Goal: Transaction & Acquisition: Purchase product/service

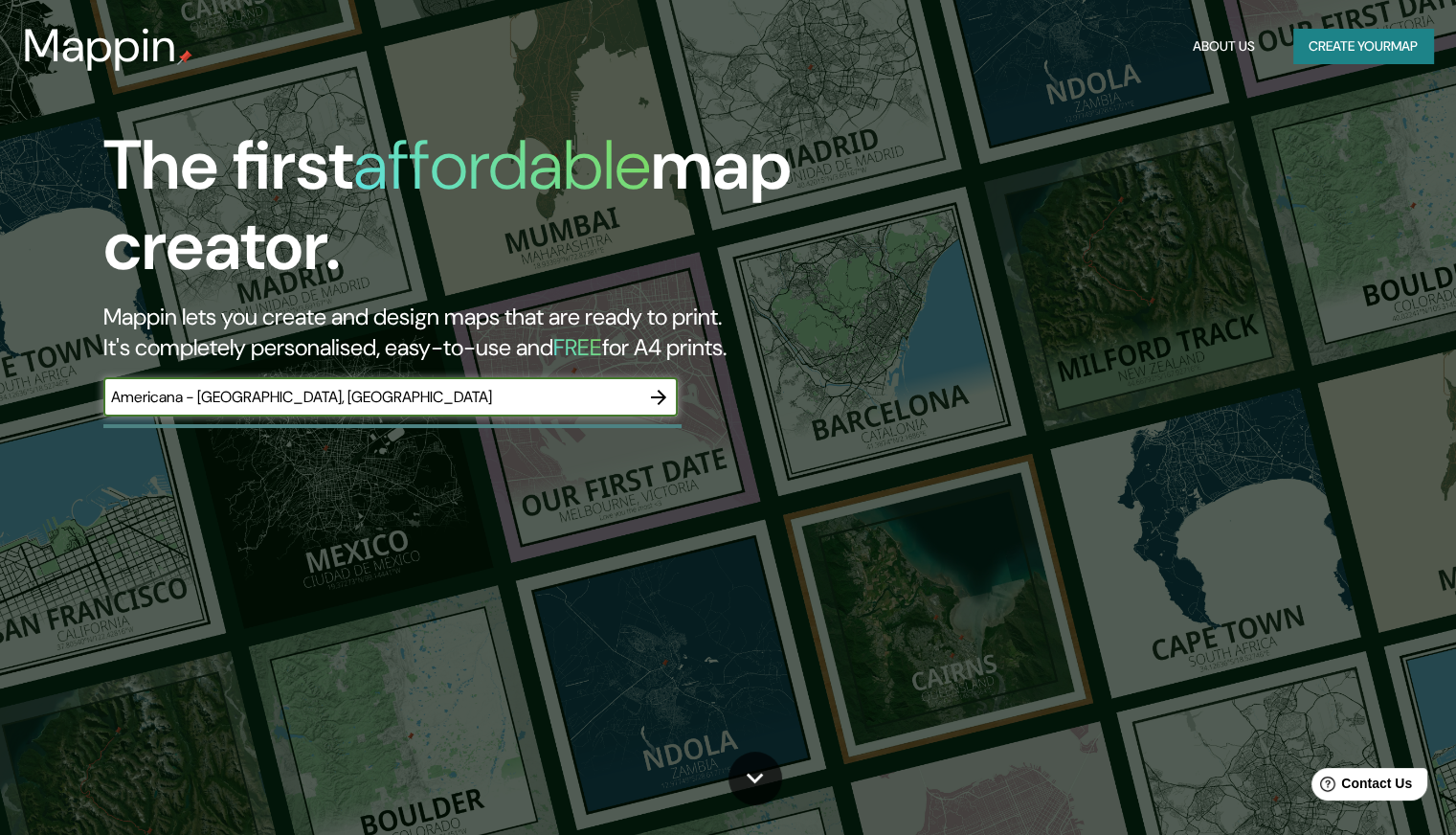
type input "Americana - [GEOGRAPHIC_DATA], [GEOGRAPHIC_DATA]"
click at [659, 395] on icon "button" at bounding box center [658, 397] width 15 height 15
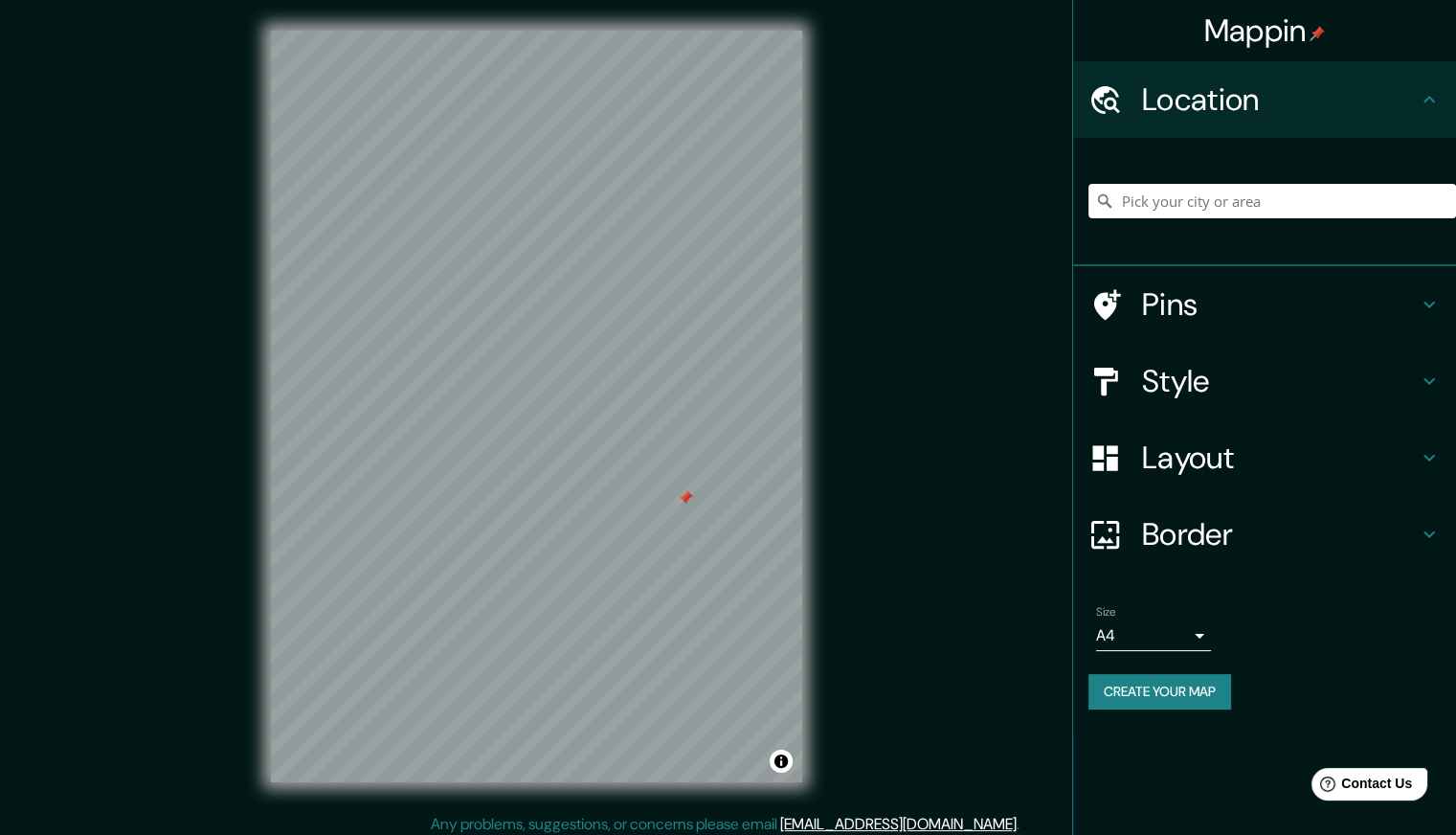
click at [1162, 298] on h4 "Pins" at bounding box center [1280, 304] width 276 height 38
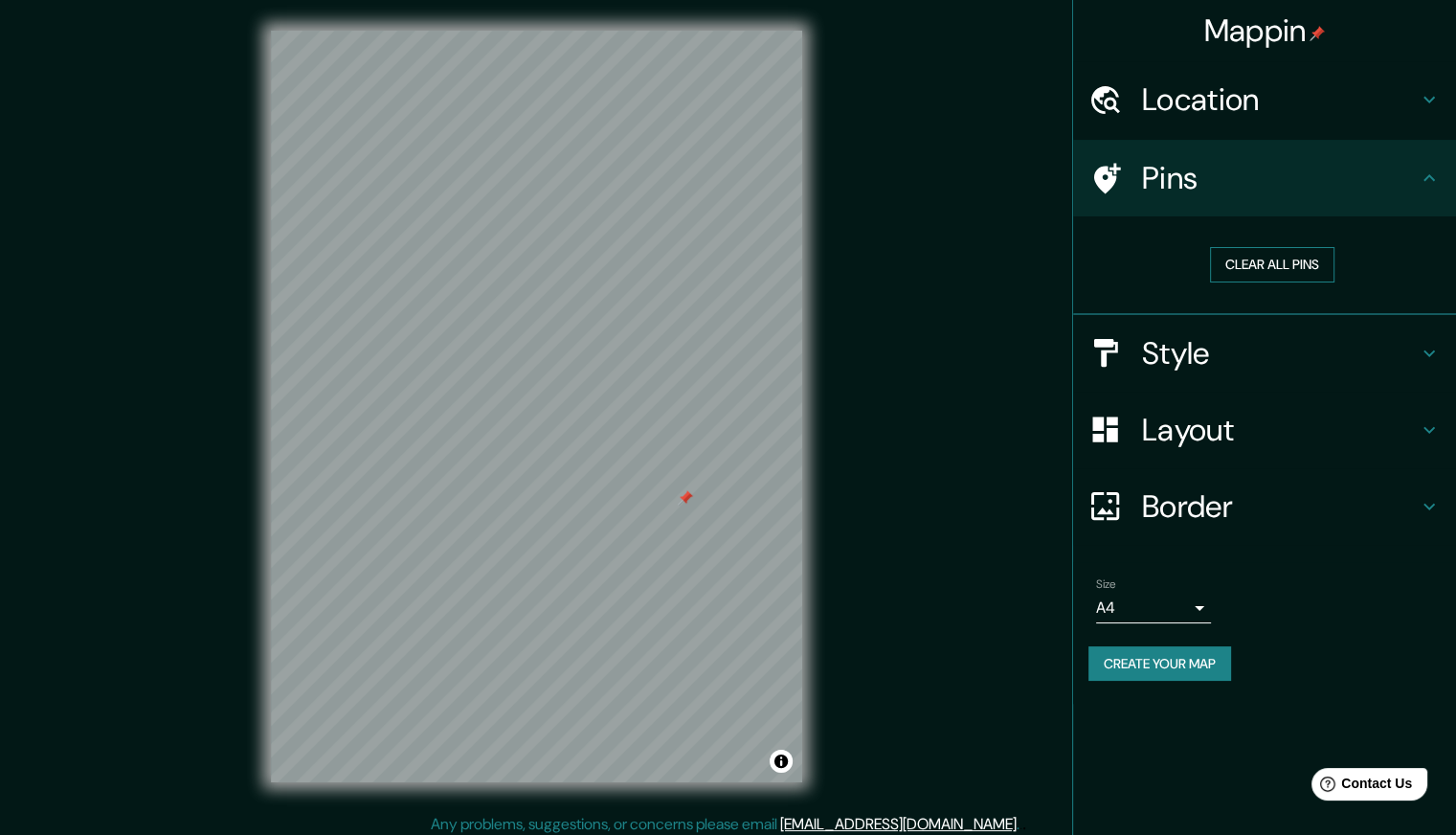
click at [1253, 262] on button "Clear all pins" at bounding box center [1272, 264] width 124 height 35
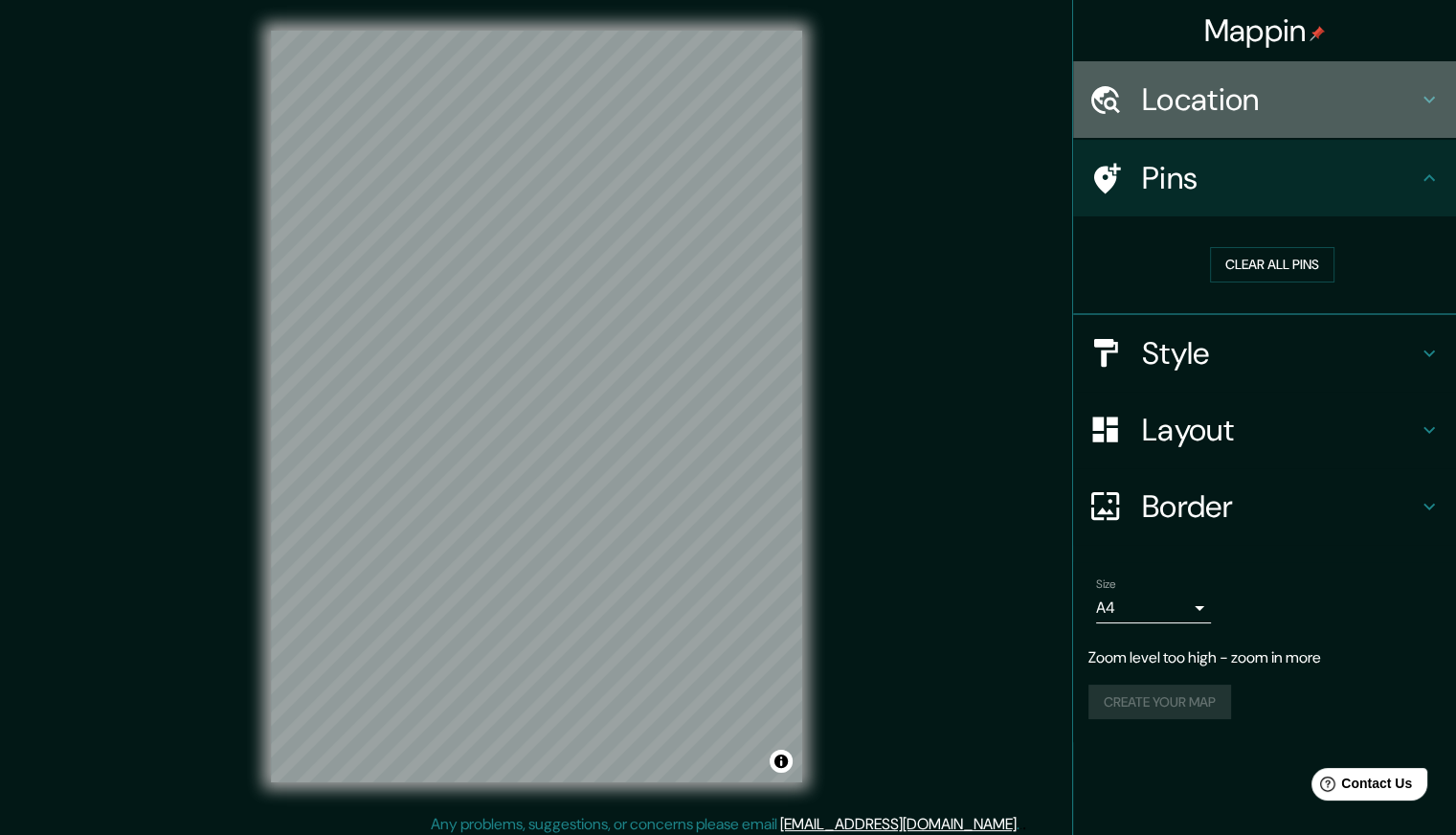
click at [1267, 85] on h4 "Location" at bounding box center [1280, 99] width 276 height 38
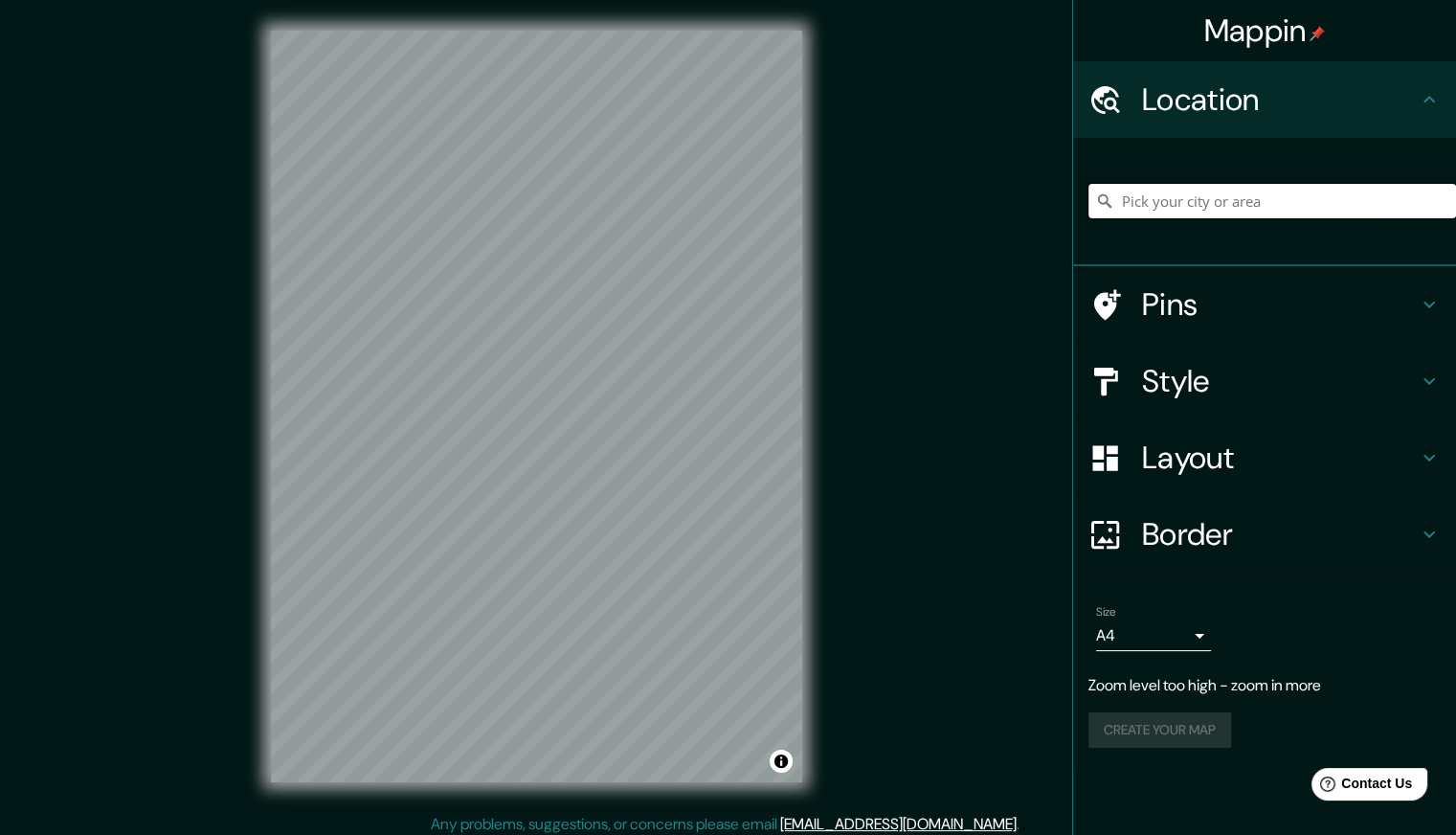
click at [1246, 186] on input "Pick your city or area" at bounding box center [1273, 201] width 368 height 34
paste input "Americana - [GEOGRAPHIC_DATA], [GEOGRAPHIC_DATA]"
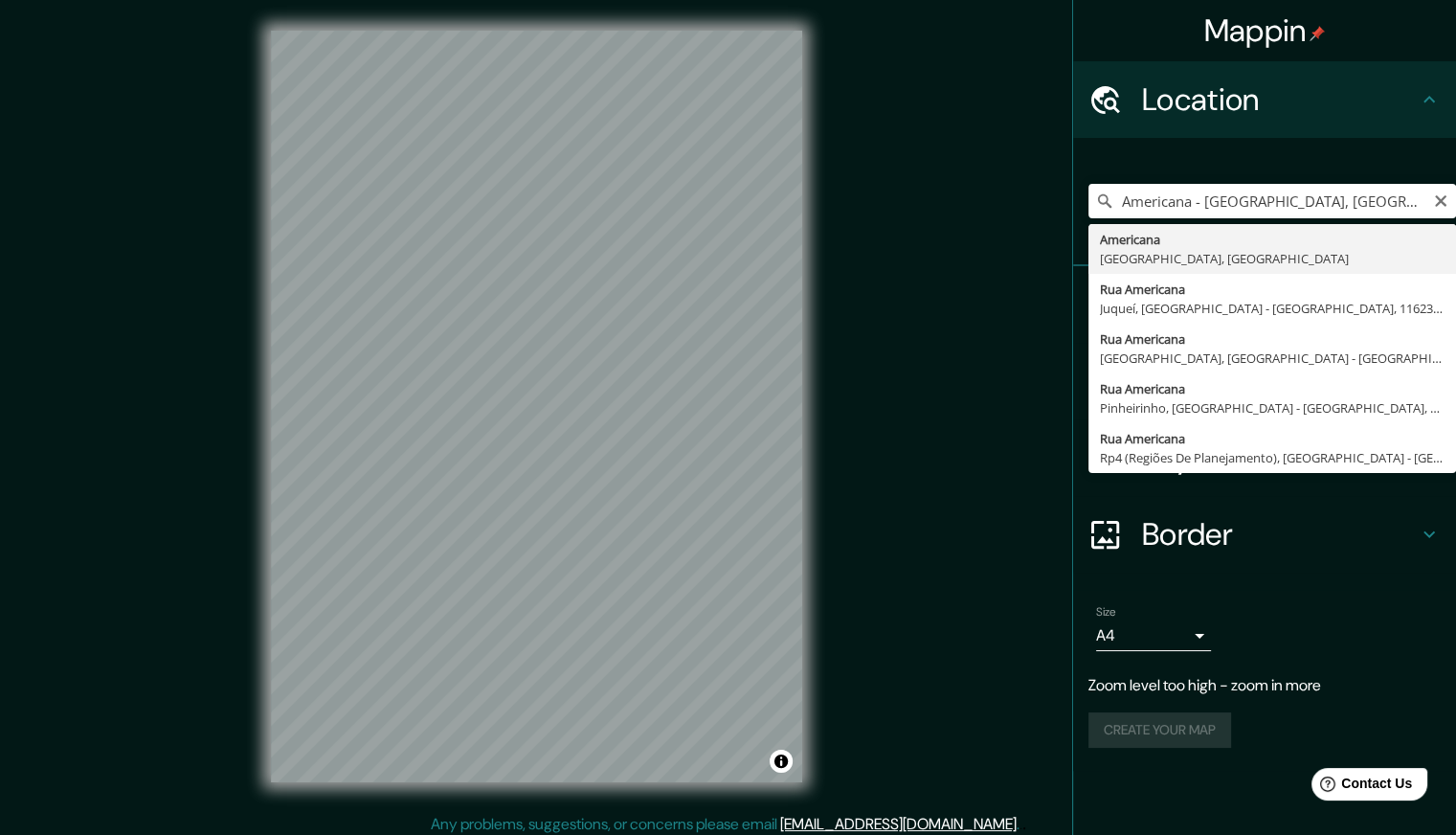
type input "Americana, São Paulo, Brasil"
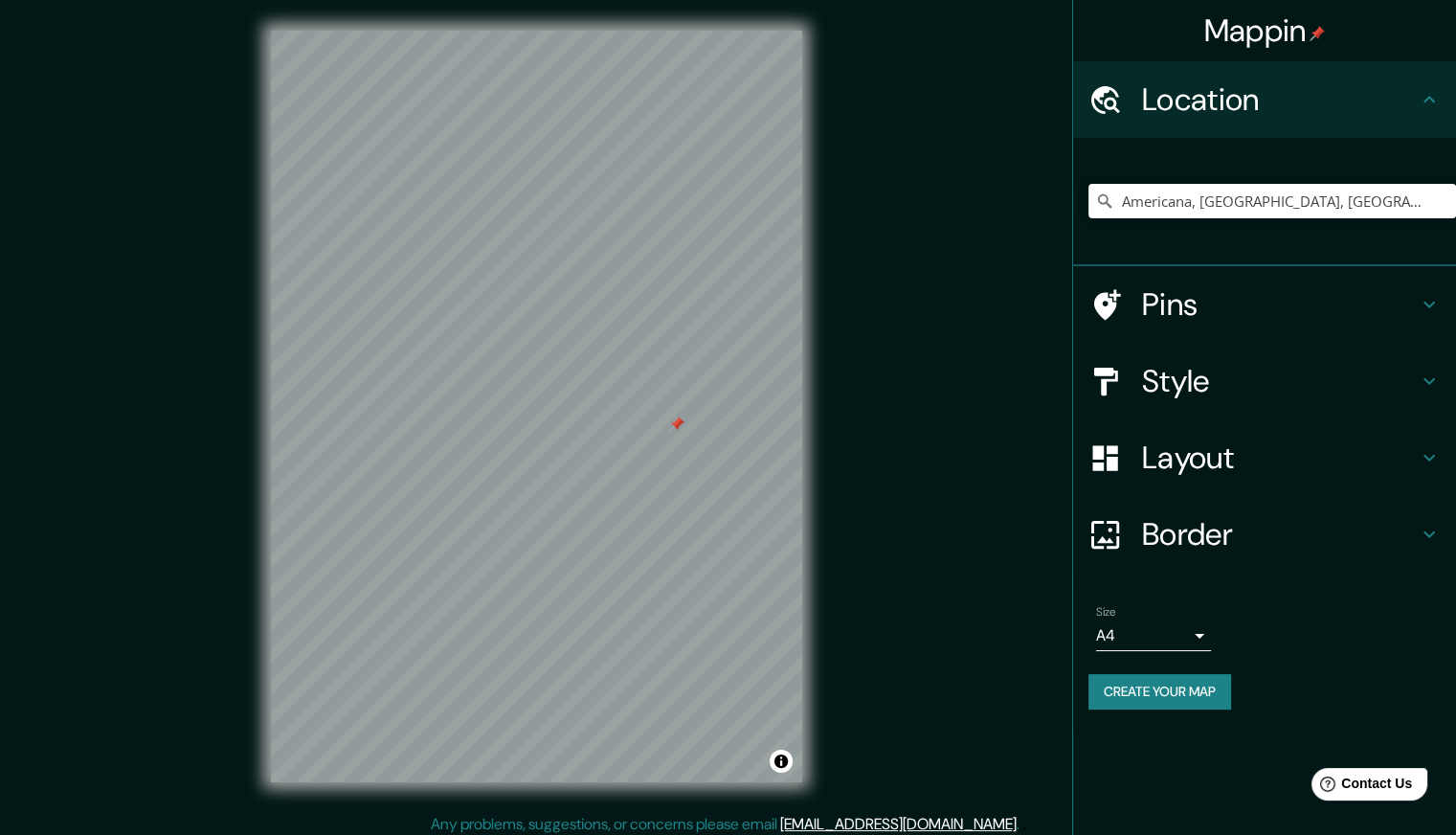
click at [1170, 454] on h4 "Layout" at bounding box center [1280, 458] width 276 height 38
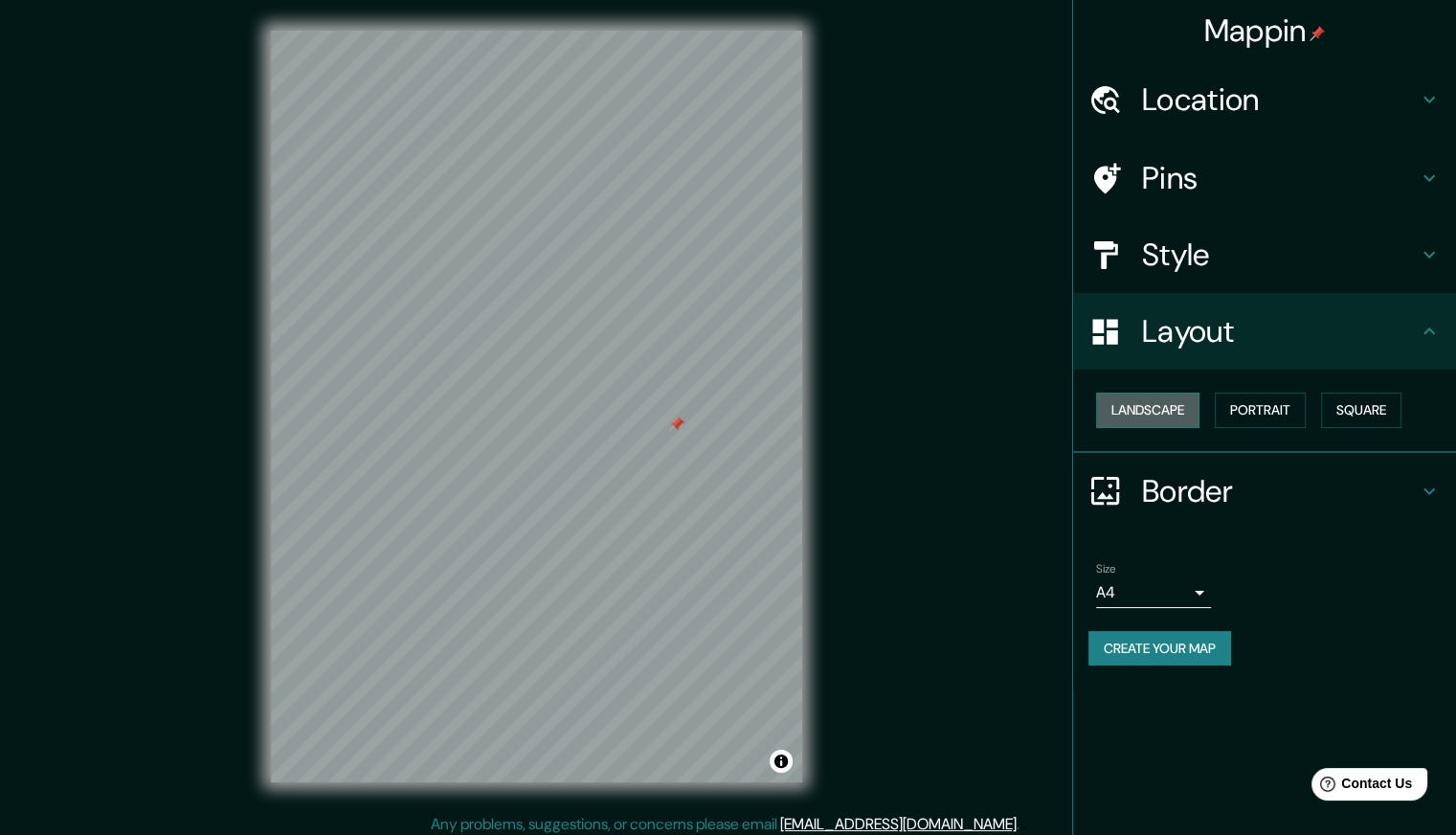
click at [1183, 413] on button "Landscape" at bounding box center [1147, 410] width 103 height 35
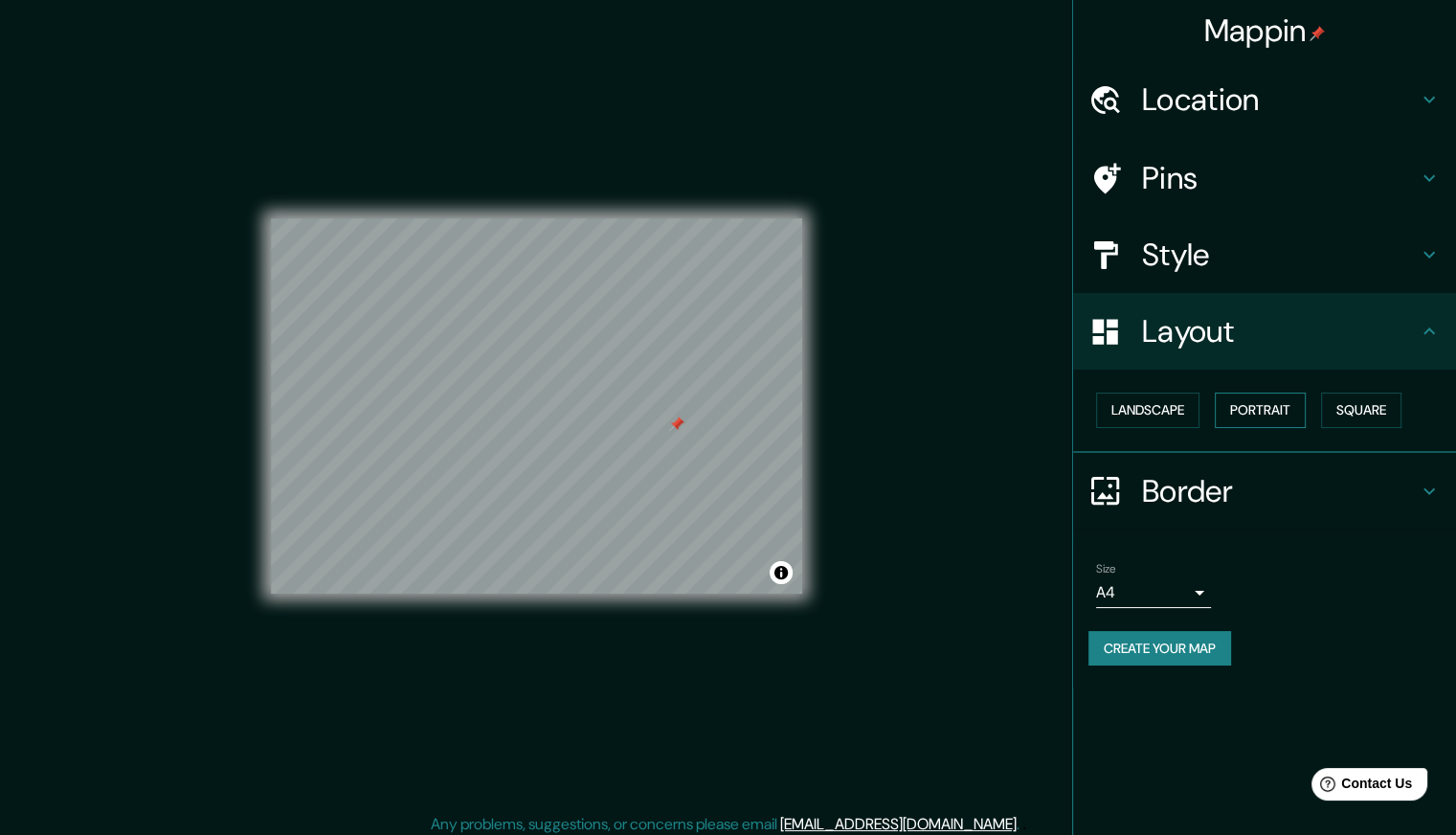
click at [1285, 407] on button "Portrait" at bounding box center [1260, 410] width 91 height 35
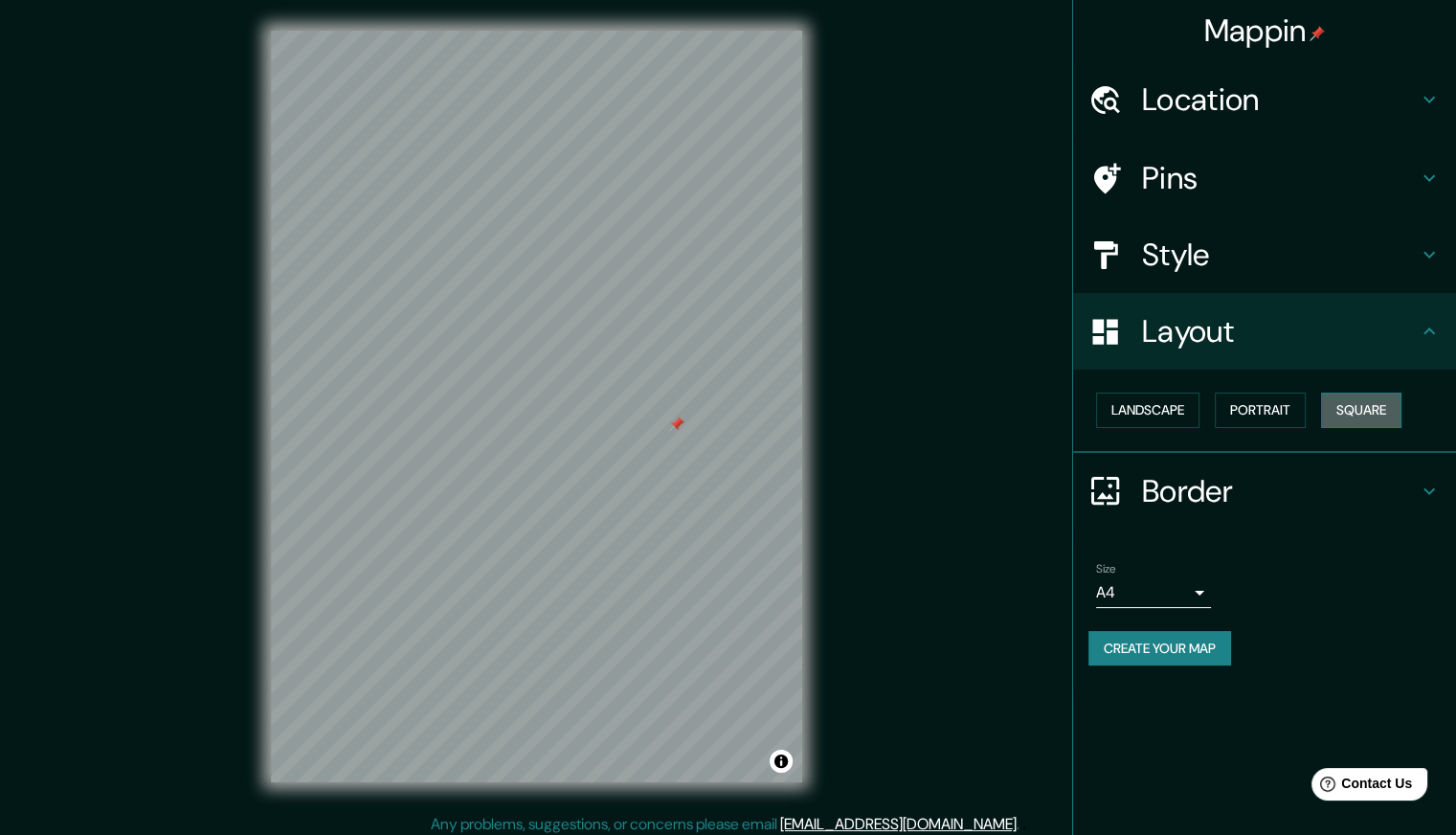
click at [1351, 410] on button "Square" at bounding box center [1361, 410] width 80 height 35
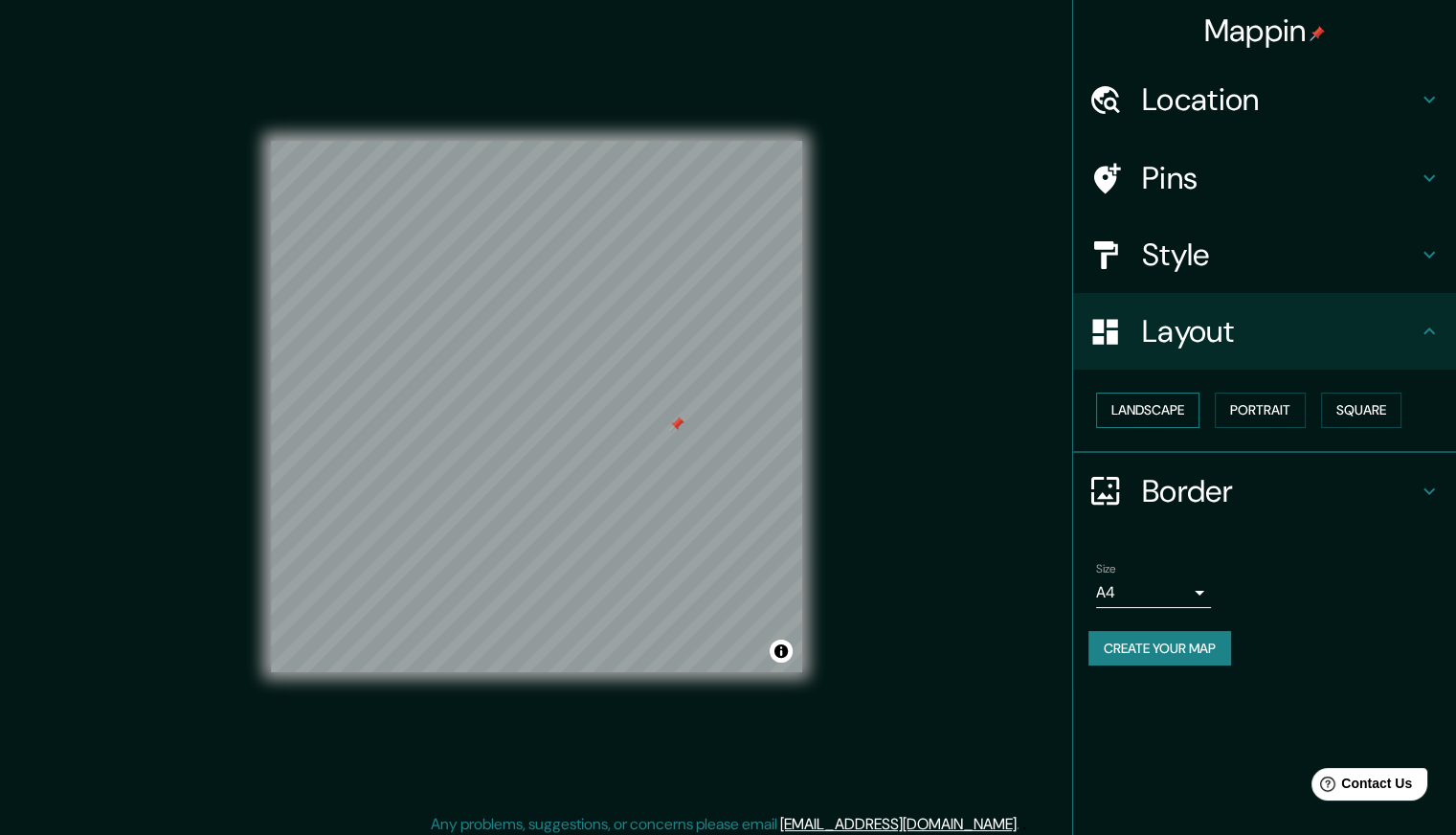
click at [1169, 409] on button "Landscape" at bounding box center [1147, 410] width 103 height 35
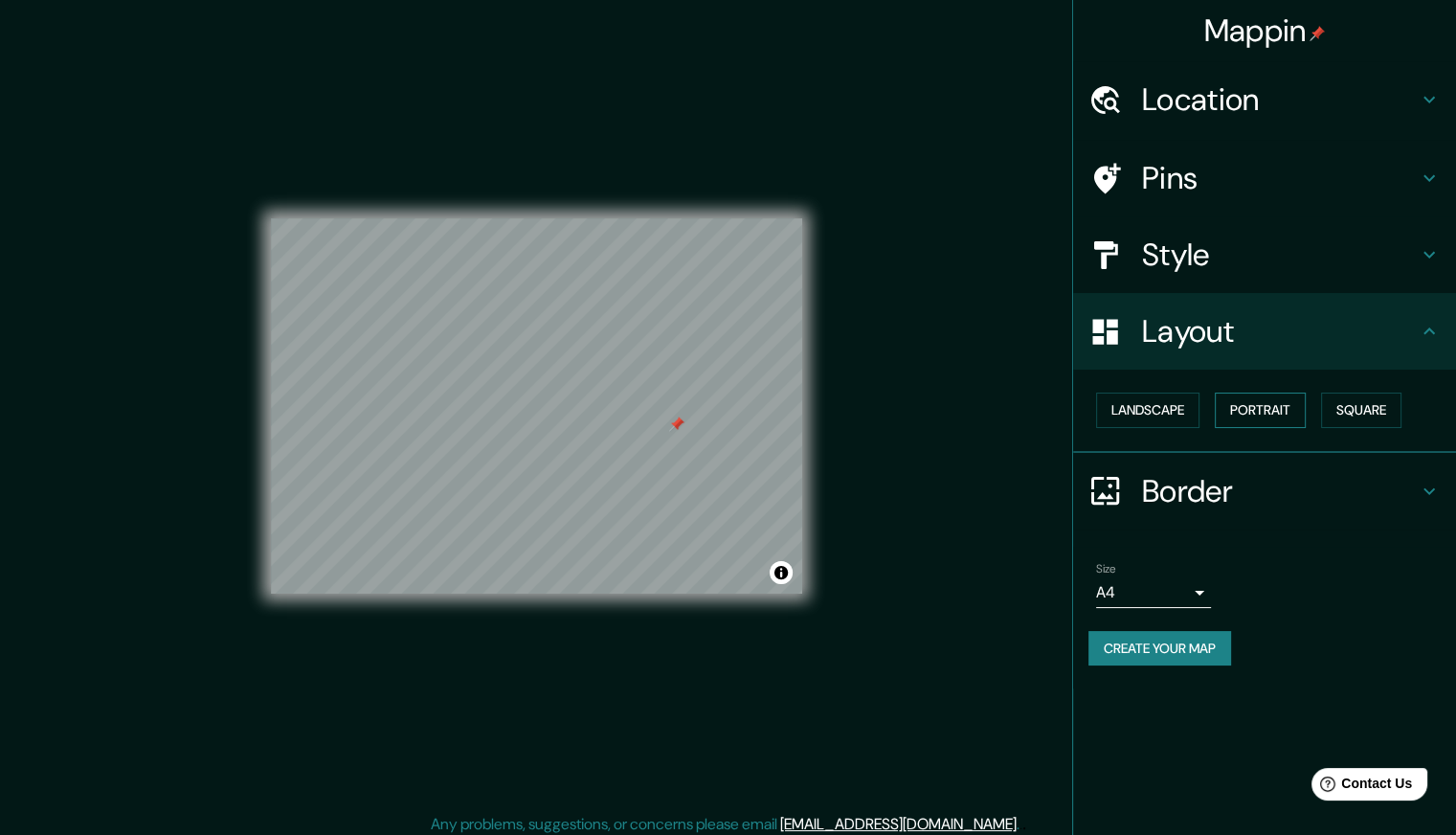
click at [1249, 401] on button "Portrait" at bounding box center [1260, 410] width 91 height 35
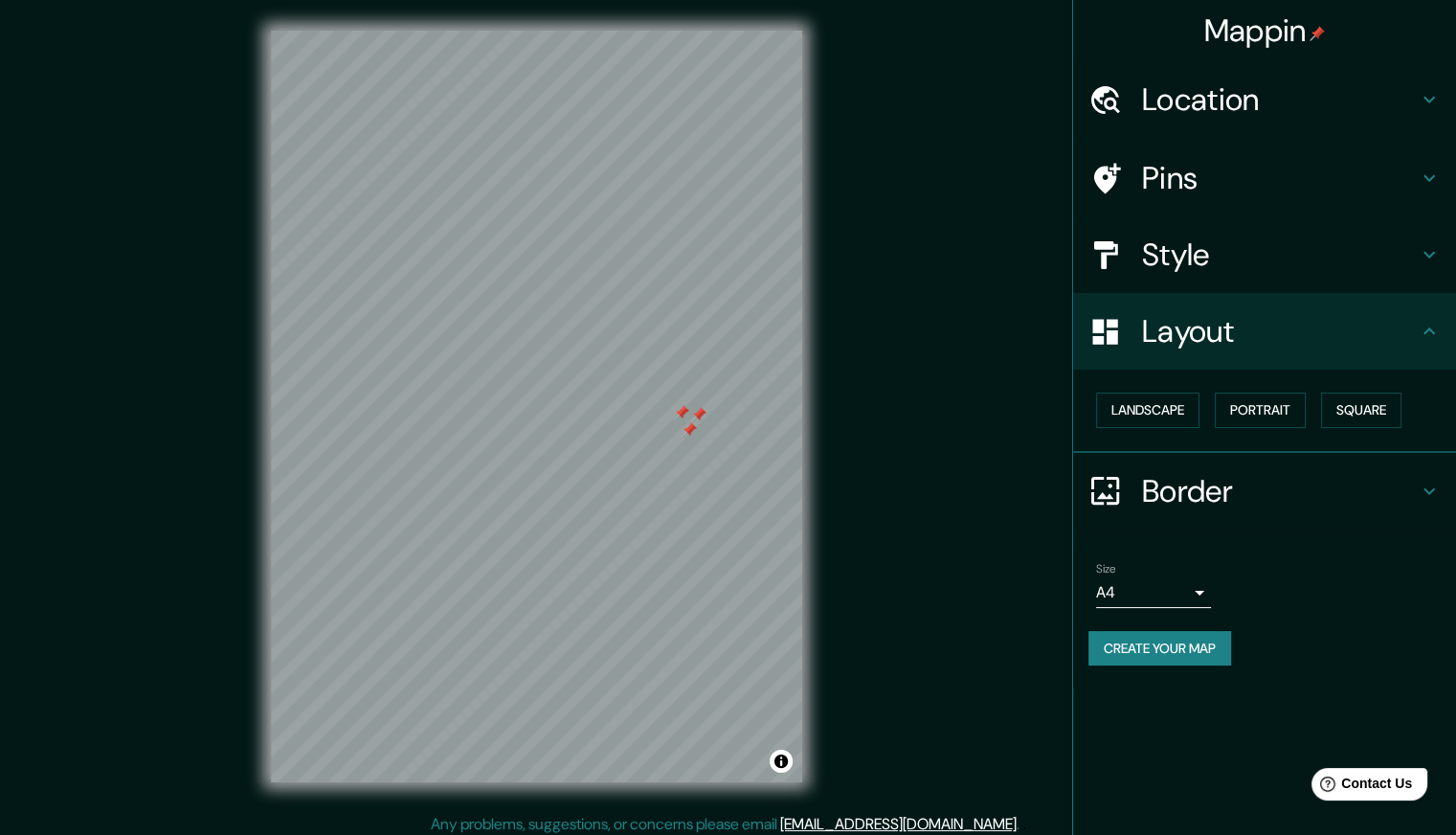
scroll to position [8, 0]
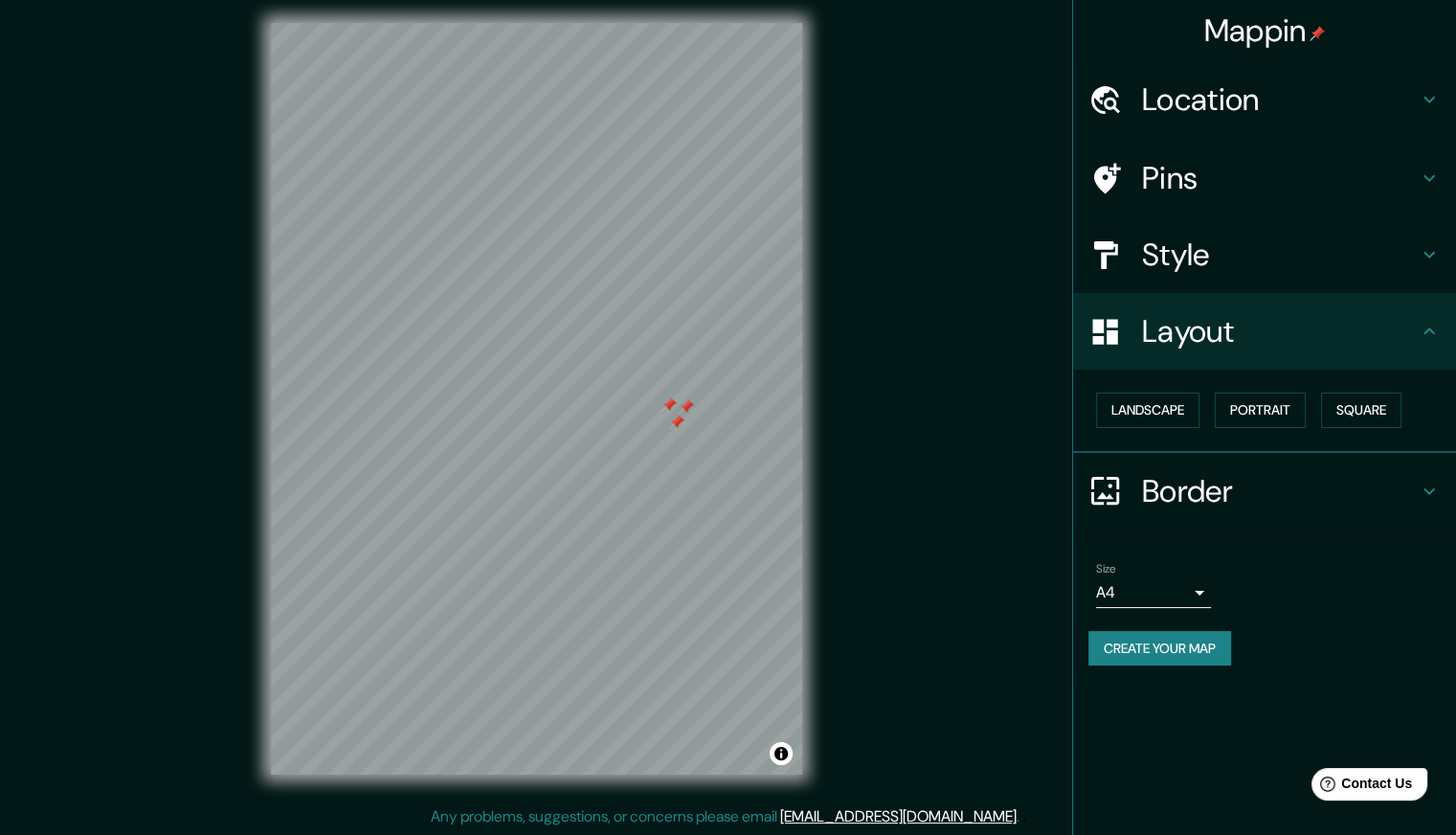
drag, startPoint x: 689, startPoint y: 422, endPoint x: 677, endPoint y: 422, distance: 12.4
click at [677, 422] on div at bounding box center [676, 422] width 15 height 15
click at [675, 421] on div at bounding box center [676, 422] width 15 height 15
click at [684, 403] on div at bounding box center [686, 406] width 15 height 15
click at [670, 400] on div at bounding box center [669, 404] width 15 height 15
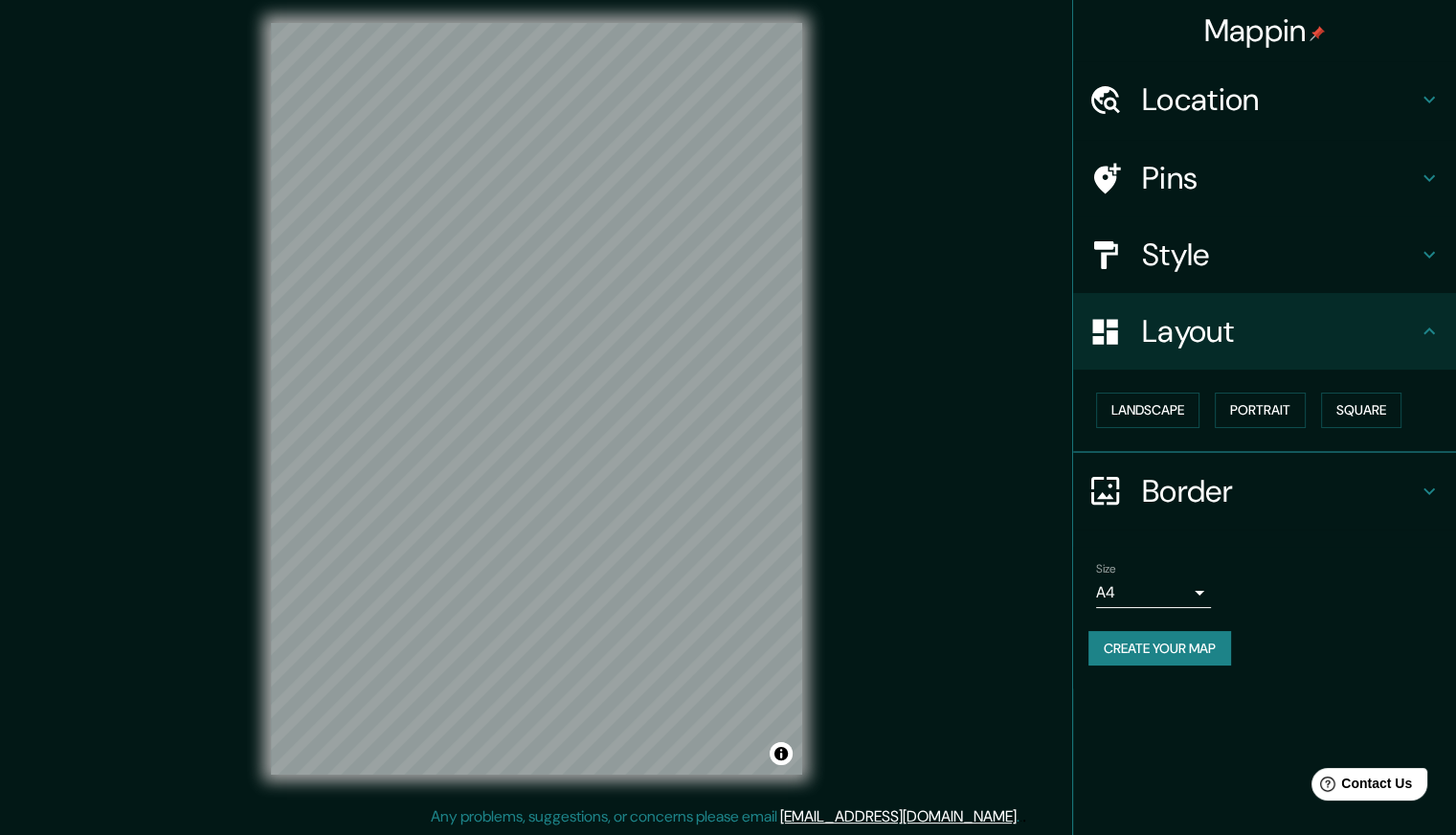
click at [1130, 575] on body "Mappin Location Americana, São Paulo, Brasil Pins Style Layout Landscape Portra…" at bounding box center [728, 409] width 1456 height 835
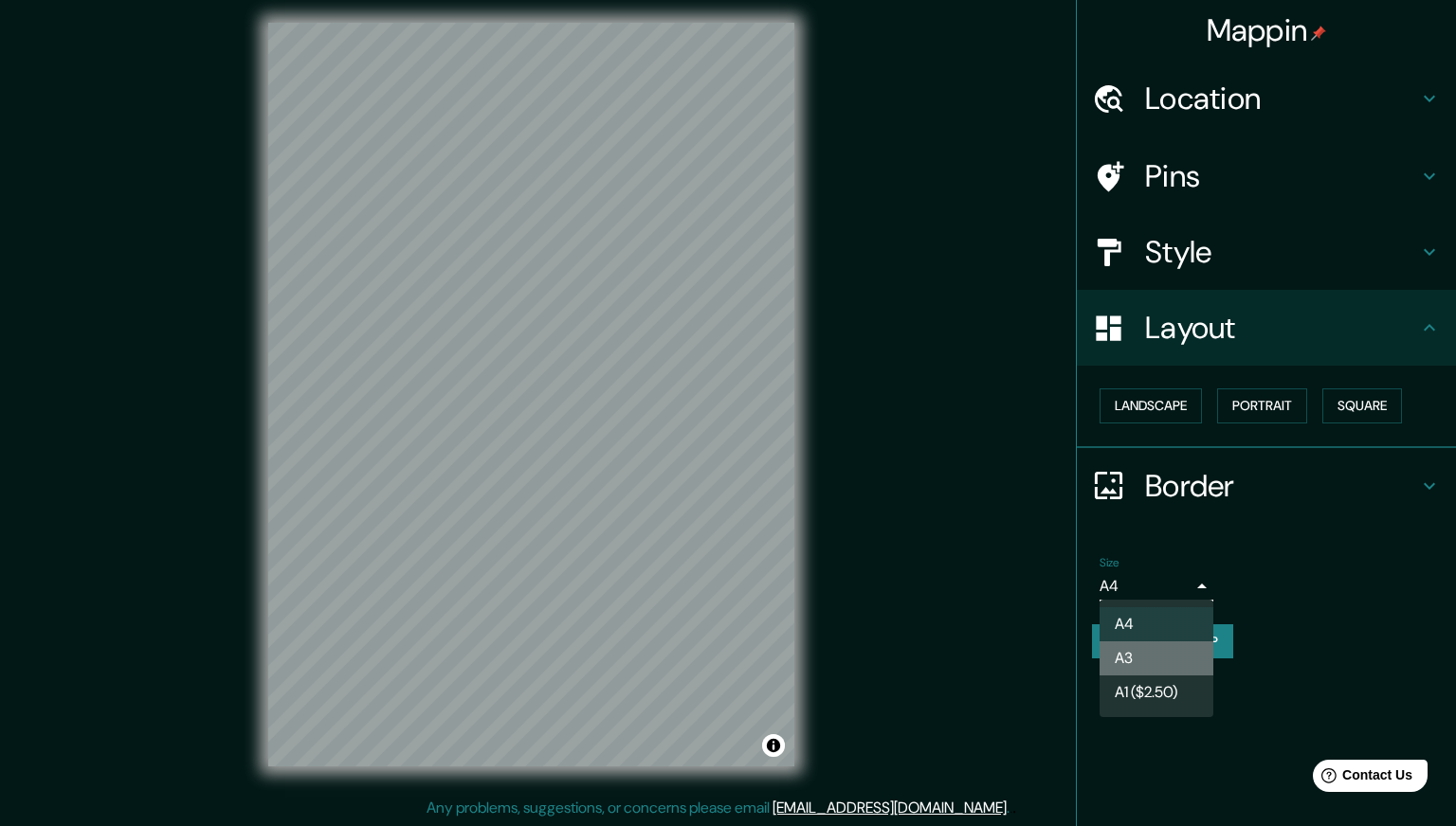
click at [1150, 646] on li "A3" at bounding box center [1156, 658] width 114 height 34
type input "a4"
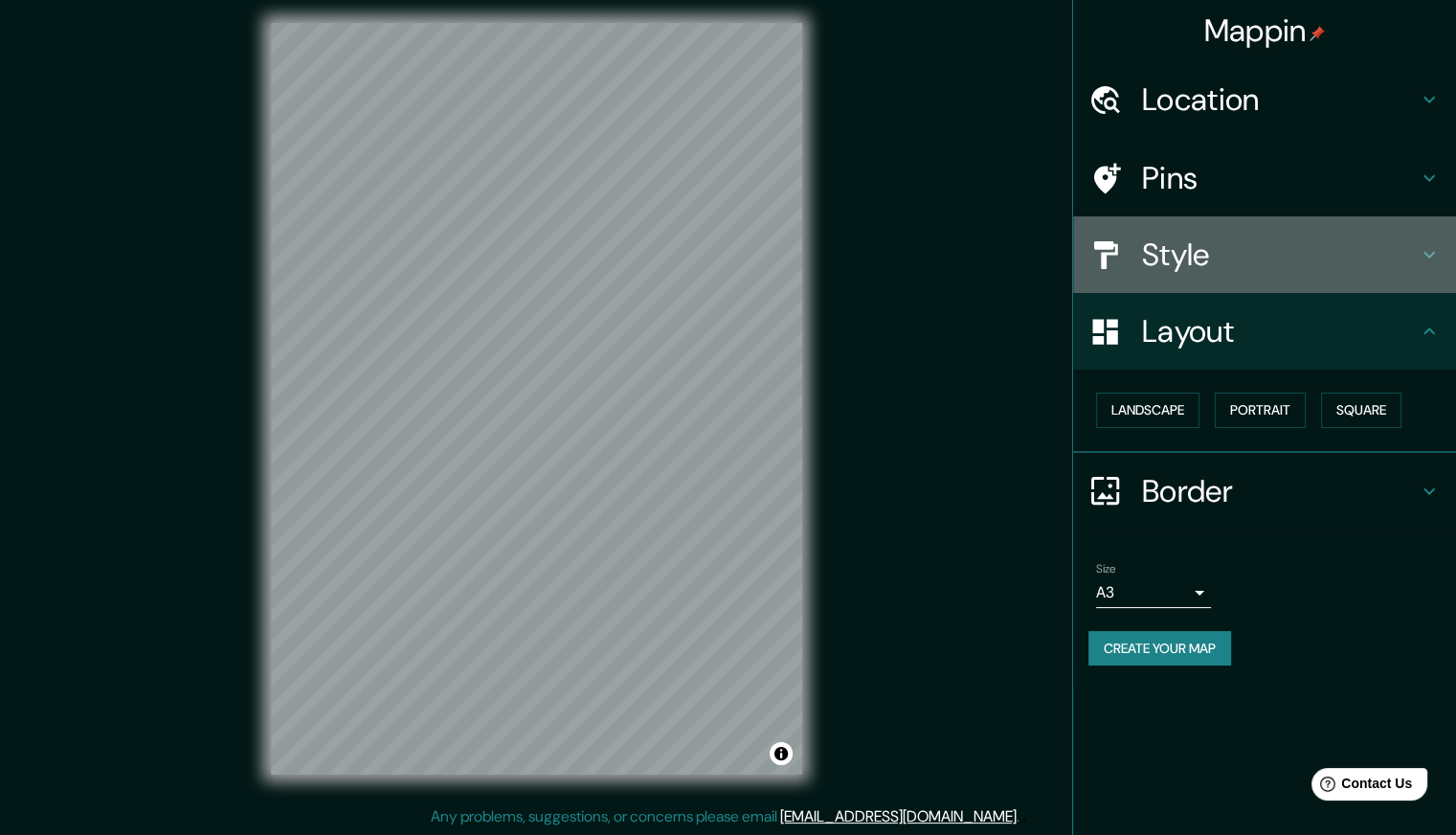
click at [1355, 265] on h4 "Style" at bounding box center [1280, 255] width 276 height 38
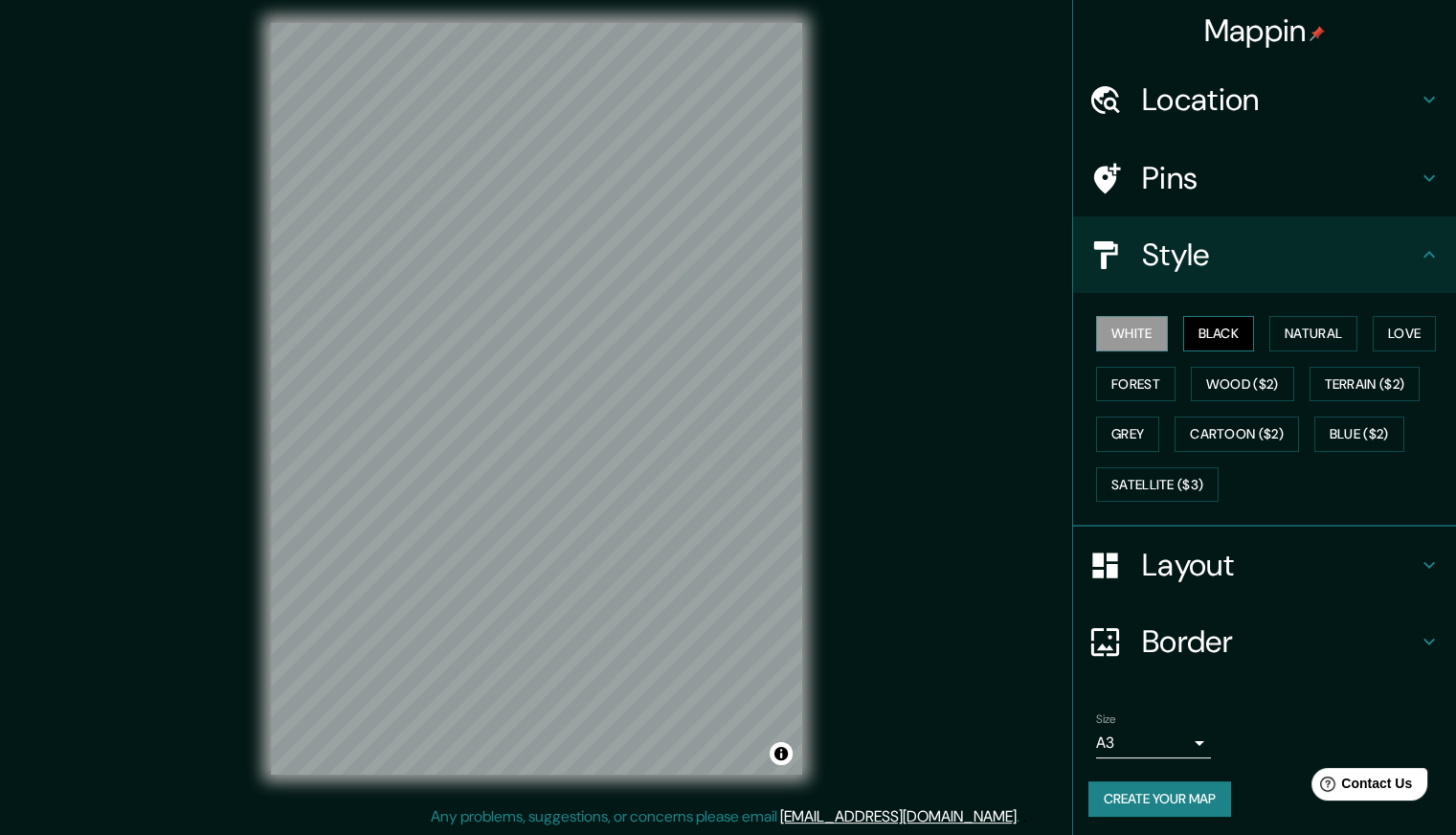
click at [1227, 323] on button "Black" at bounding box center [1220, 333] width 72 height 35
click at [1298, 325] on button "Natural" at bounding box center [1314, 333] width 88 height 35
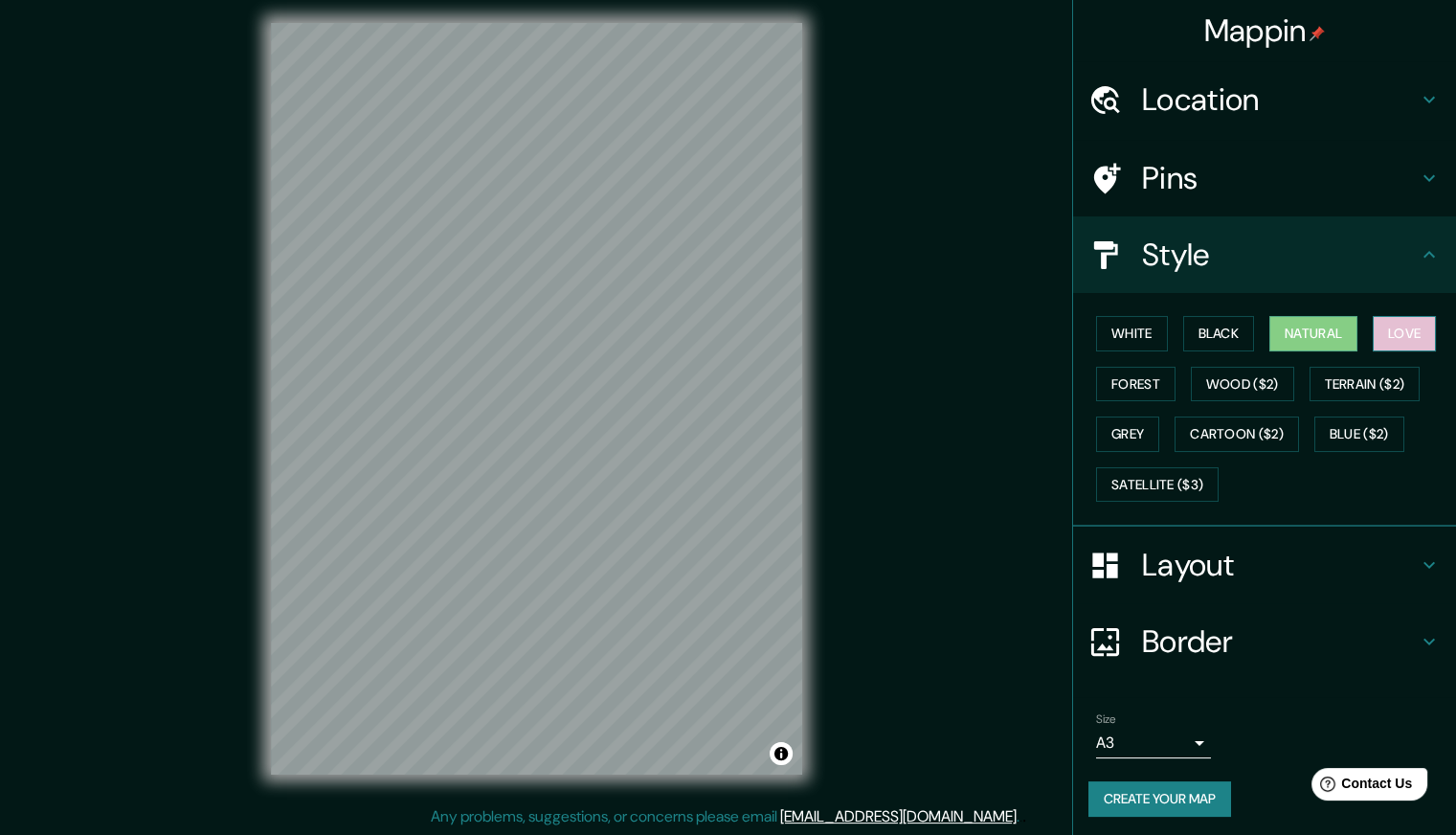
click at [1377, 337] on button "Love" at bounding box center [1404, 333] width 63 height 35
click at [1142, 391] on button "Forest" at bounding box center [1135, 384] width 79 height 35
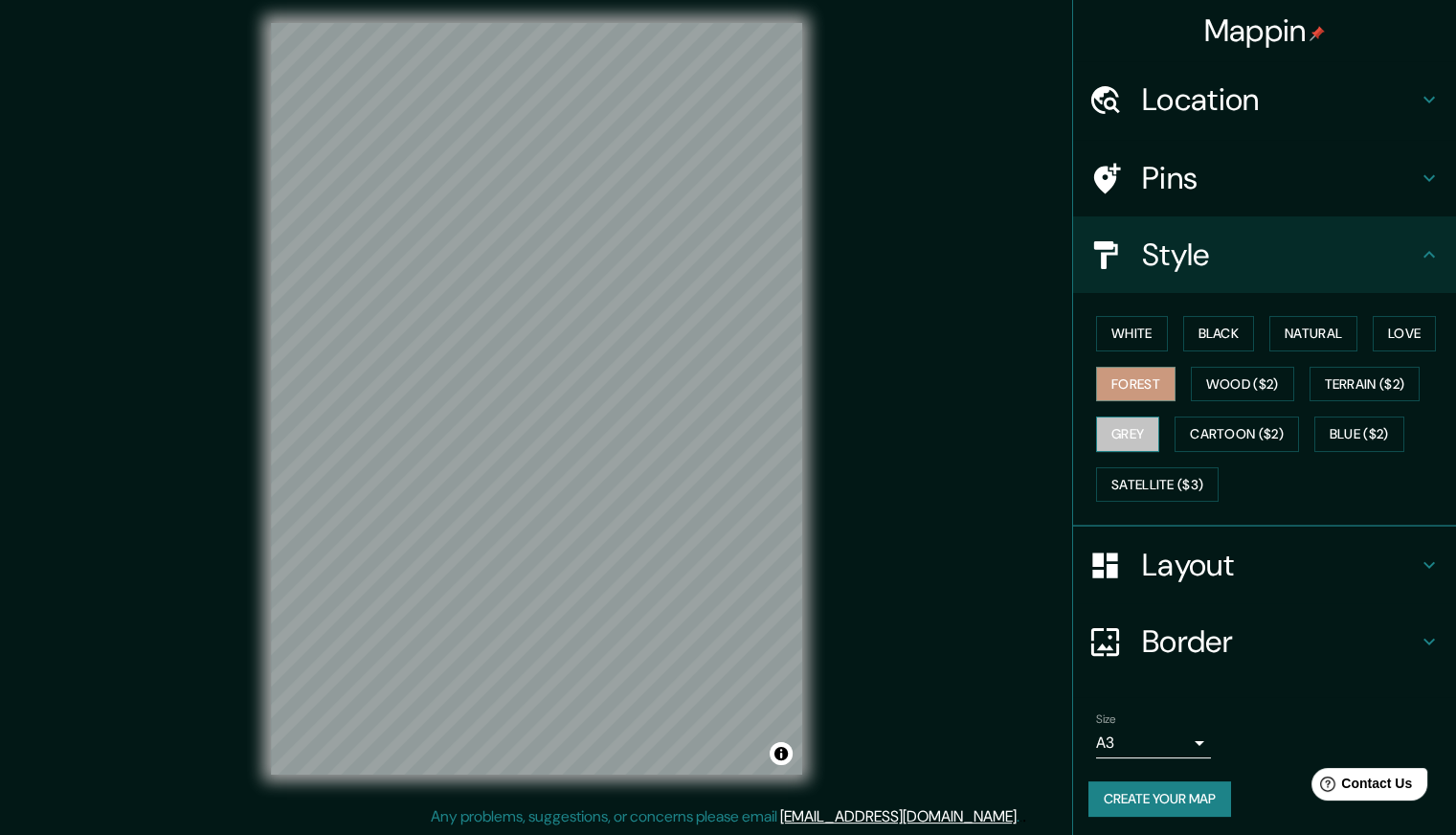
click at [1131, 428] on button "Grey" at bounding box center [1127, 434] width 63 height 35
click at [1381, 435] on button "Blue ($2)" at bounding box center [1360, 434] width 90 height 35
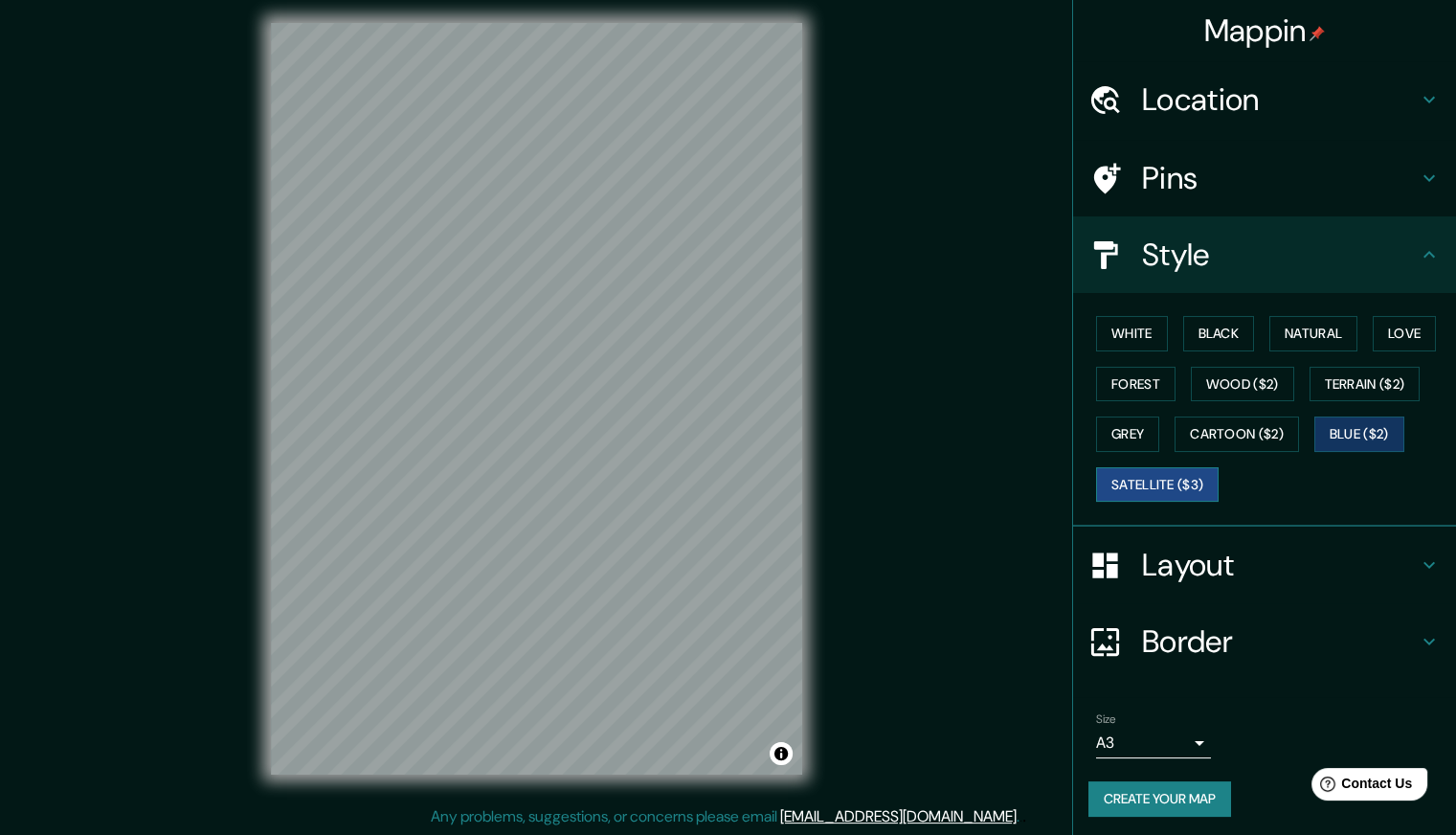
click at [1156, 481] on button "Satellite ($3)" at bounding box center [1157, 484] width 123 height 35
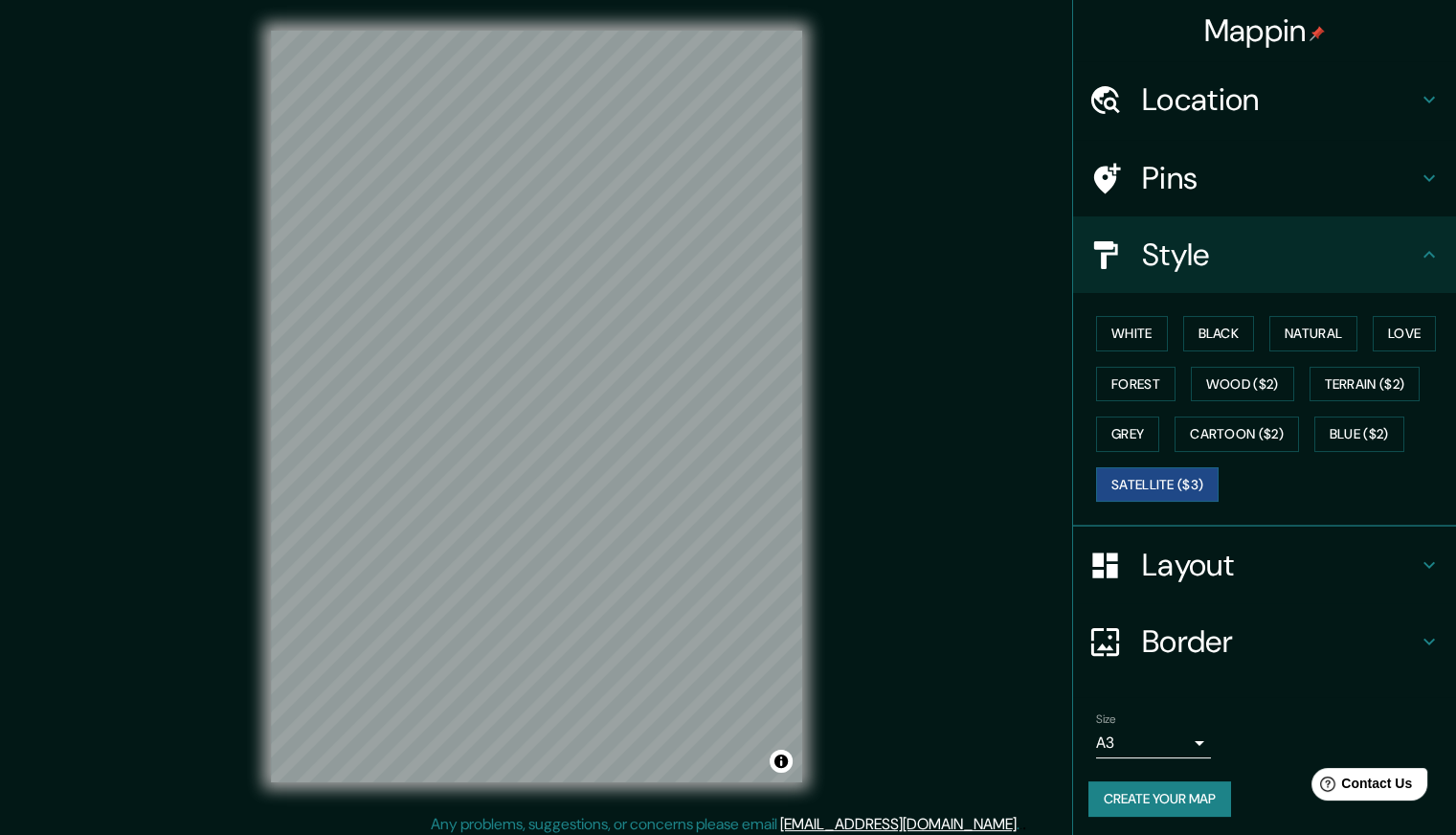
click at [881, 277] on div "Mappin Location Americana, São Paulo, Brasil Pins Style White Black Natural Lov…" at bounding box center [728, 422] width 1456 height 844
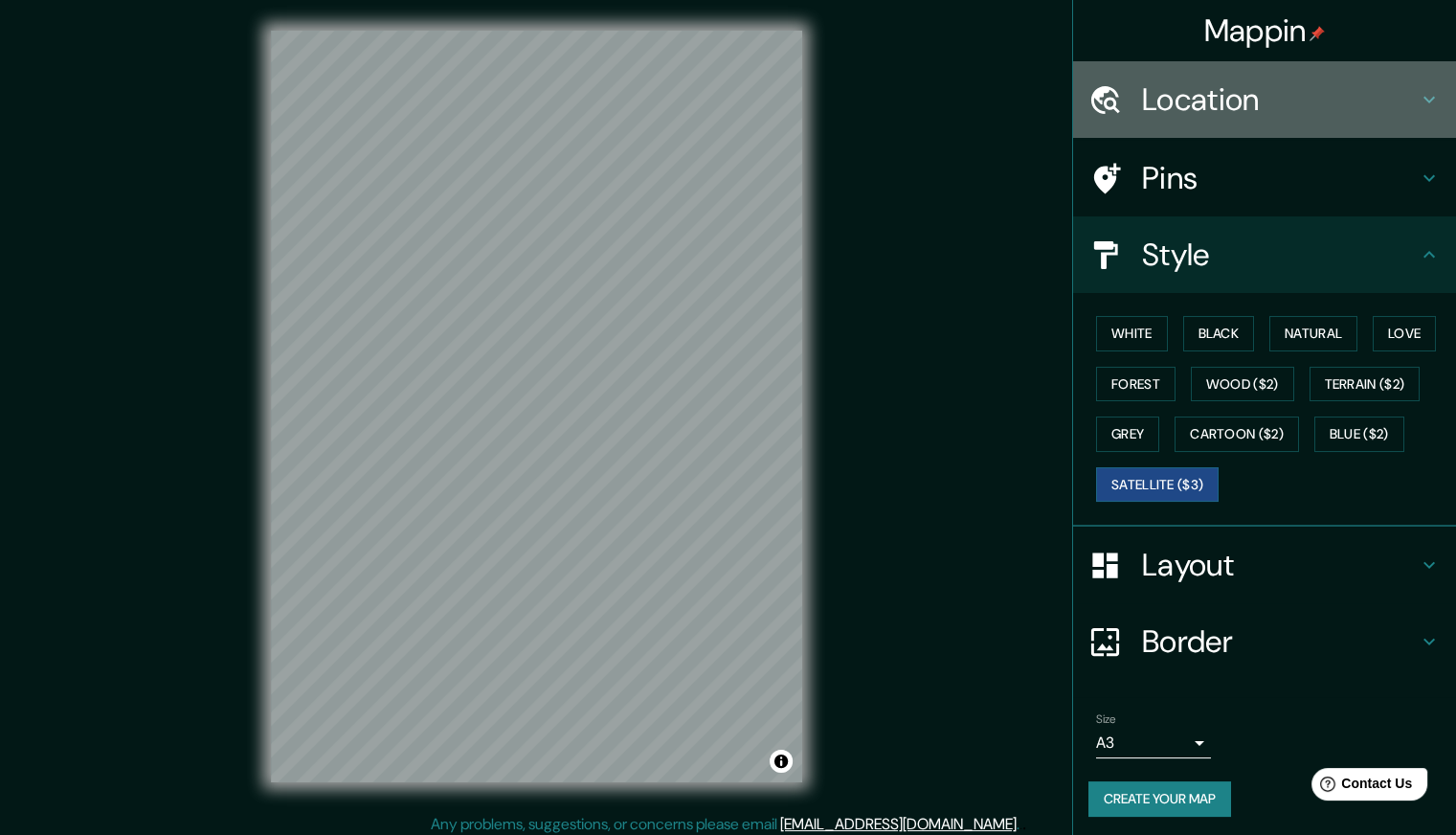
click at [1259, 81] on h4 "Location" at bounding box center [1280, 99] width 276 height 38
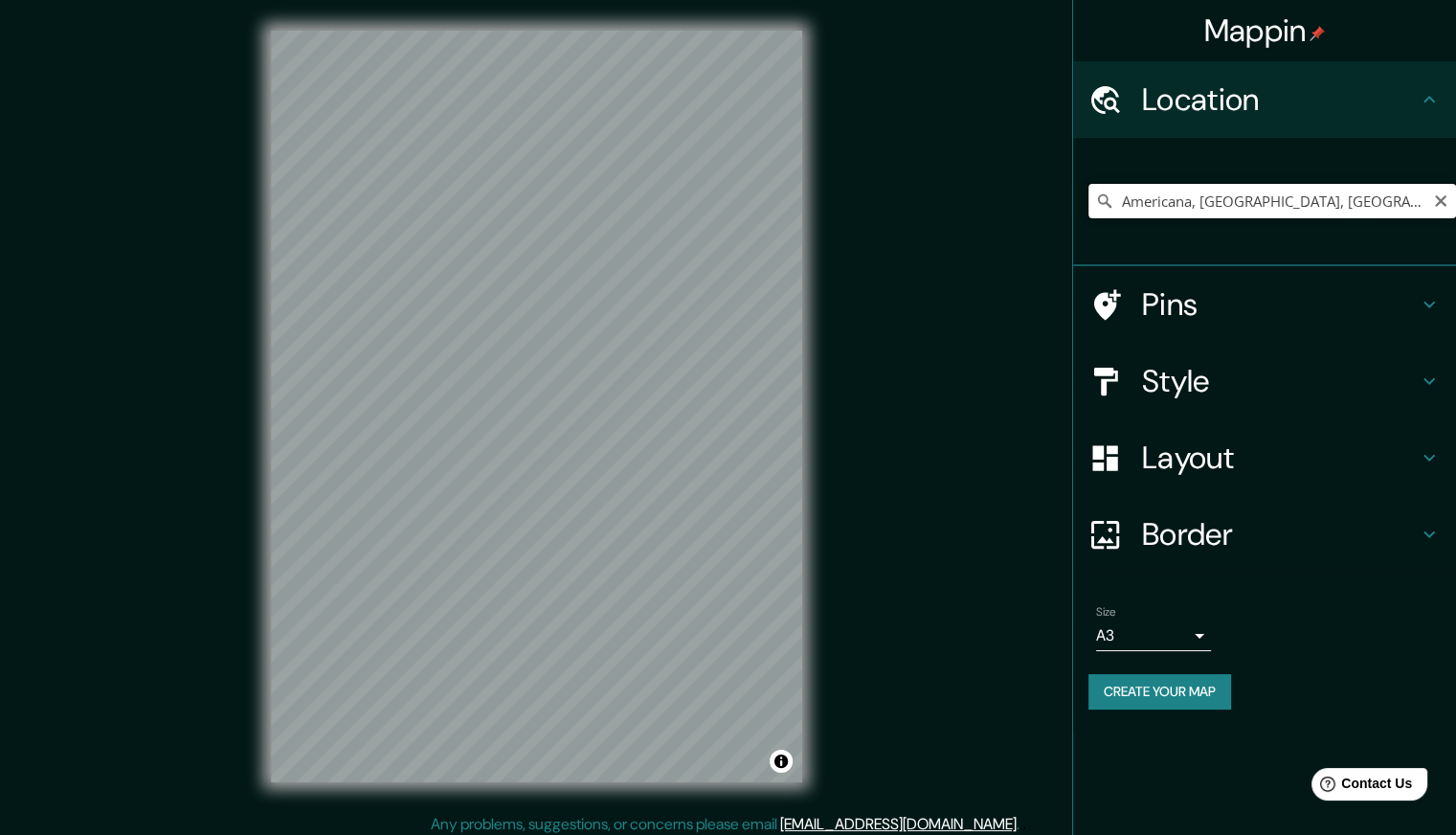
click at [1264, 189] on input "Americana, São Paulo, Brasil" at bounding box center [1273, 201] width 368 height 34
click at [1360, 202] on input "Americana, São Paulo, Brasil" at bounding box center [1273, 201] width 368 height 34
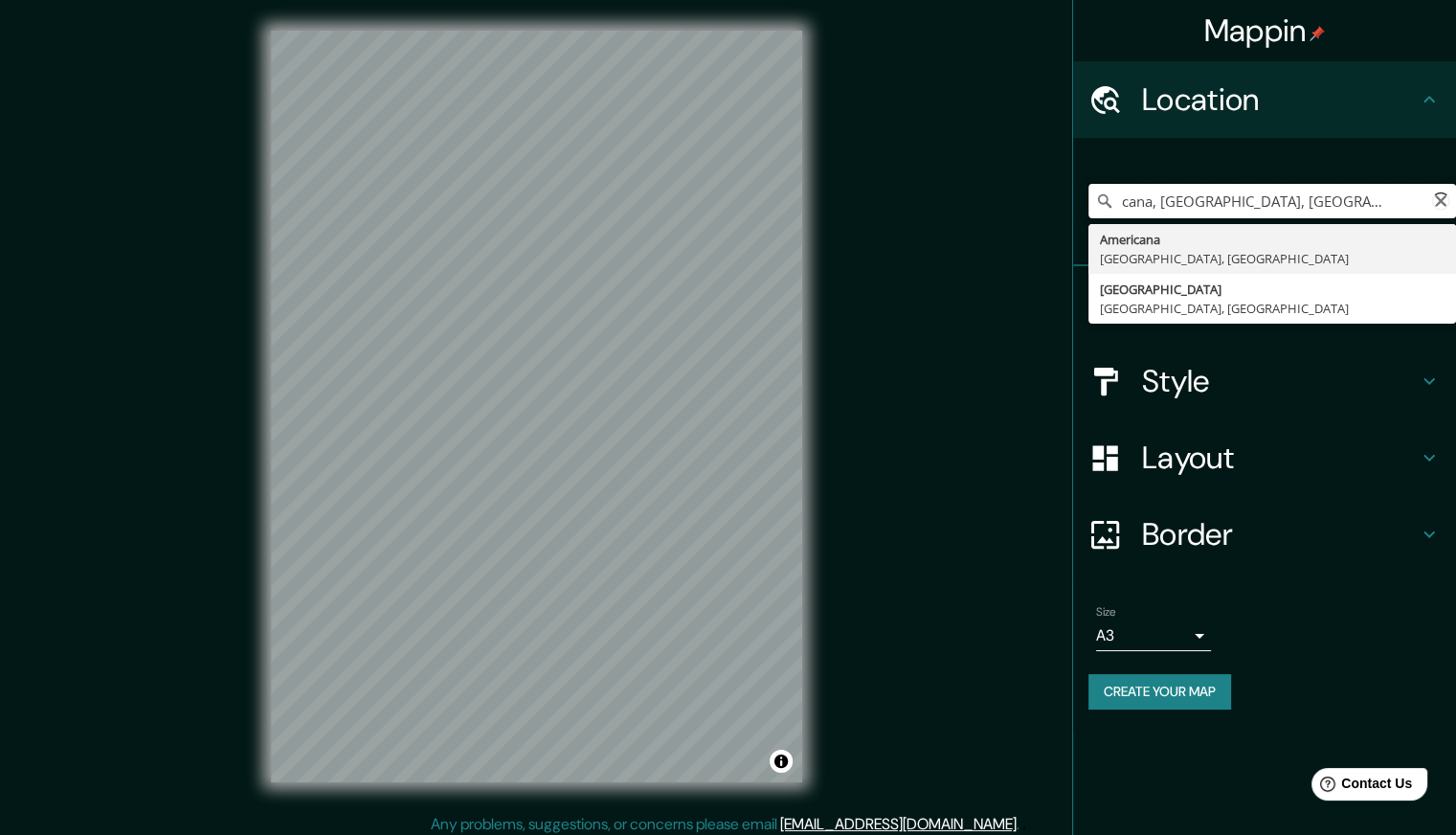
scroll to position [0, 49]
type input "Americana, São Paulo, Brasil"
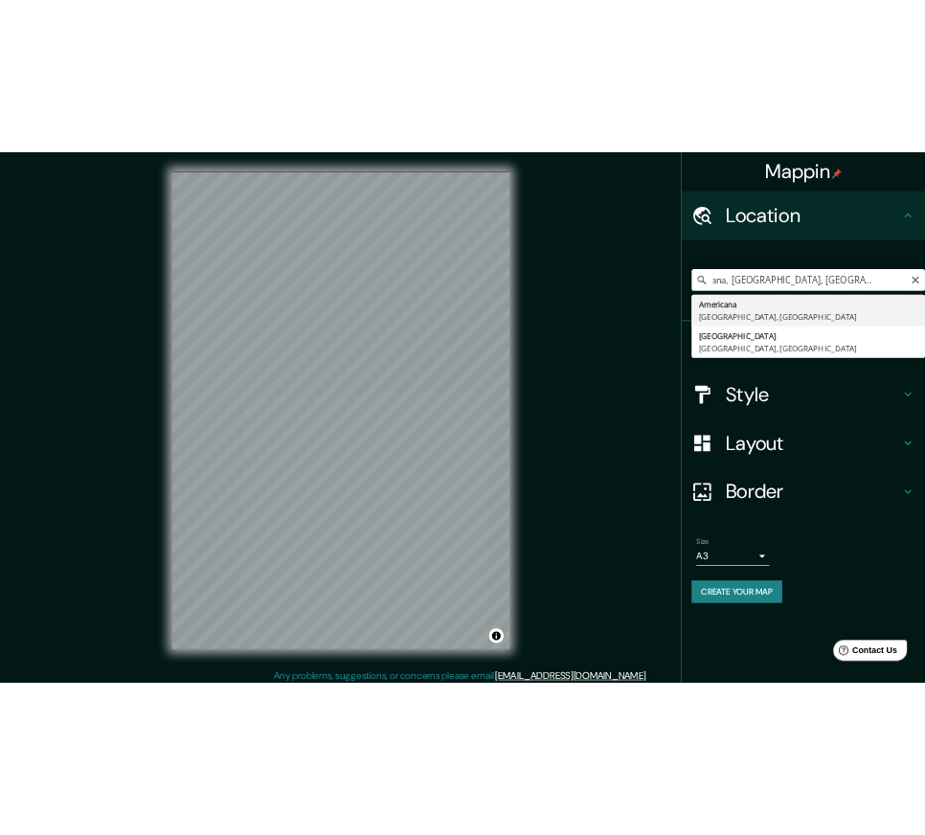
scroll to position [0, 0]
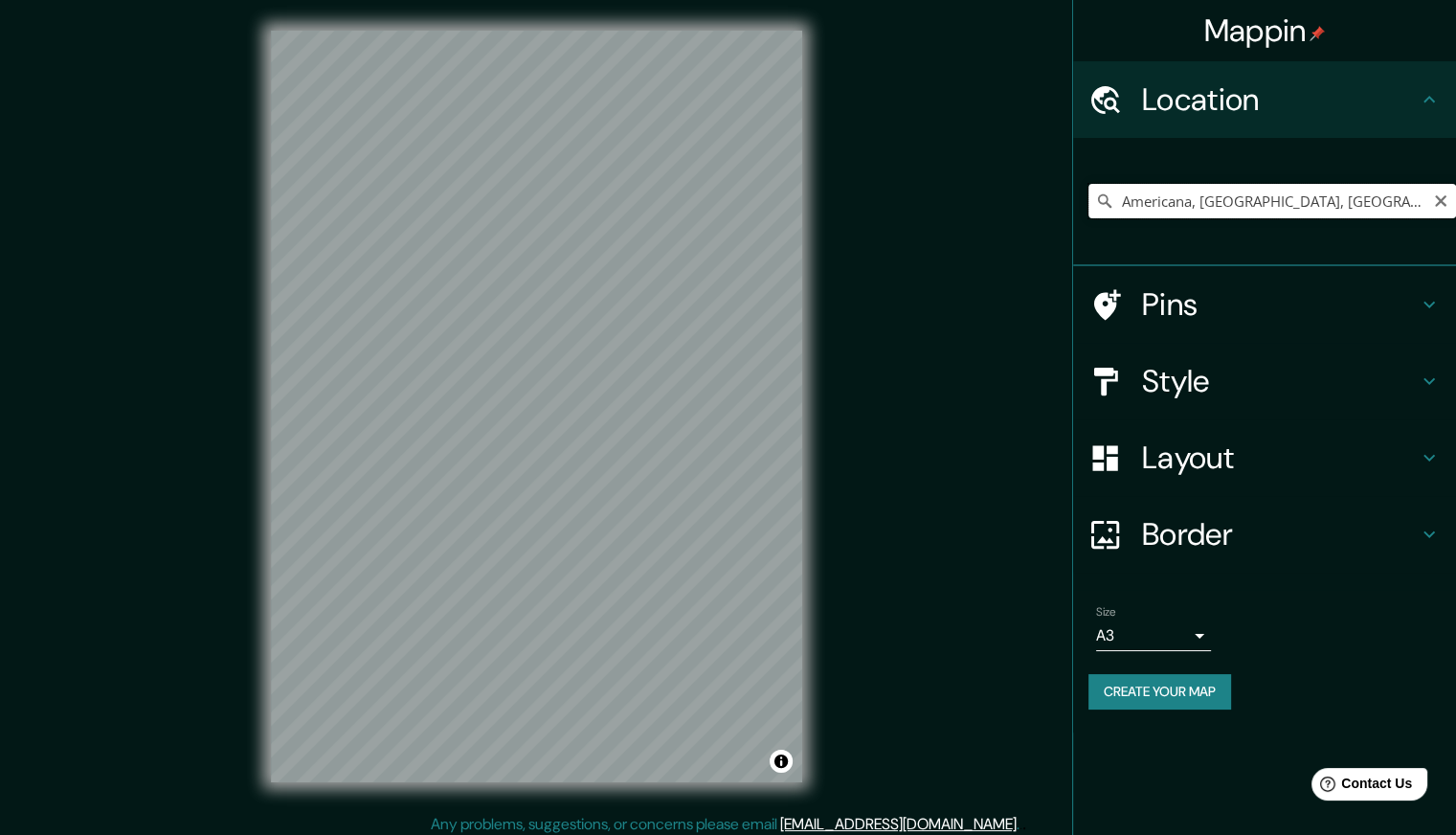
click at [1318, 199] on input "Americana, São Paulo, Brasil" at bounding box center [1273, 201] width 368 height 34
drag, startPoint x: 1306, startPoint y: 200, endPoint x: 1071, endPoint y: 220, distance: 235.5
click at [1071, 220] on div "Mappin Location Americana, São Paulo, Brasil Americana São Paulo, Brasil São Pa…" at bounding box center [728, 422] width 1456 height 844
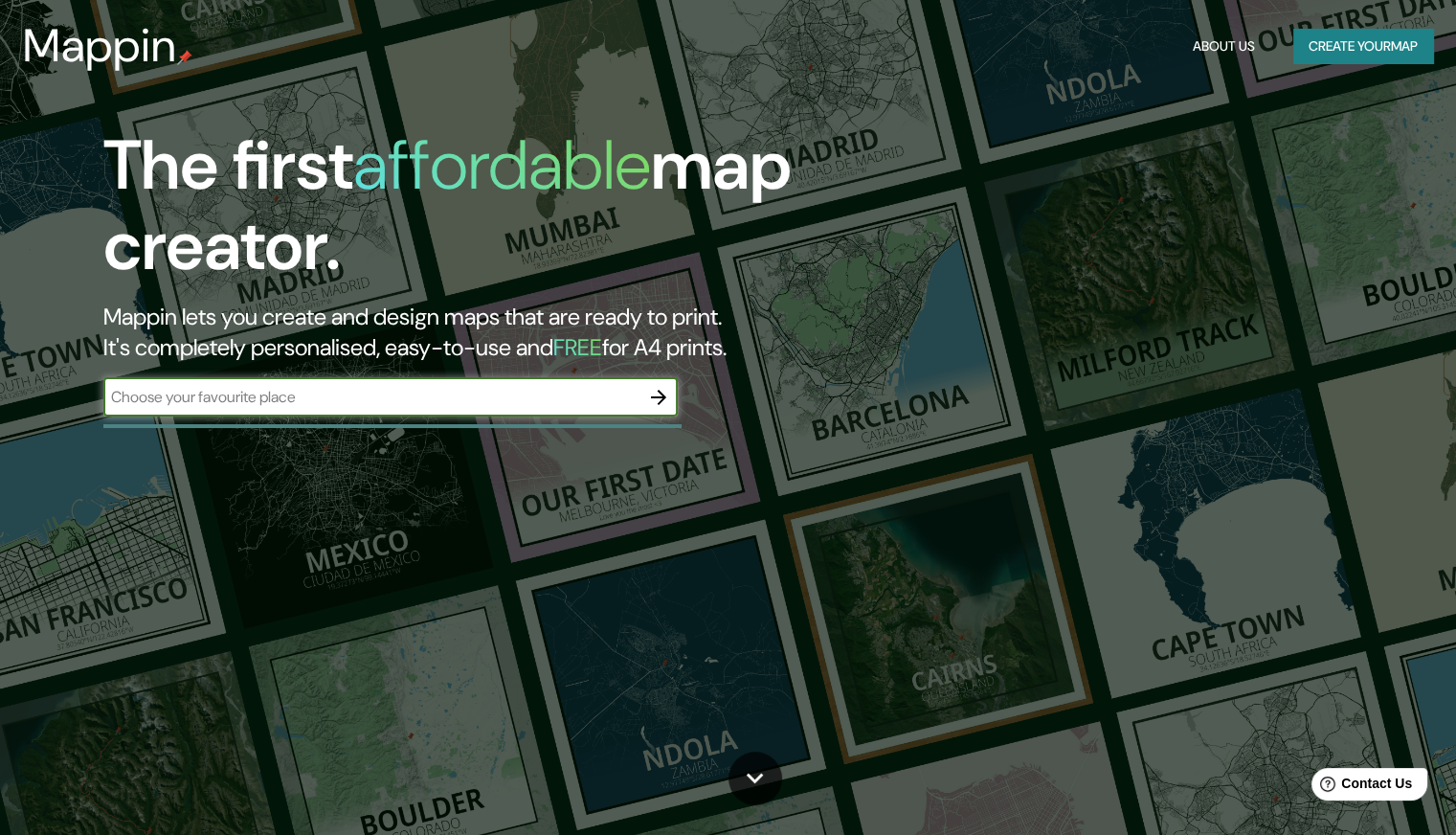
click at [615, 403] on input "text" at bounding box center [371, 397] width 536 height 22
type input "Americana - [GEOGRAPHIC_DATA], [GEOGRAPHIC_DATA]"
click at [662, 407] on icon "button" at bounding box center [658, 397] width 23 height 23
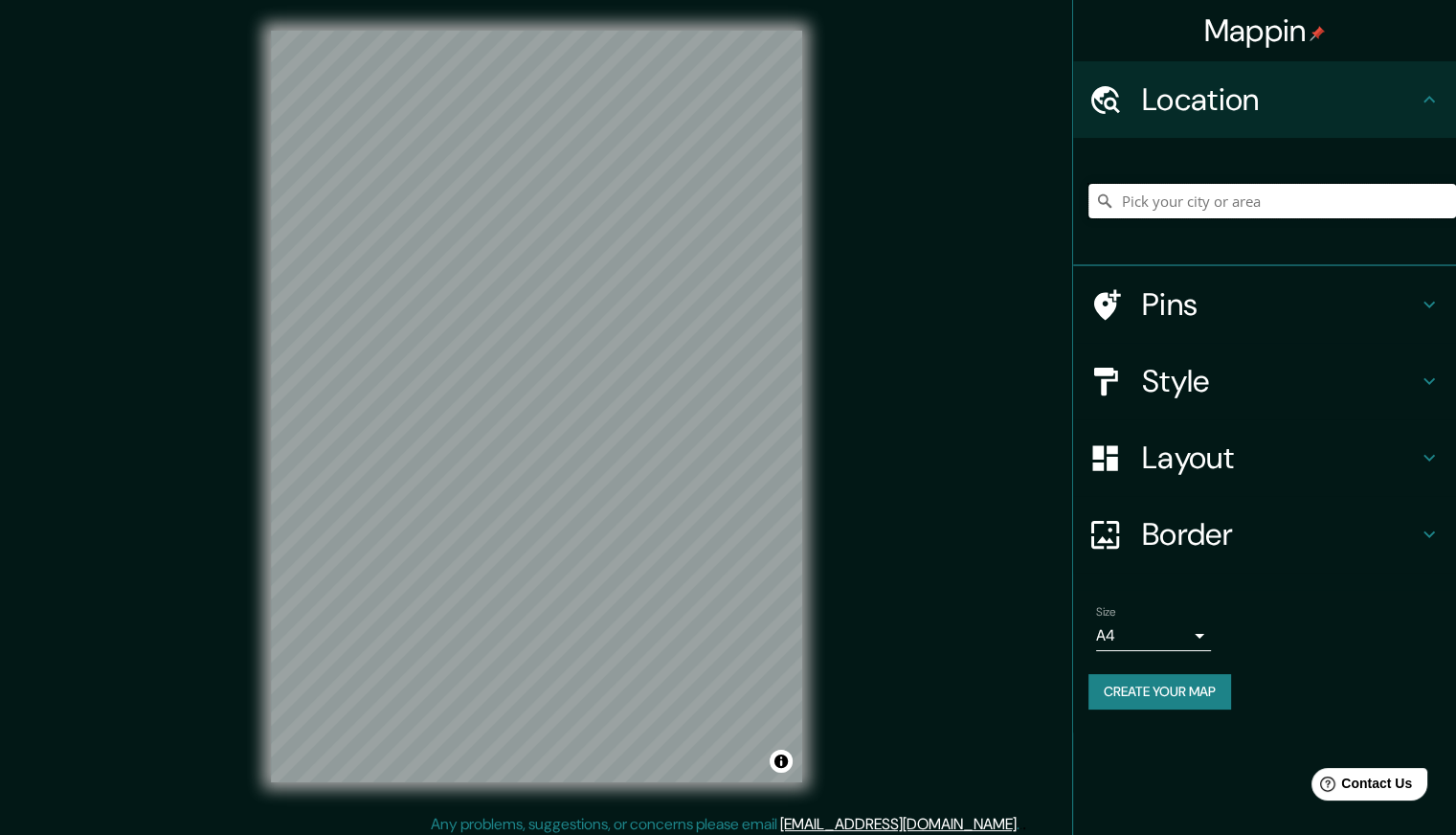
click at [1287, 207] on input "Pick your city or area" at bounding box center [1273, 201] width 368 height 34
paste input "Av. Dr. [PERSON_NAME][STREET_ADDRESS]"
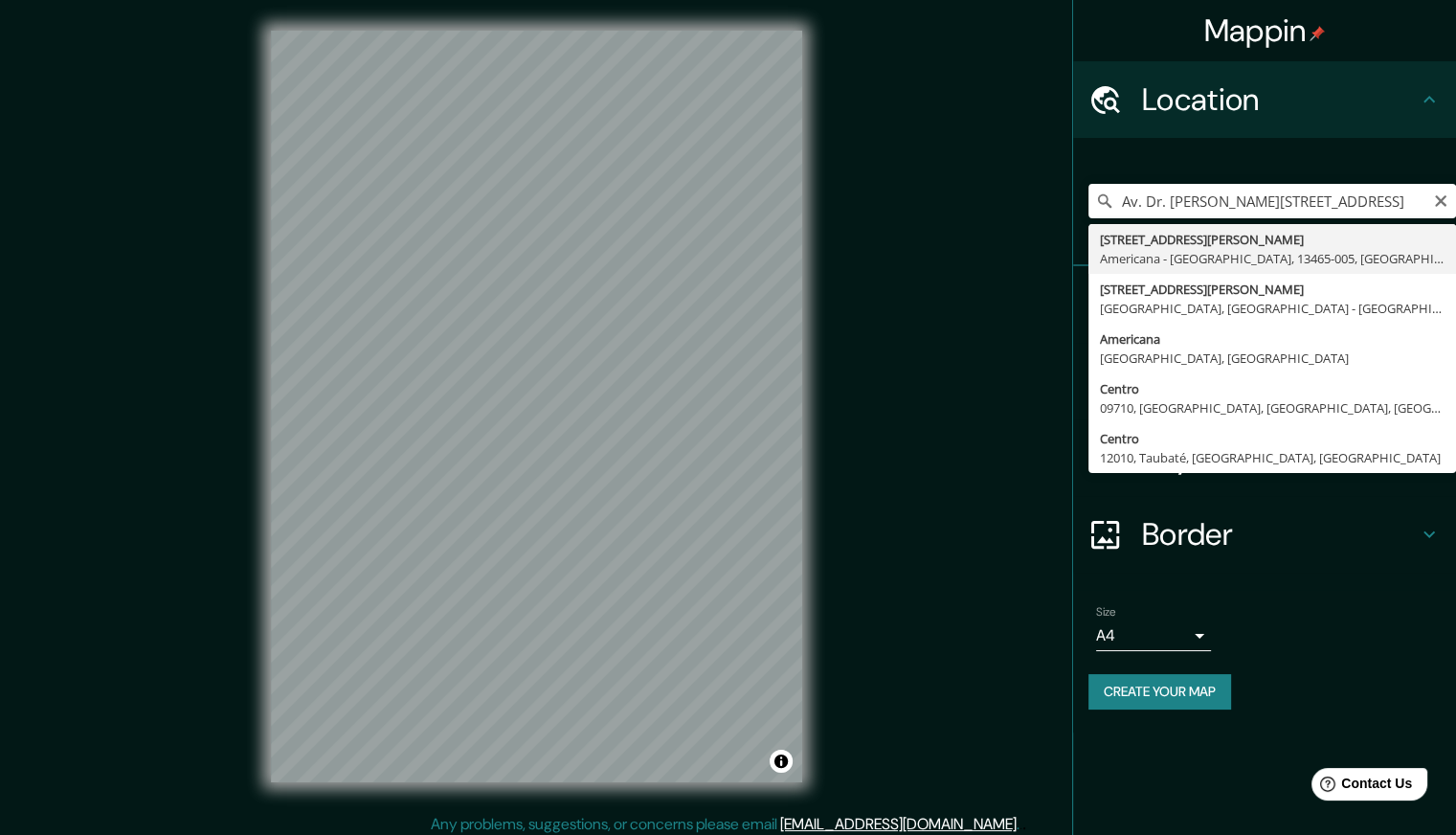
type input "[STREET_ADDRESS][PERSON_NAME]"
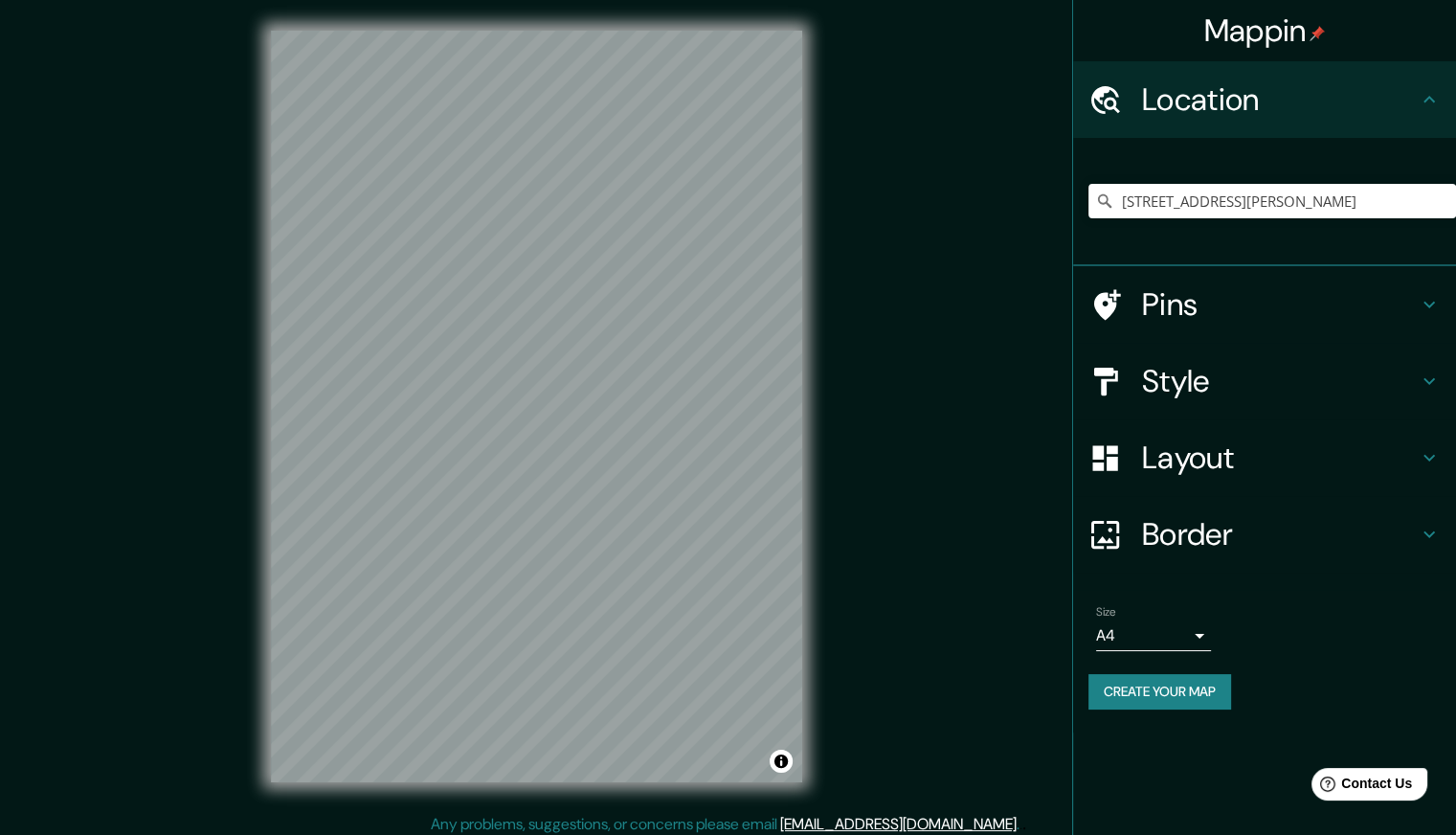
click at [1279, 320] on h4 "Pins" at bounding box center [1280, 304] width 276 height 38
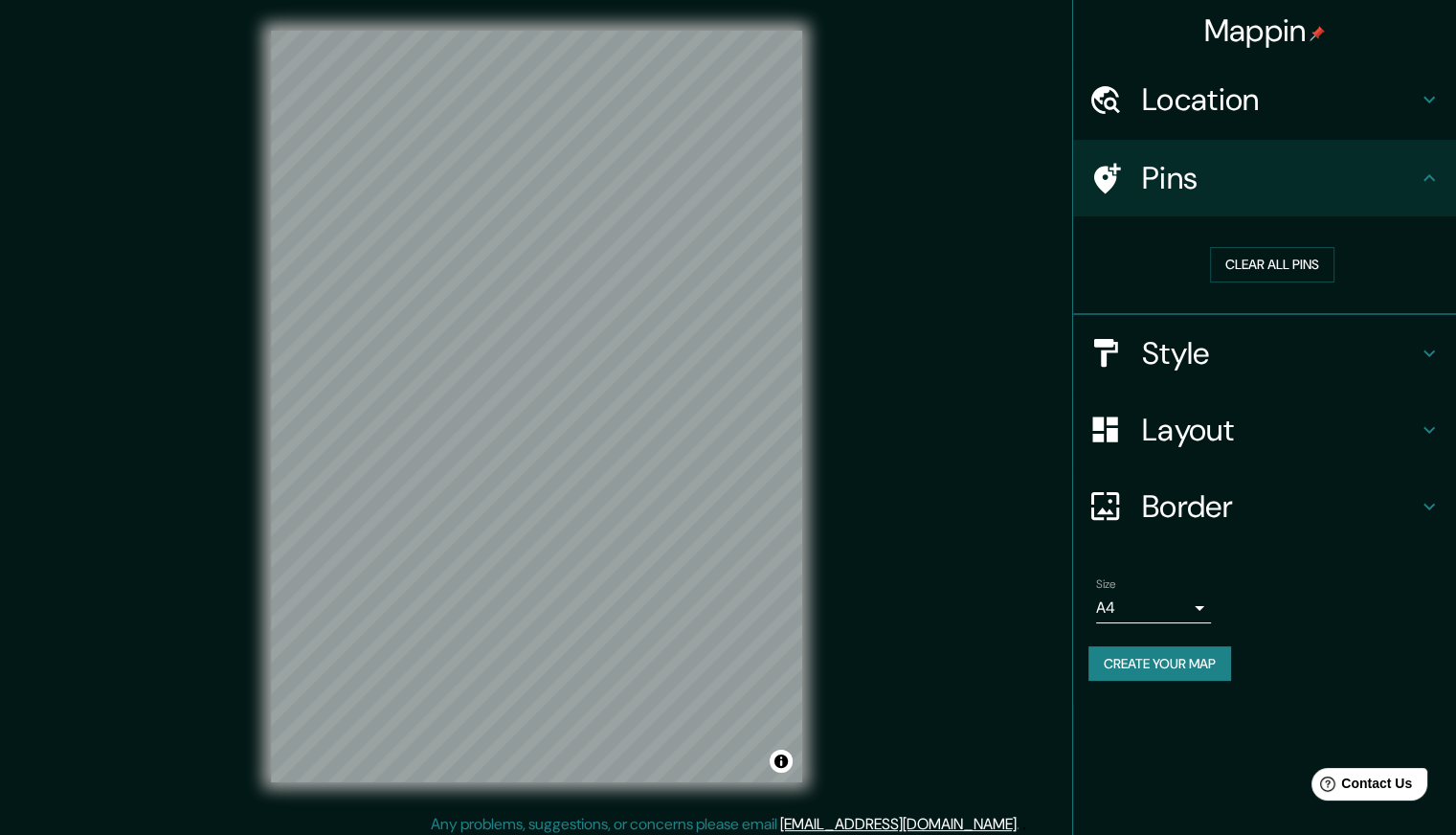
click at [1264, 169] on h4 "Pins" at bounding box center [1280, 178] width 276 height 38
click at [1324, 212] on div "Pins" at bounding box center [1264, 178] width 383 height 77
click at [1237, 501] on h4 "Border" at bounding box center [1280, 506] width 276 height 38
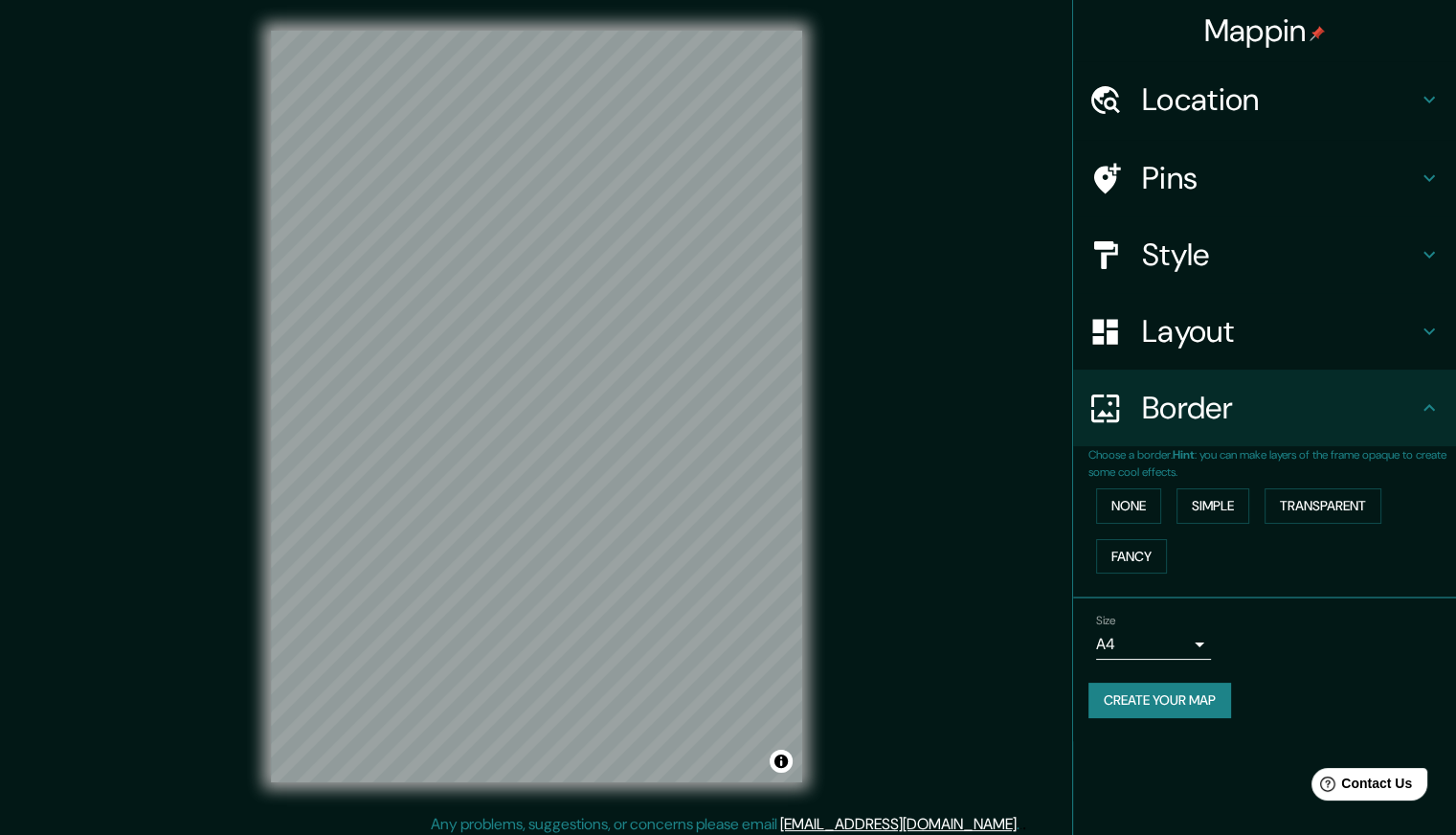
click at [1244, 410] on h4 "Border" at bounding box center [1280, 408] width 276 height 38
click at [1233, 350] on h4 "Layout" at bounding box center [1280, 331] width 276 height 38
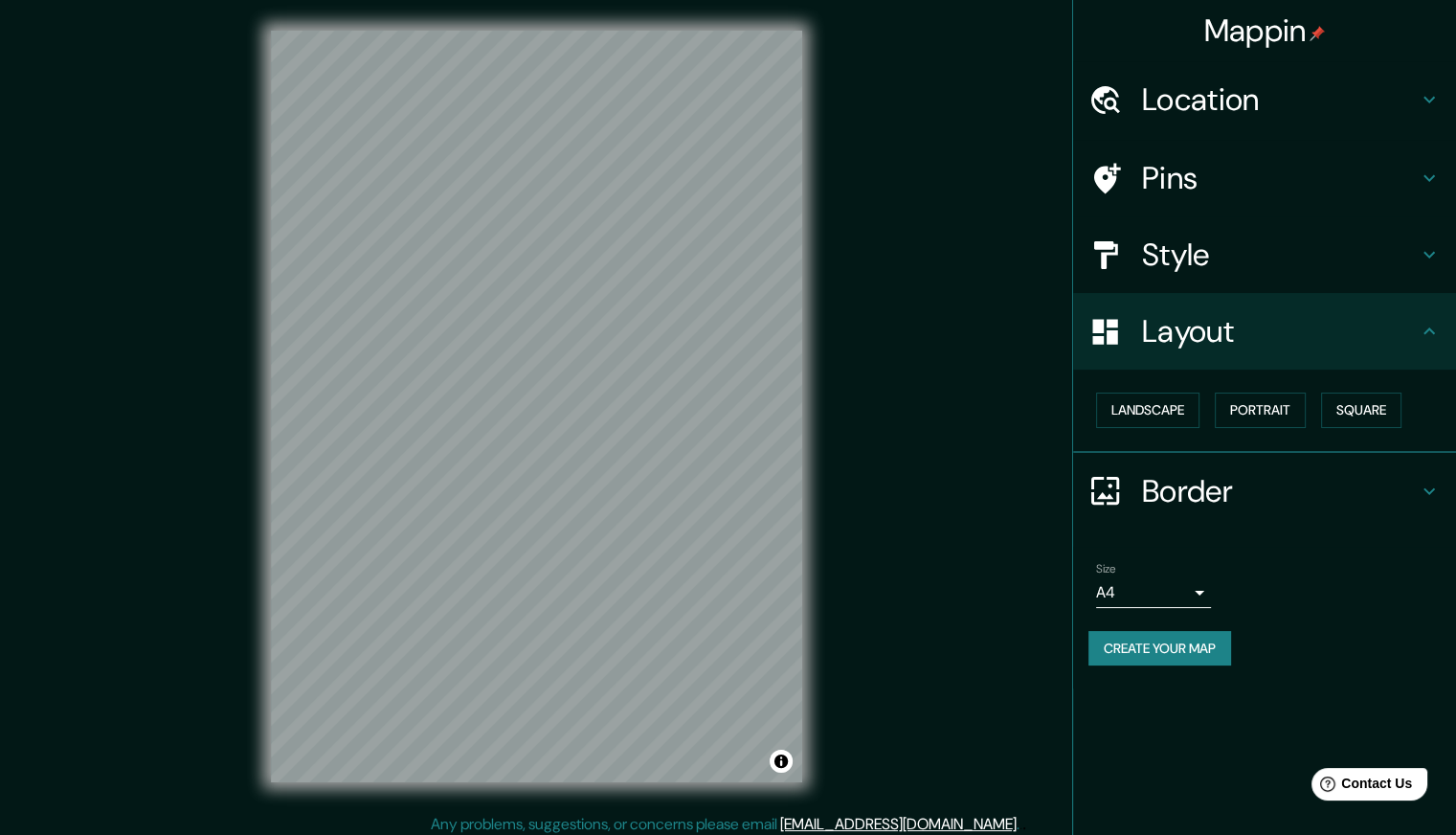
click at [1239, 254] on h4 "Style" at bounding box center [1280, 255] width 276 height 38
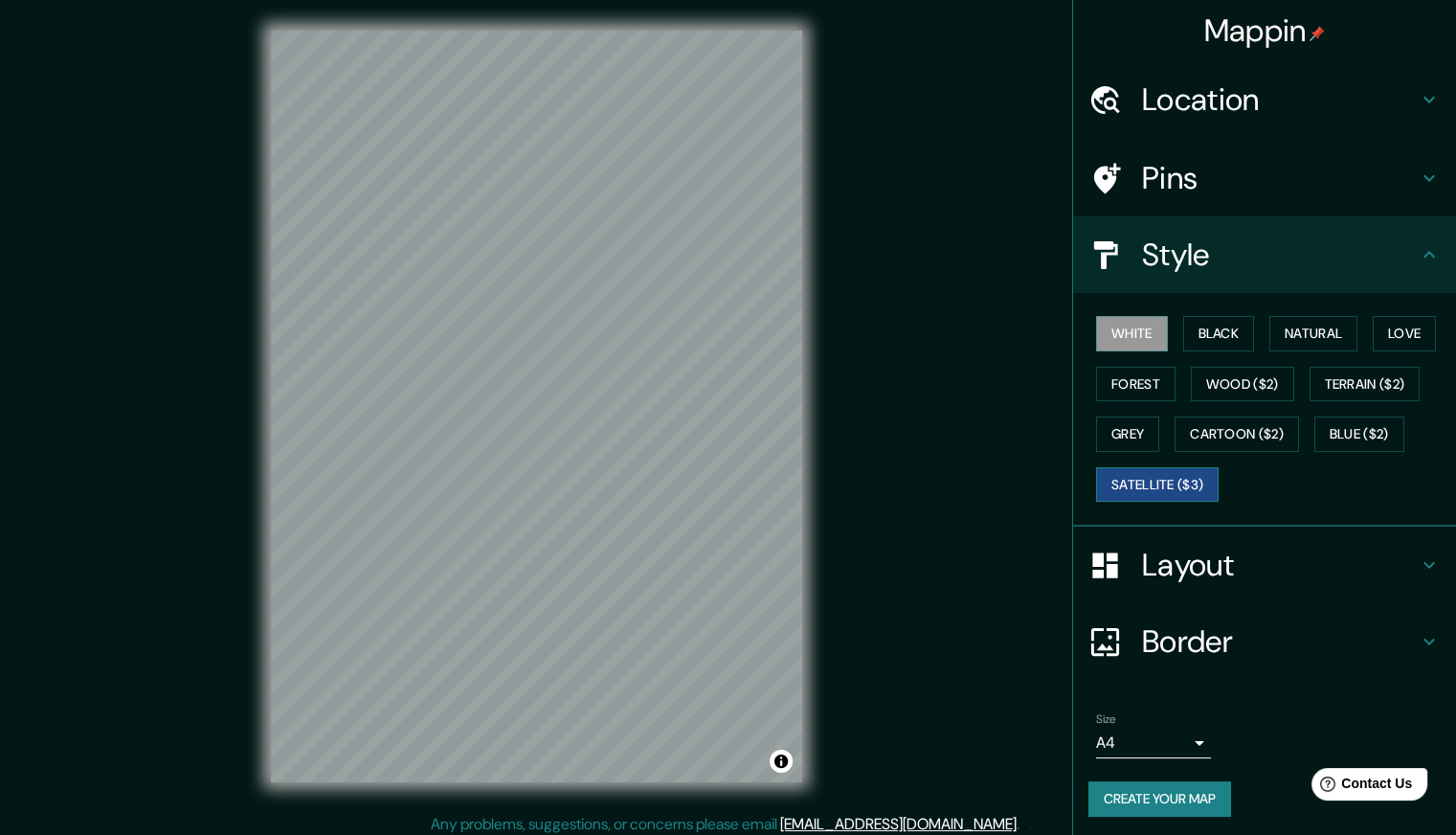
click at [1149, 487] on button "Satellite ($3)" at bounding box center [1157, 484] width 123 height 35
click at [1195, 562] on h4 "Layout" at bounding box center [1280, 565] width 276 height 38
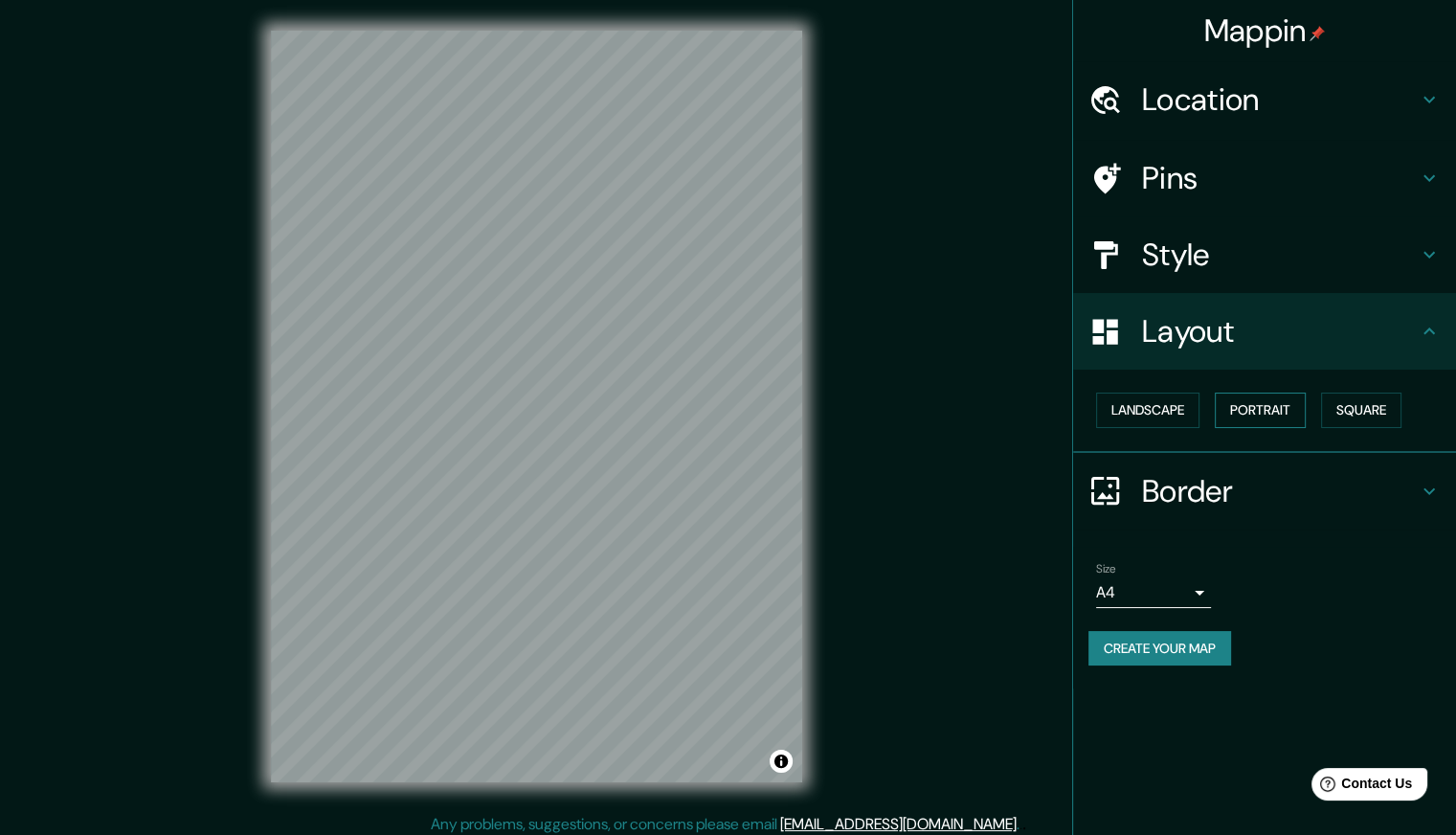
click at [1281, 414] on button "Portrait" at bounding box center [1260, 410] width 91 height 35
click at [1150, 402] on button "Landscape" at bounding box center [1147, 410] width 103 height 35
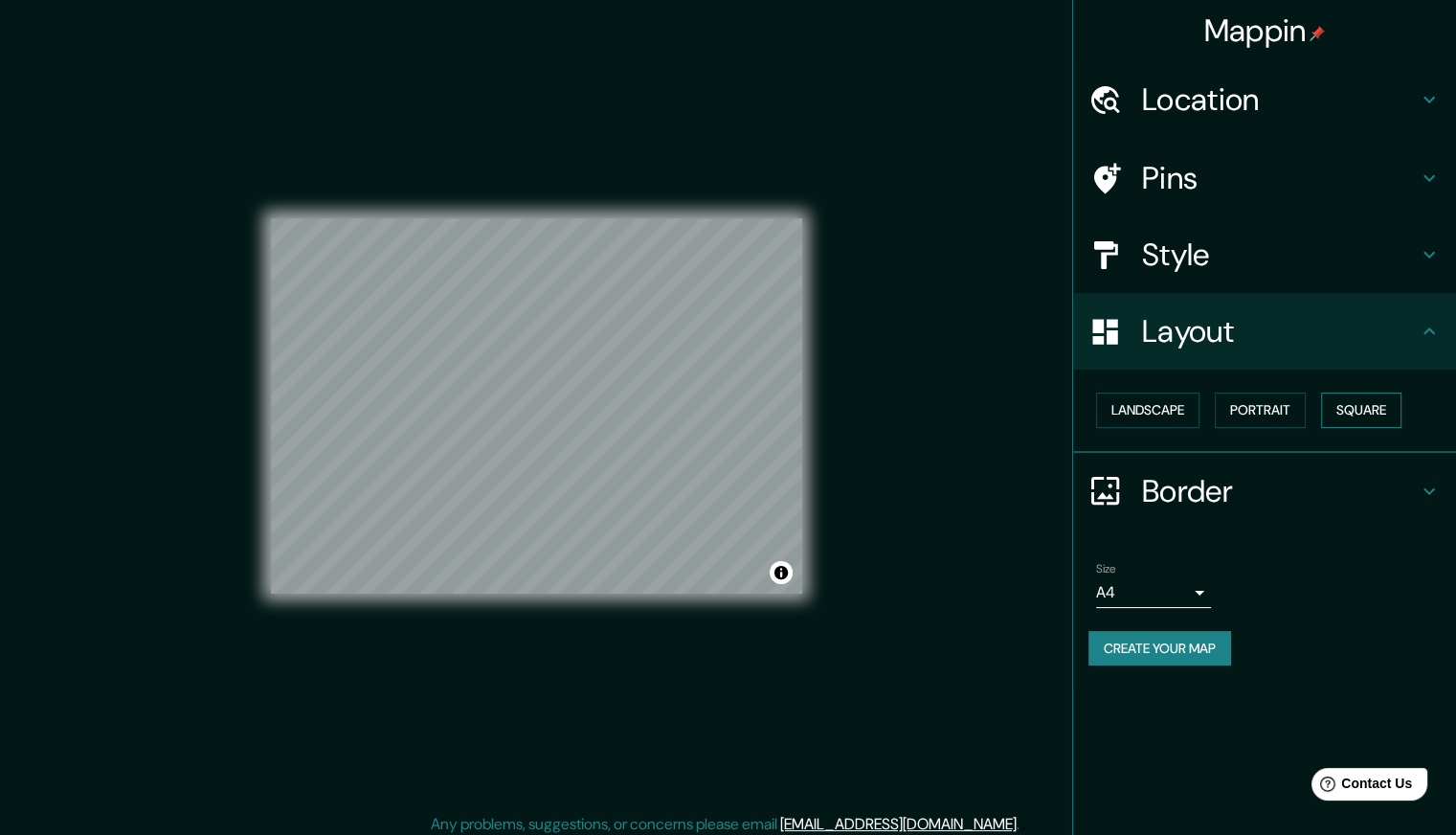
click at [1354, 411] on button "Square" at bounding box center [1361, 410] width 80 height 35
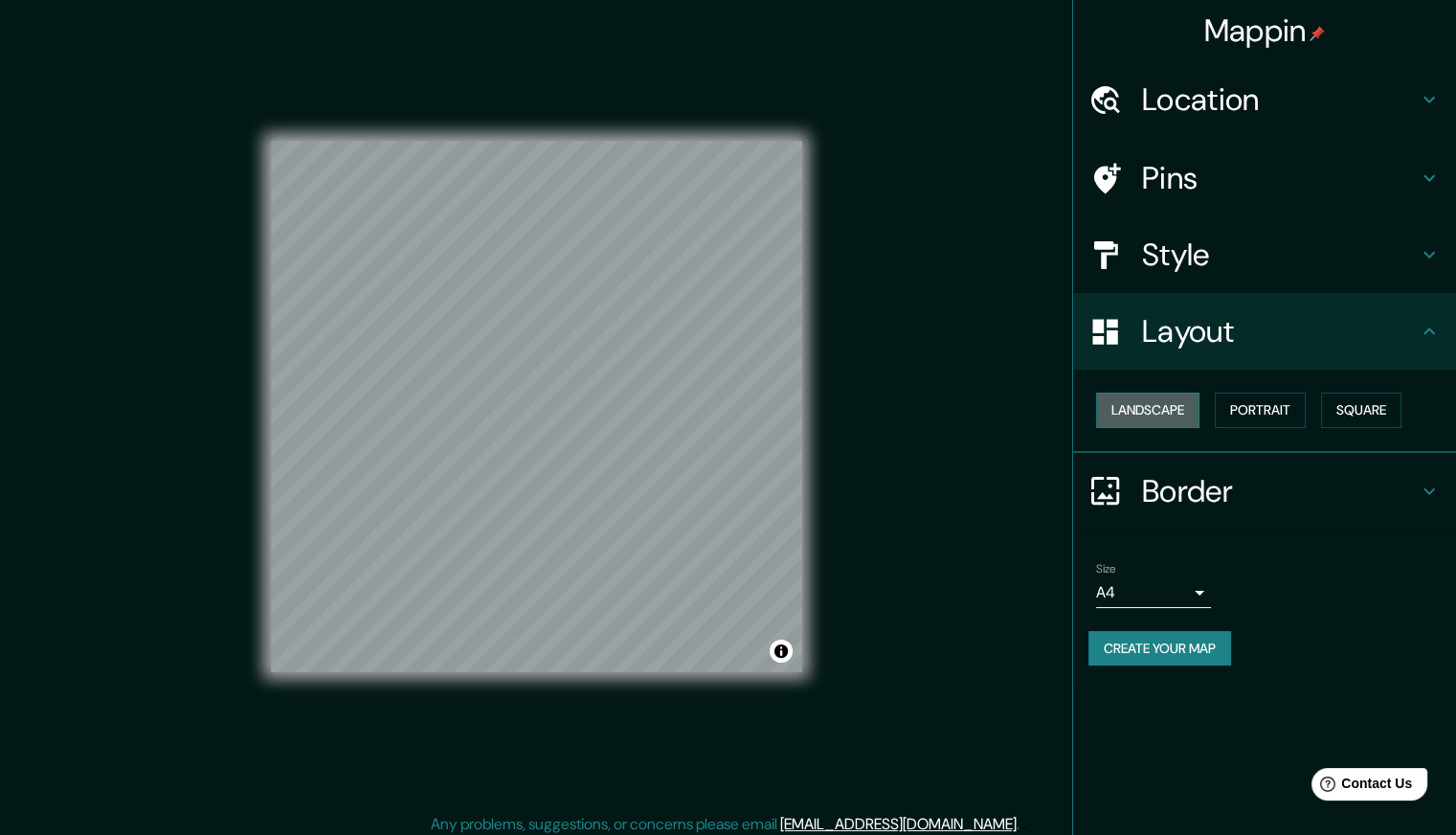
click at [1137, 417] on button "Landscape" at bounding box center [1147, 410] width 103 height 35
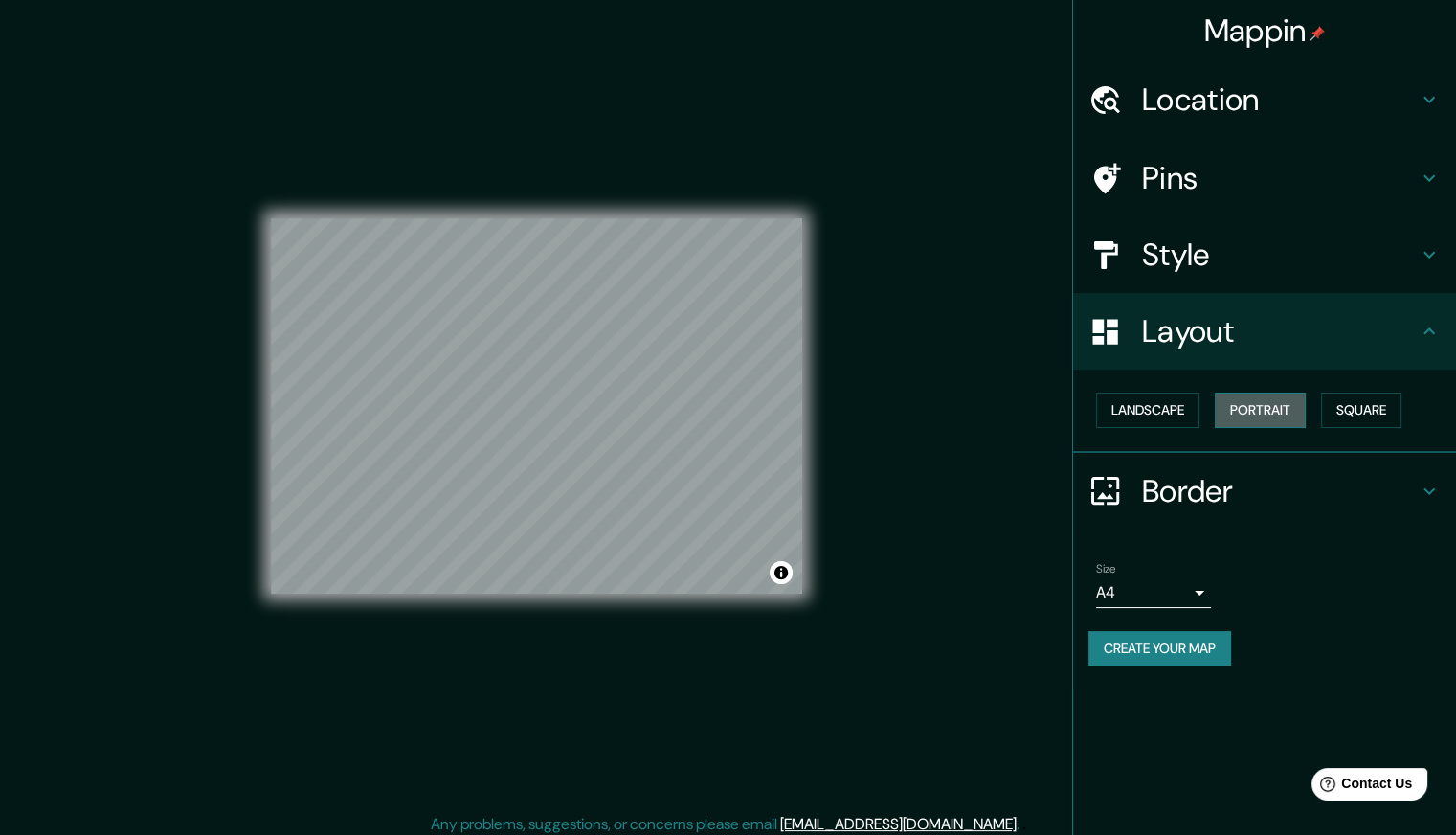
click at [1241, 404] on button "Portrait" at bounding box center [1260, 410] width 91 height 35
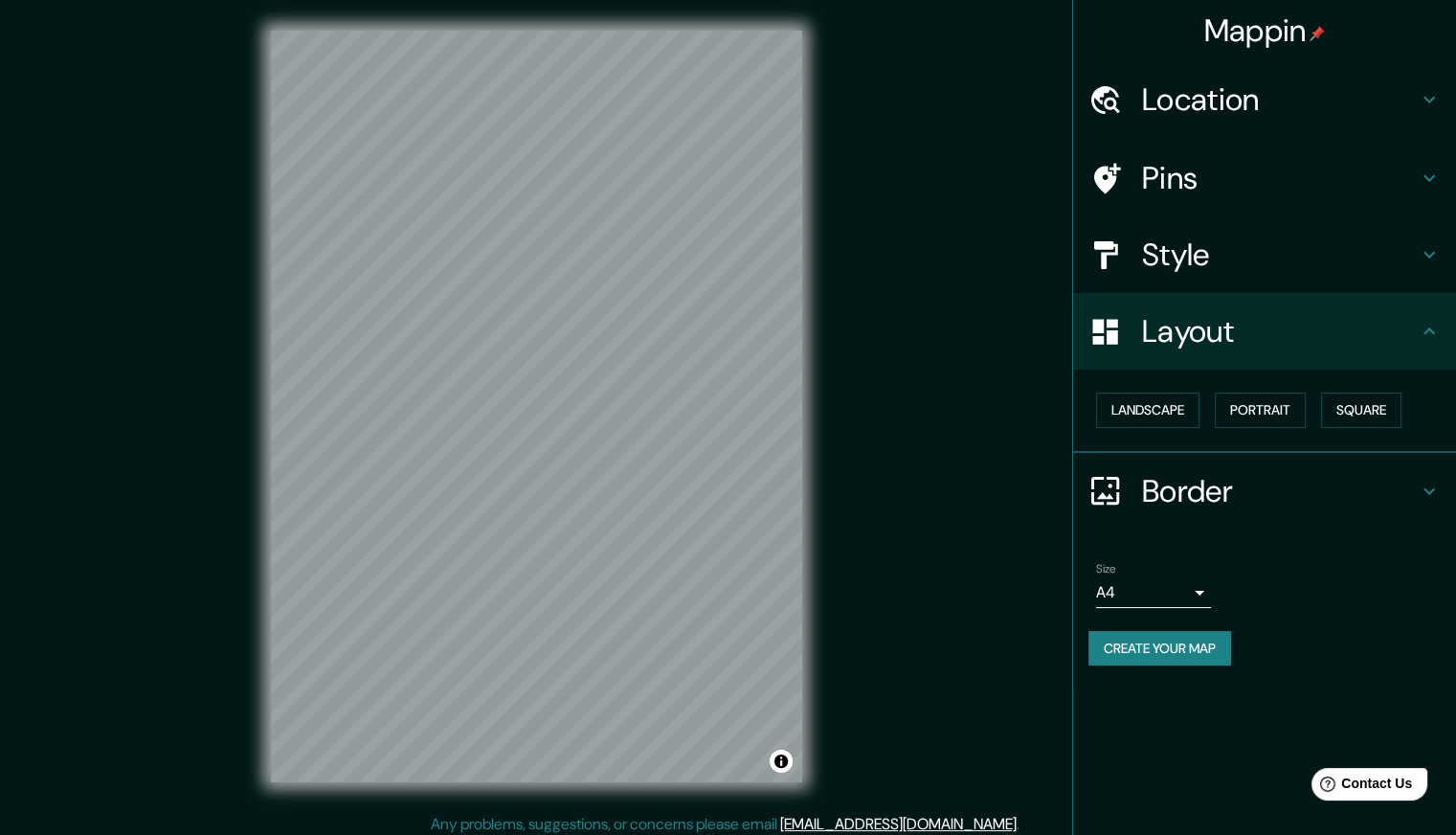
click at [1308, 343] on h4 "Layout" at bounding box center [1280, 331] width 276 height 38
click at [1250, 267] on h4 "Style" at bounding box center [1280, 255] width 276 height 38
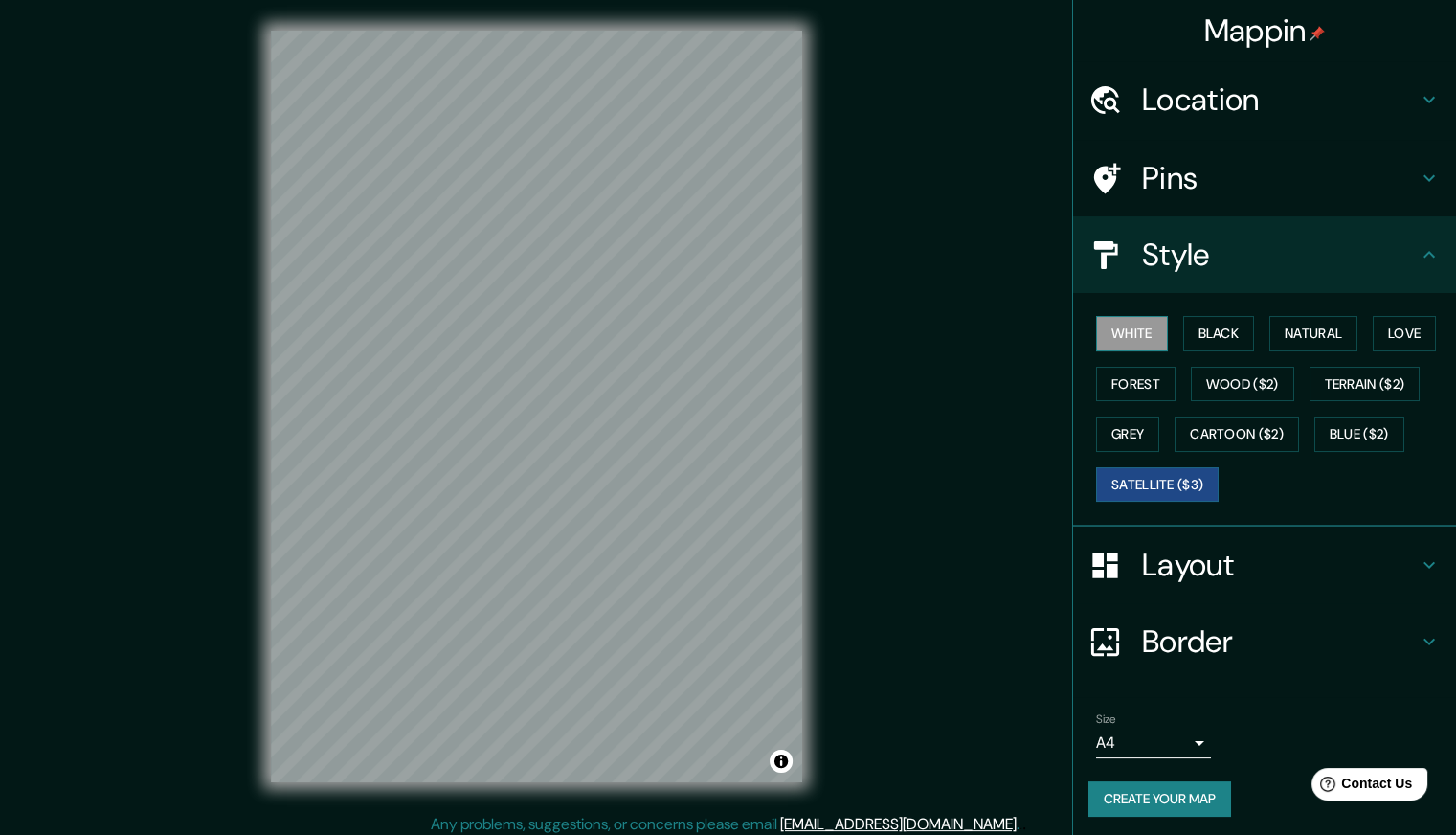
click at [1129, 327] on button "White" at bounding box center [1132, 333] width 72 height 35
click at [1223, 330] on button "Black" at bounding box center [1220, 333] width 72 height 35
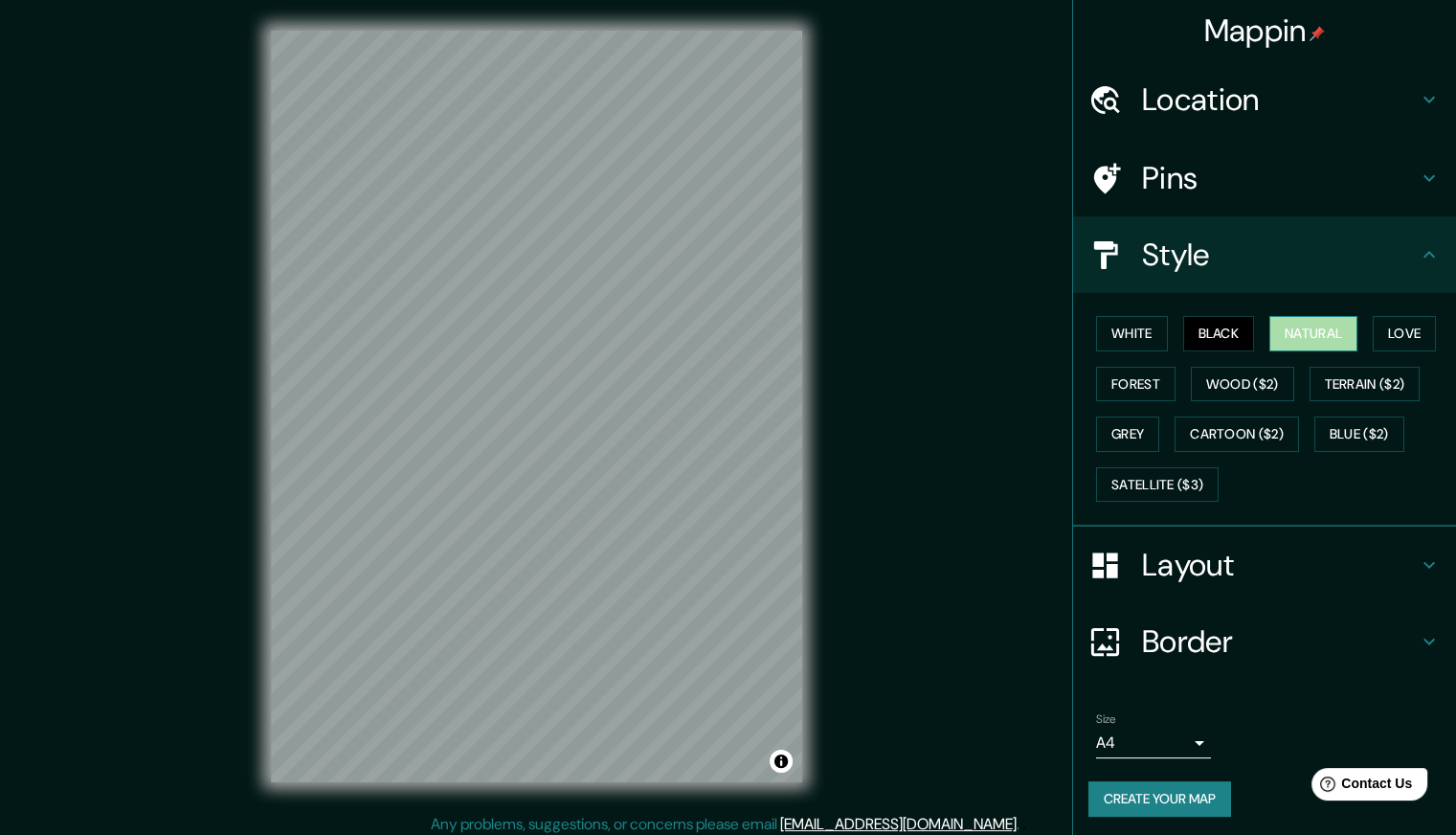
click at [1306, 335] on button "Natural" at bounding box center [1314, 333] width 88 height 35
click at [1180, 733] on body "Mappin Location [STREET_ADDRESS][PERSON_NAME] Pins Style White Black Natural Lo…" at bounding box center [728, 417] width 1456 height 835
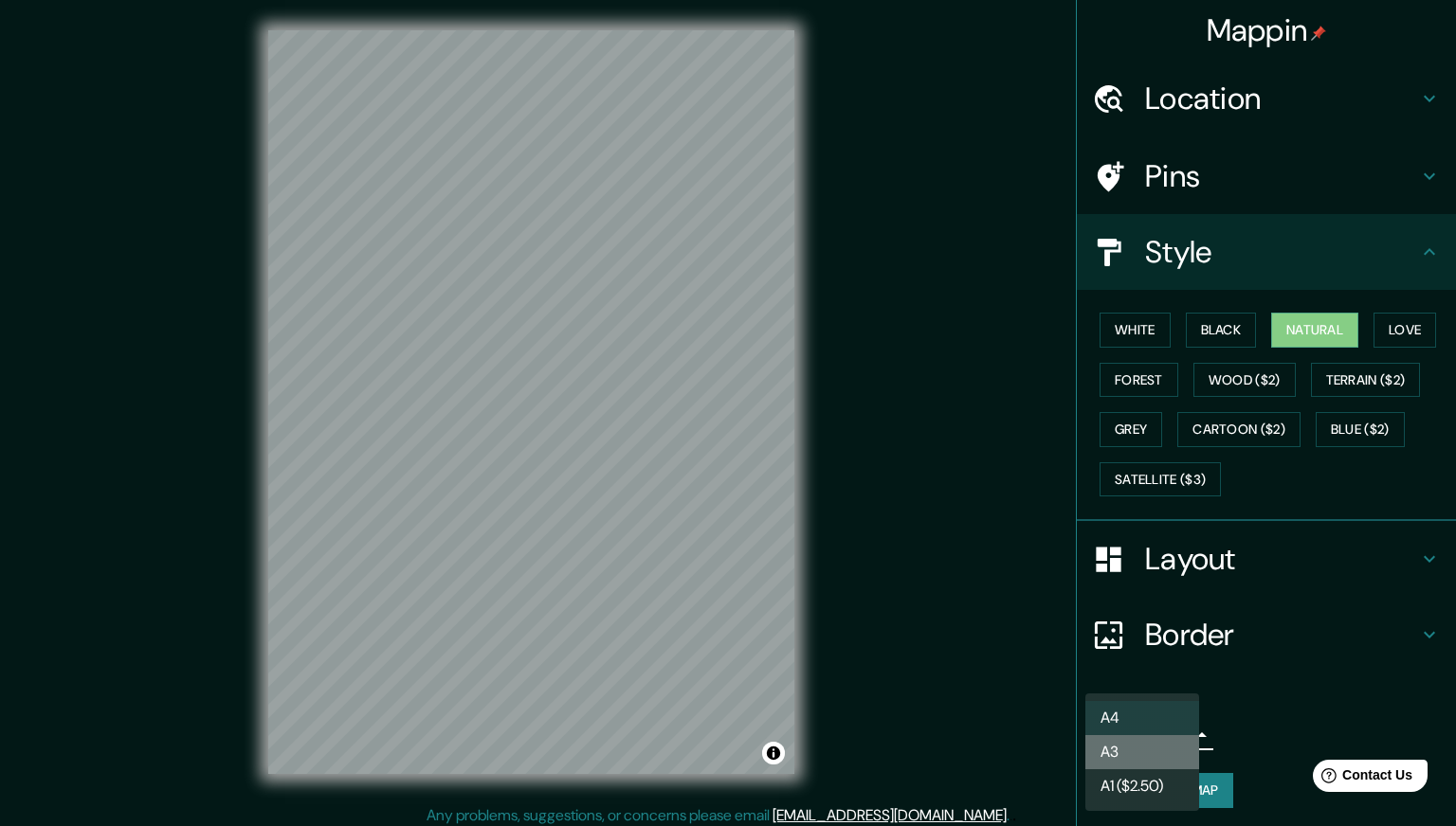
click at [1152, 756] on li "A3" at bounding box center [1141, 752] width 114 height 34
type input "a4"
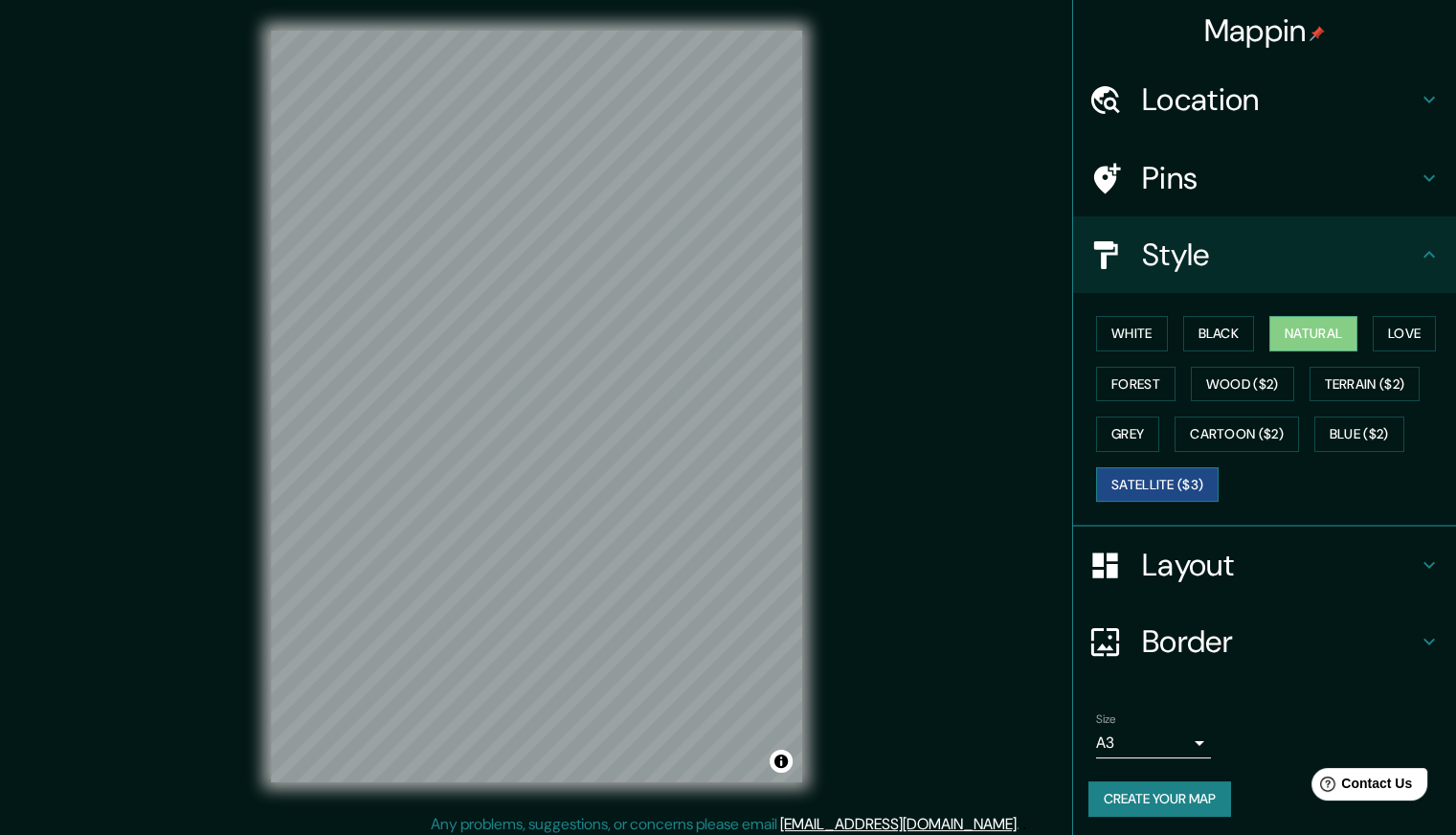
click at [1152, 472] on button "Satellite ($3)" at bounding box center [1157, 484] width 123 height 35
click at [1124, 308] on div "White Black Natural Love Forest Wood ($2) Terrain ($2) Grey Cartoon ($2) Blue (…" at bounding box center [1273, 408] width 368 height 201
click at [1130, 328] on button "White" at bounding box center [1132, 333] width 72 height 35
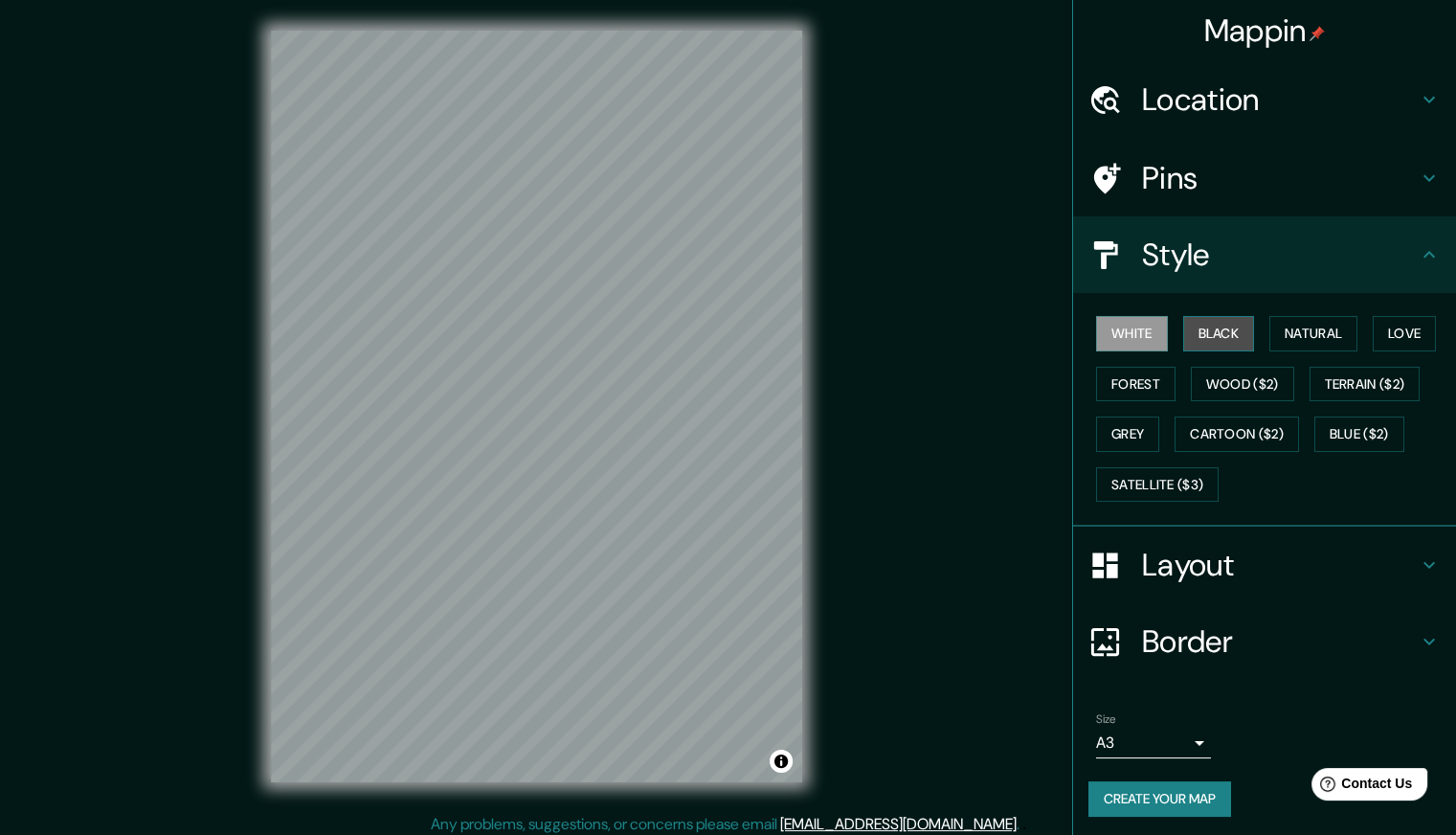
click at [1213, 335] on button "Black" at bounding box center [1220, 333] width 72 height 35
click at [1141, 330] on button "White" at bounding box center [1132, 333] width 72 height 35
click at [1219, 333] on button "Black" at bounding box center [1220, 333] width 72 height 35
click at [1326, 326] on button "Natural" at bounding box center [1314, 333] width 88 height 35
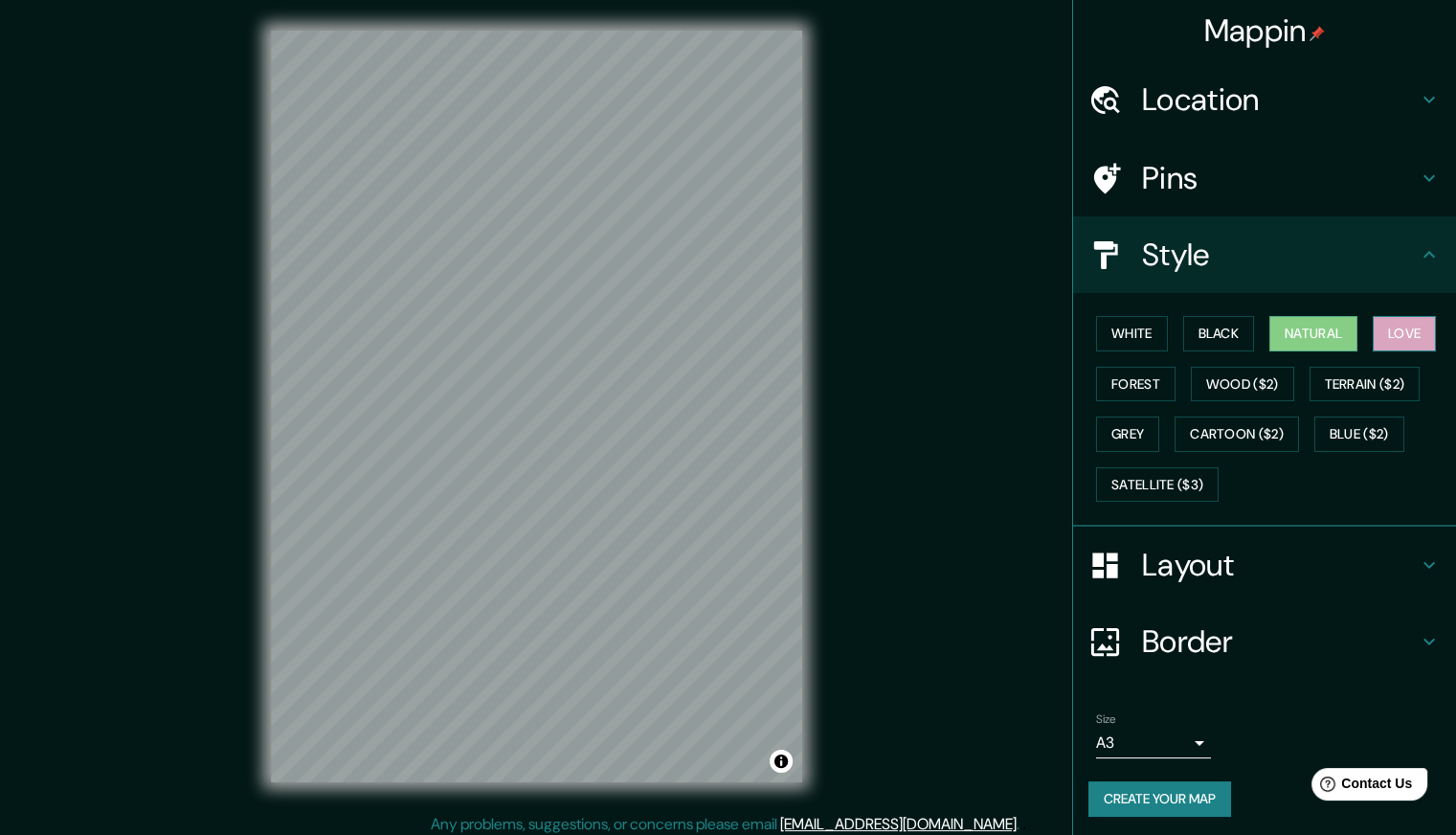
click at [1394, 327] on button "Love" at bounding box center [1404, 333] width 63 height 35
click at [1128, 376] on button "Forest" at bounding box center [1135, 384] width 79 height 35
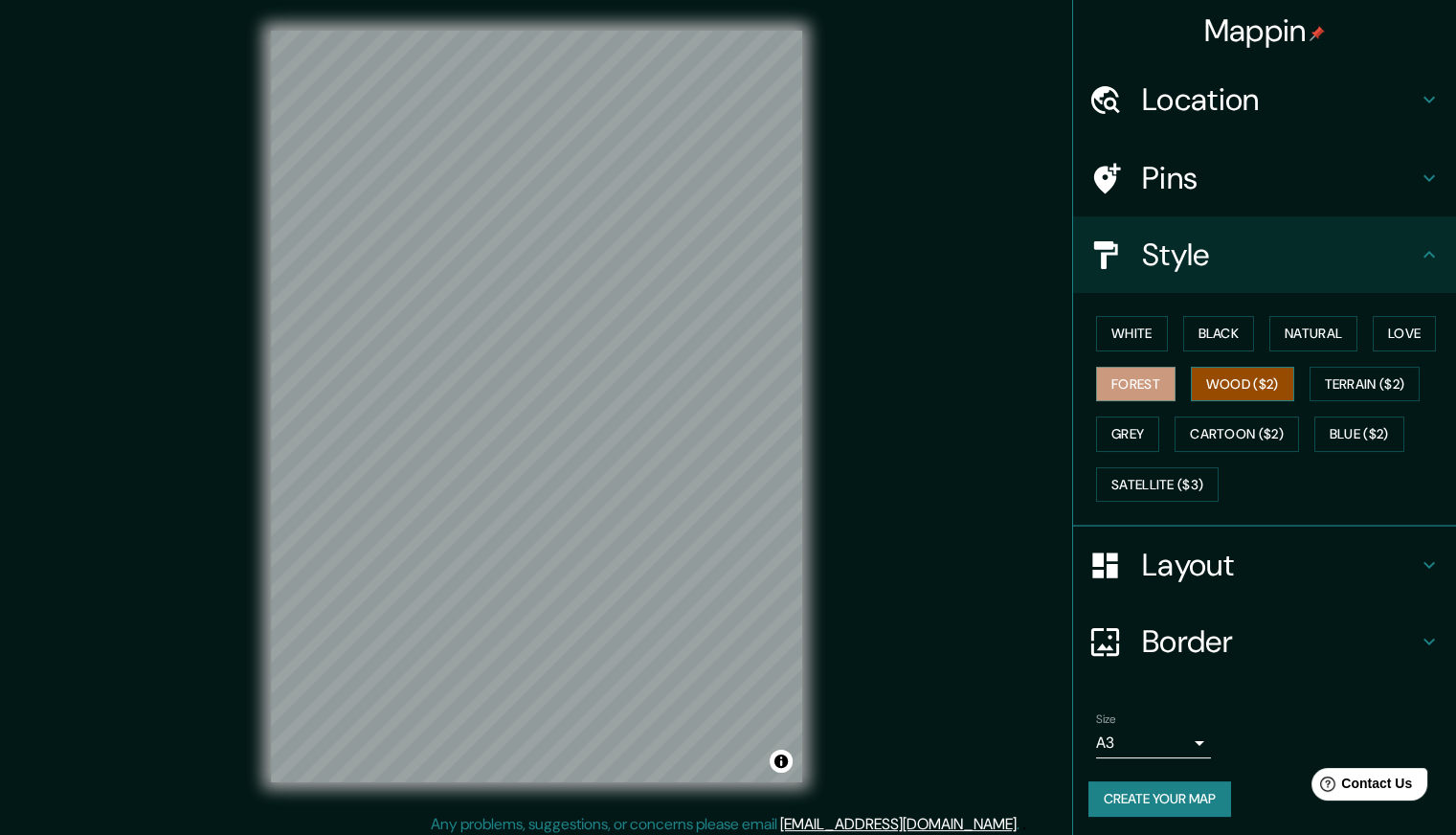
click at [1237, 368] on button "Wood ($2)" at bounding box center [1242, 384] width 103 height 35
click at [1335, 378] on button "Terrain ($2)" at bounding box center [1365, 384] width 111 height 35
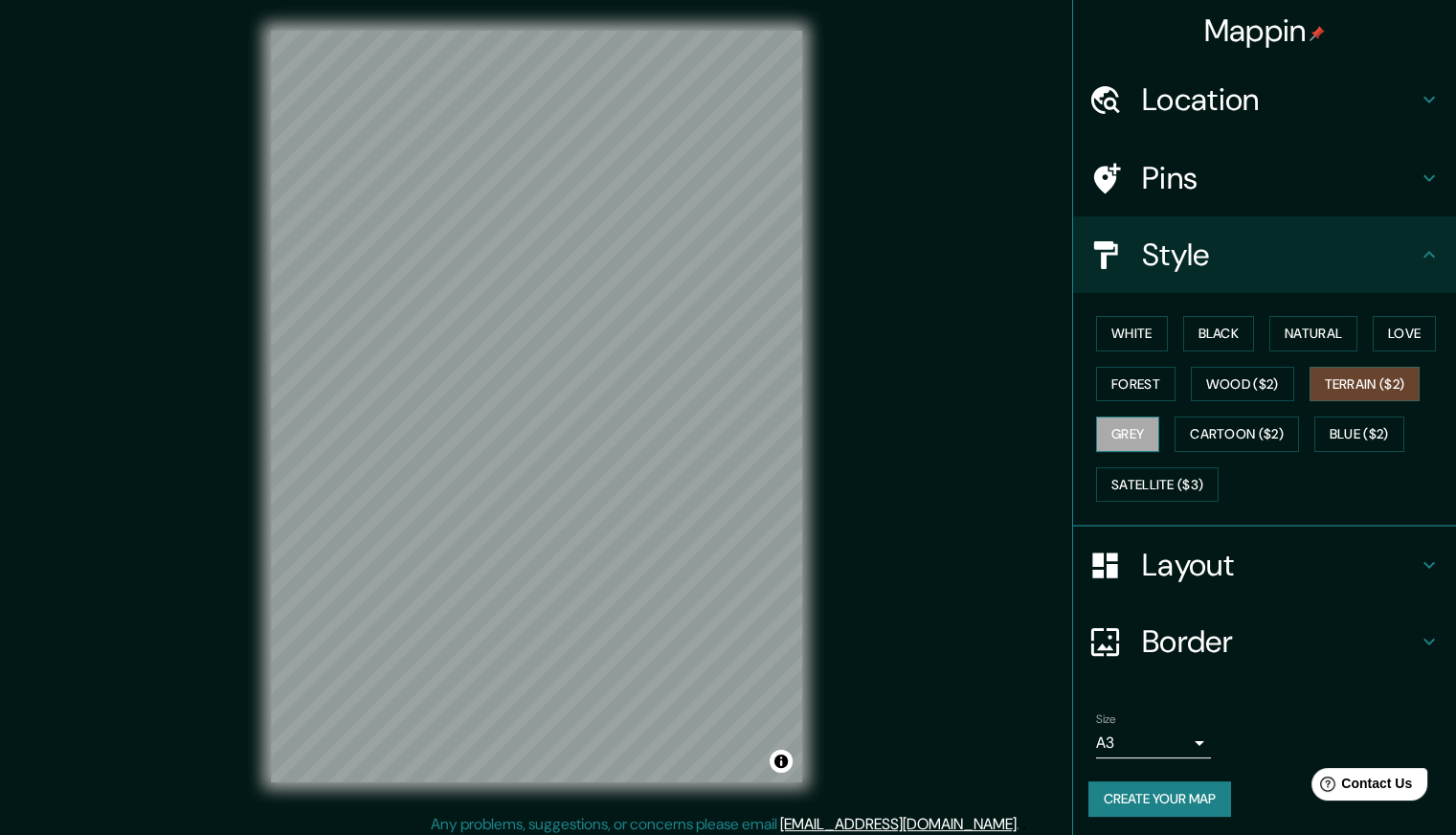
click at [1134, 428] on button "Grey" at bounding box center [1127, 434] width 63 height 35
click at [1241, 430] on button "Cartoon ($2)" at bounding box center [1237, 434] width 124 height 35
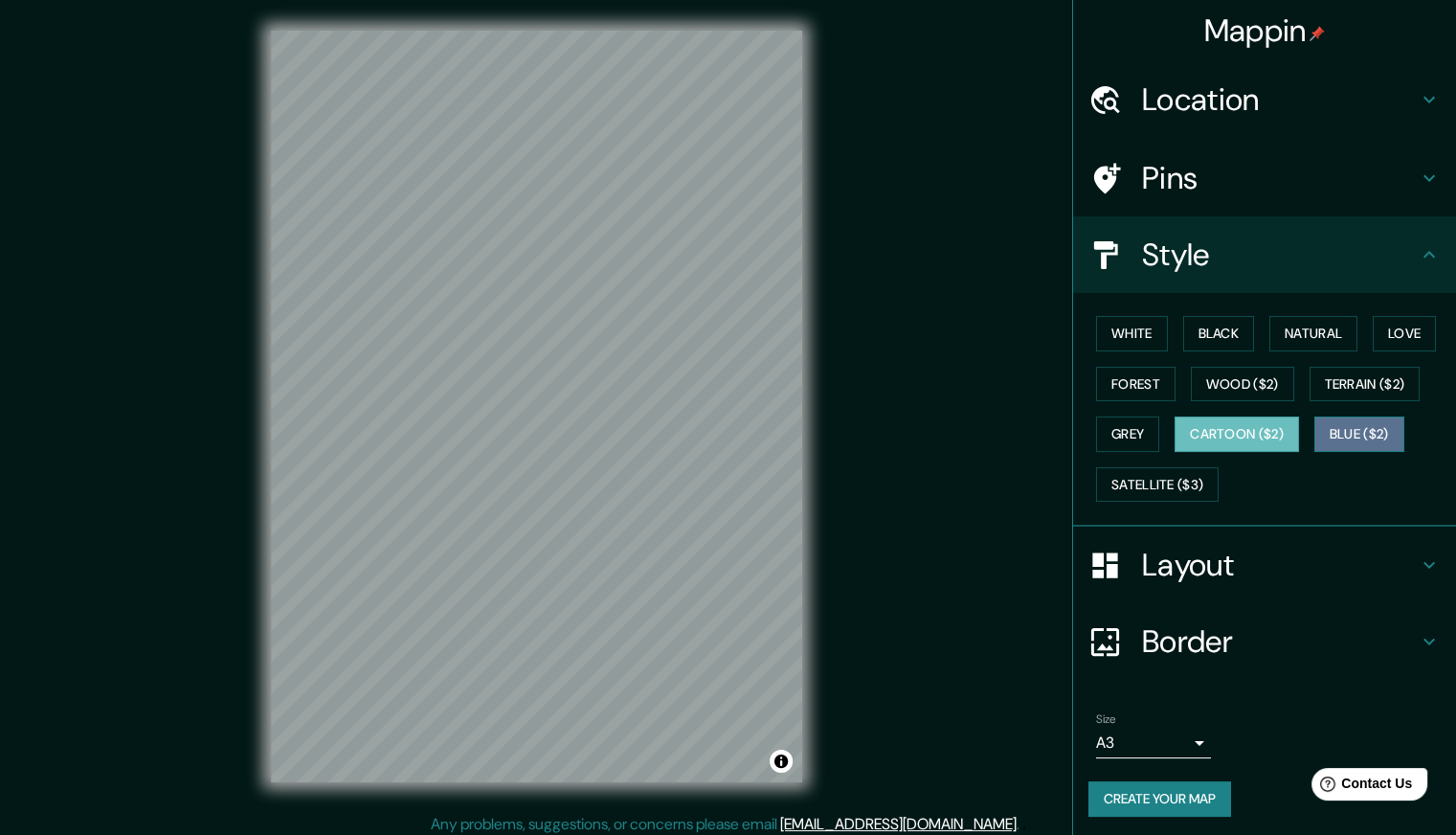
click at [1373, 423] on button "Blue ($2)" at bounding box center [1360, 434] width 90 height 35
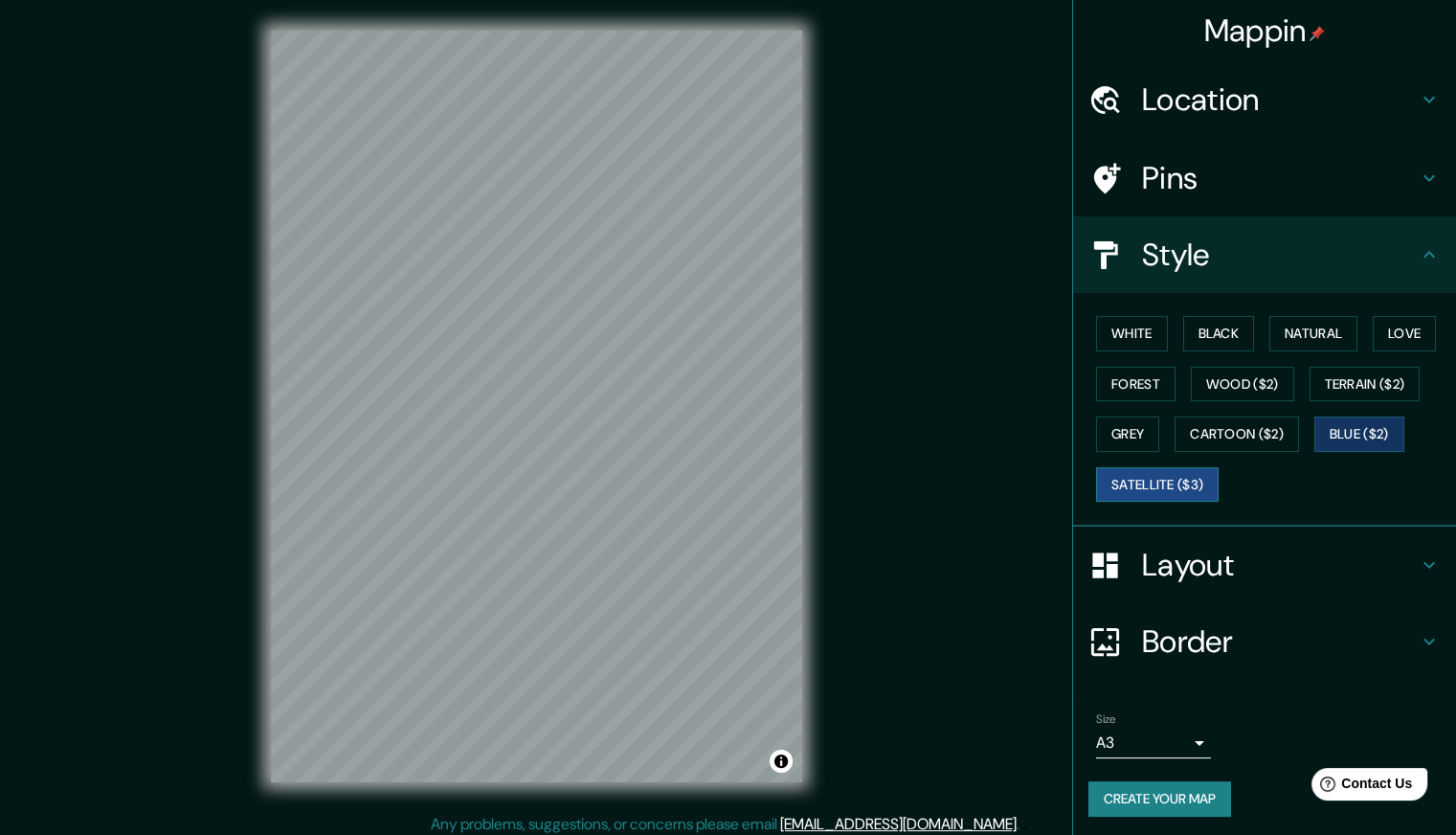
click at [1116, 485] on button "Satellite ($3)" at bounding box center [1157, 484] width 123 height 35
click at [1210, 346] on button "Black" at bounding box center [1220, 333] width 72 height 35
click at [1138, 313] on div "White Black Natural Love Forest Wood ($2) Terrain ($2) Grey Cartoon ($2) Blue (…" at bounding box center [1273, 408] width 368 height 201
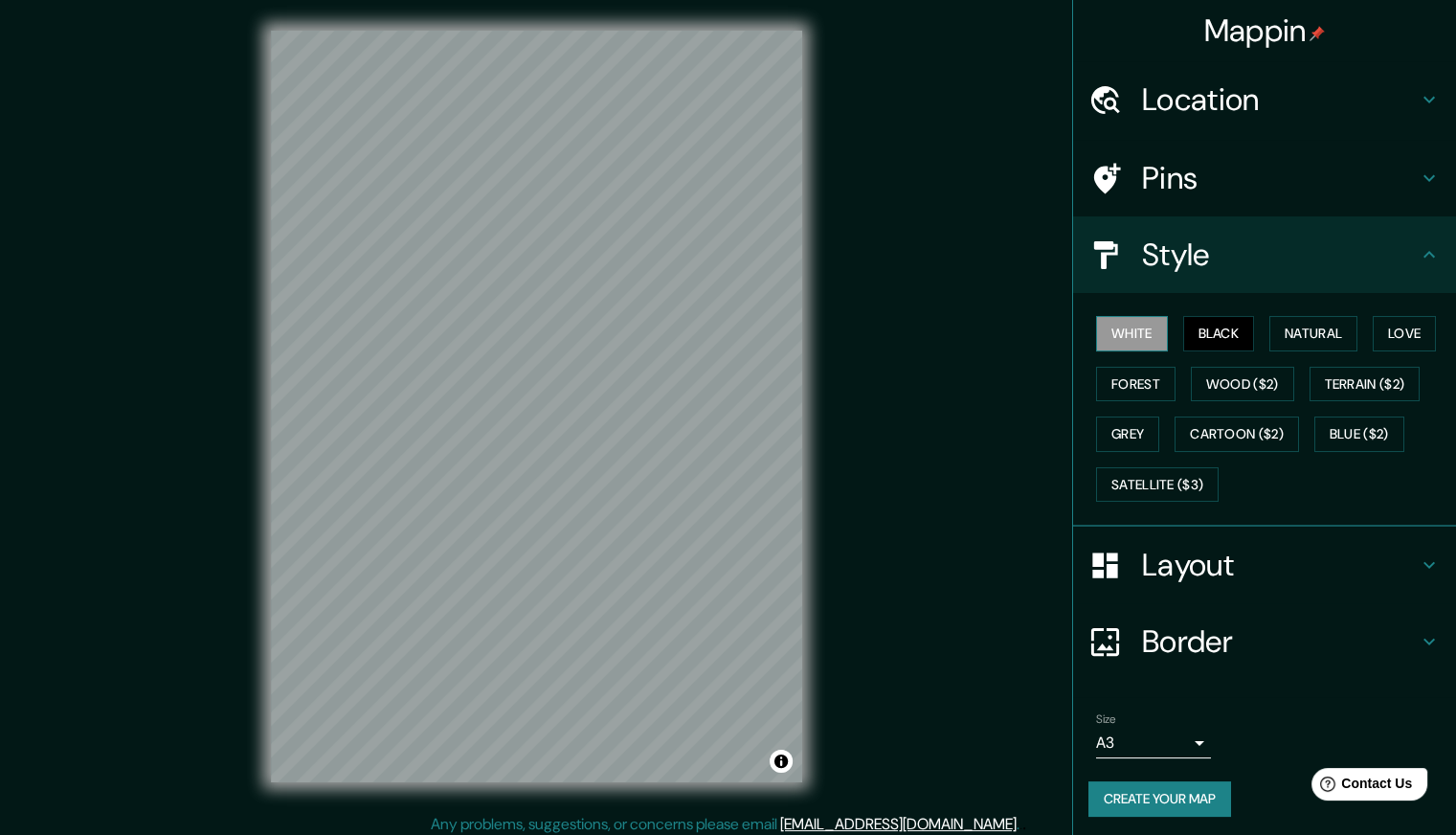
click at [1136, 338] on button "White" at bounding box center [1132, 333] width 72 height 35
click at [1184, 336] on button "Black" at bounding box center [1220, 333] width 72 height 35
click at [1122, 328] on button "White" at bounding box center [1132, 333] width 72 height 35
click at [1137, 801] on button "Create your map" at bounding box center [1160, 798] width 143 height 35
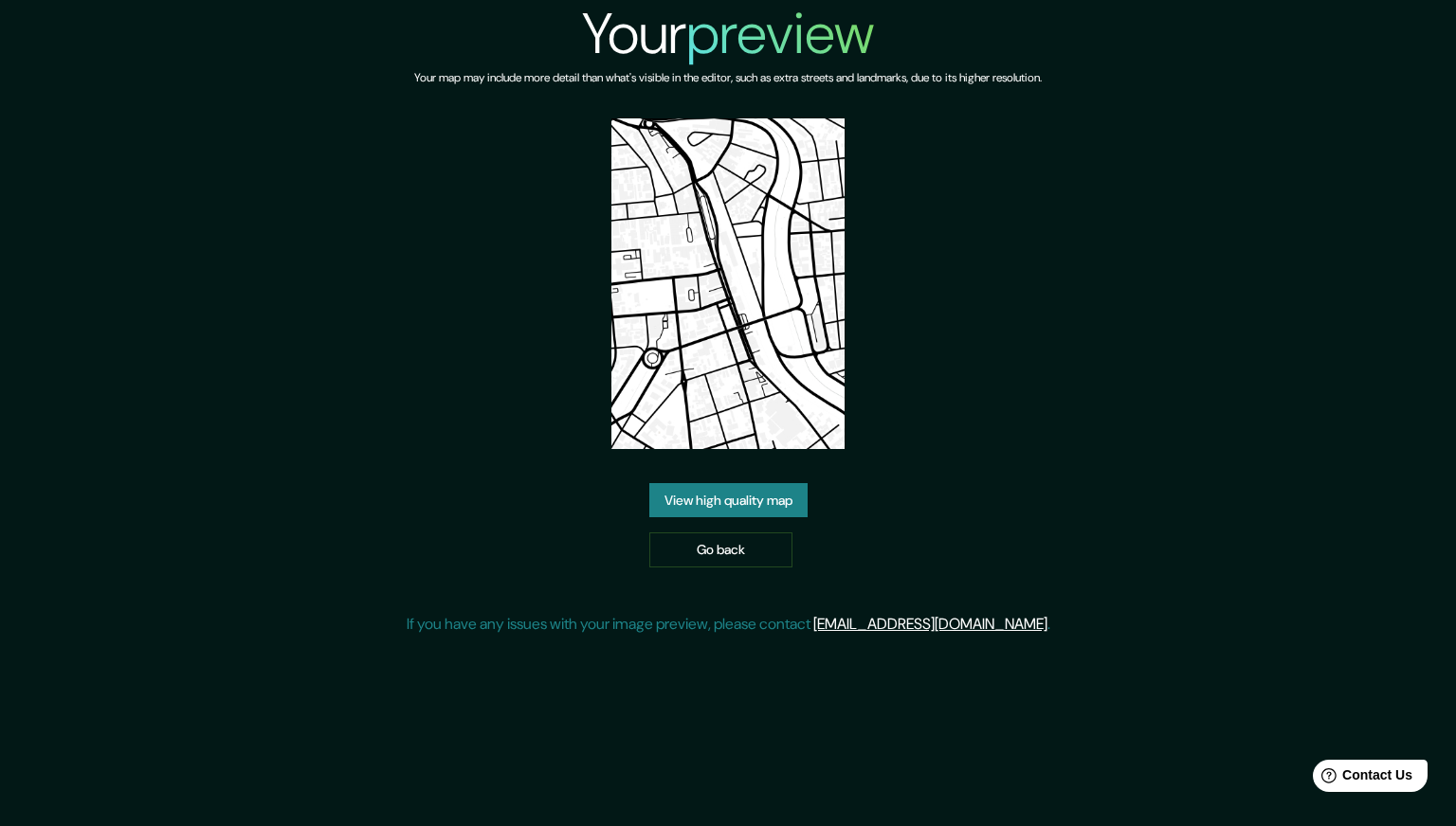
click at [691, 487] on link "View high quality map" at bounding box center [728, 500] width 158 height 35
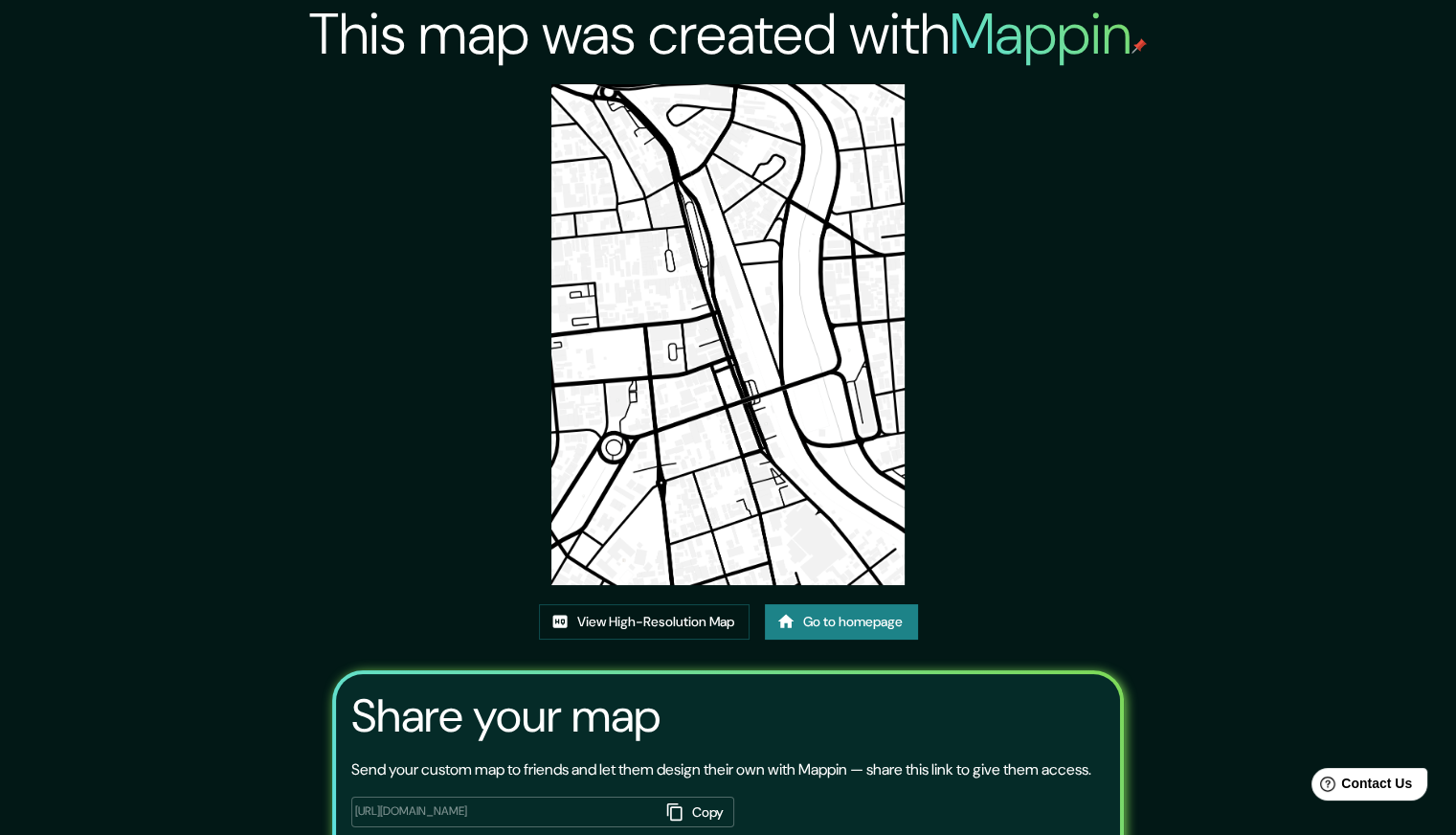
click at [774, 275] on img at bounding box center [729, 334] width 354 height 501
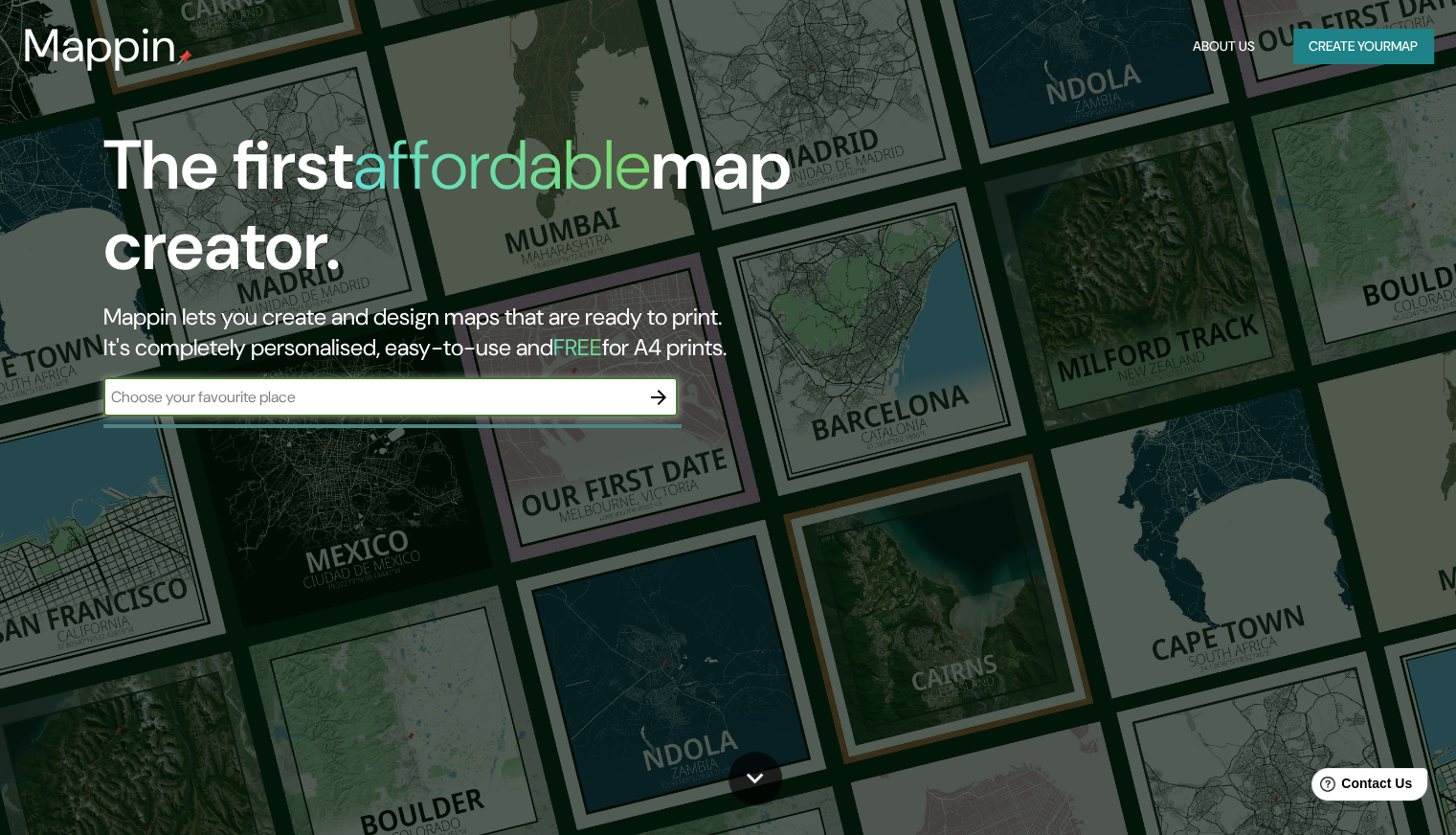
click at [406, 392] on input "text" at bounding box center [371, 397] width 536 height 22
type input "Americana - [GEOGRAPHIC_DATA], [GEOGRAPHIC_DATA]"
click at [659, 394] on icon "button" at bounding box center [658, 397] width 23 height 23
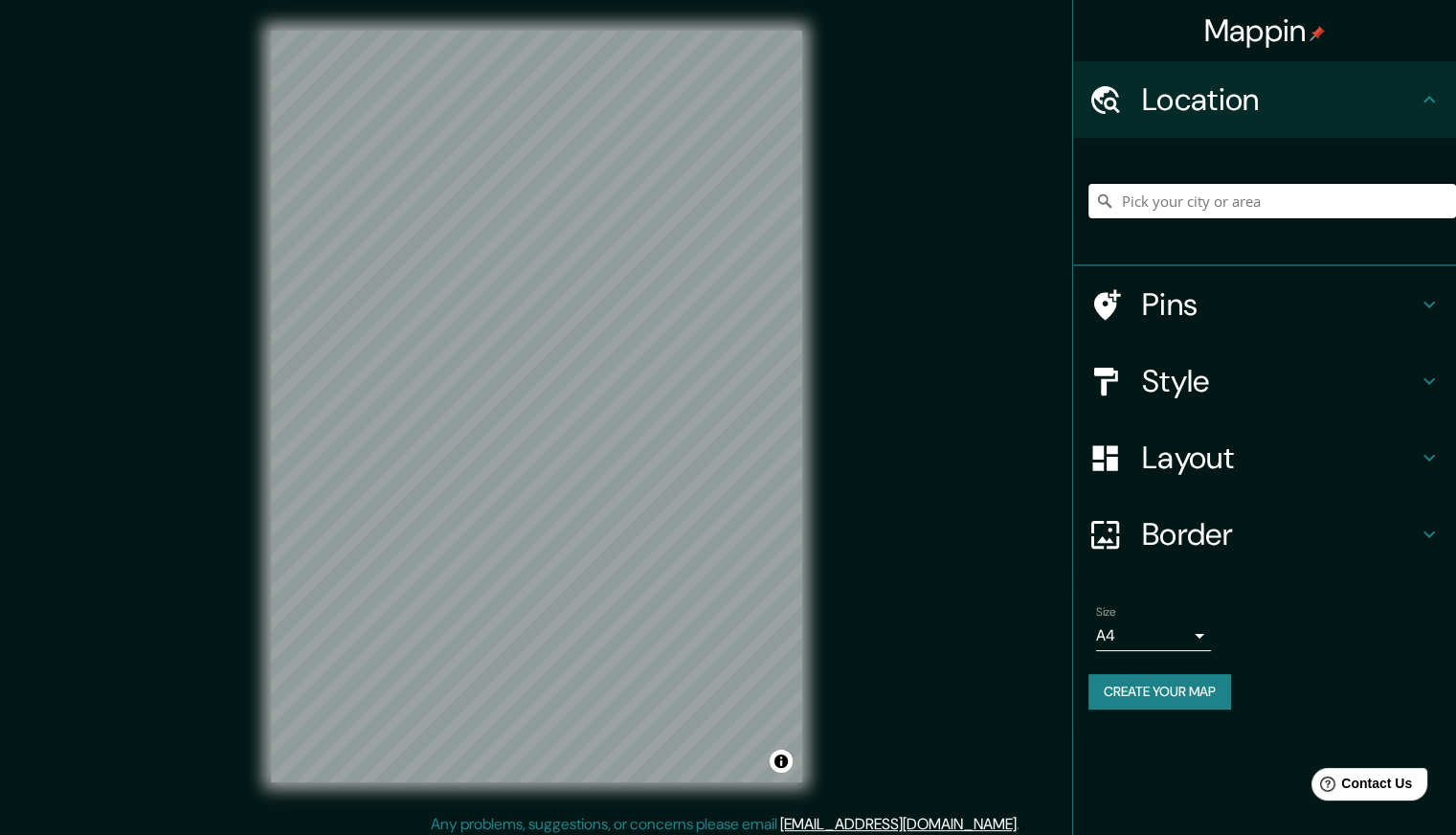
click at [1249, 198] on input "Pick your city or area" at bounding box center [1273, 201] width 368 height 34
click at [1237, 195] on input "Pick your city or area" at bounding box center [1273, 201] width 368 height 34
click at [1268, 112] on h4 "Location" at bounding box center [1280, 99] width 276 height 38
click at [1421, 109] on icon at bounding box center [1429, 99] width 23 height 23
click at [1233, 196] on input "Pick your city or area" at bounding box center [1273, 201] width 368 height 34
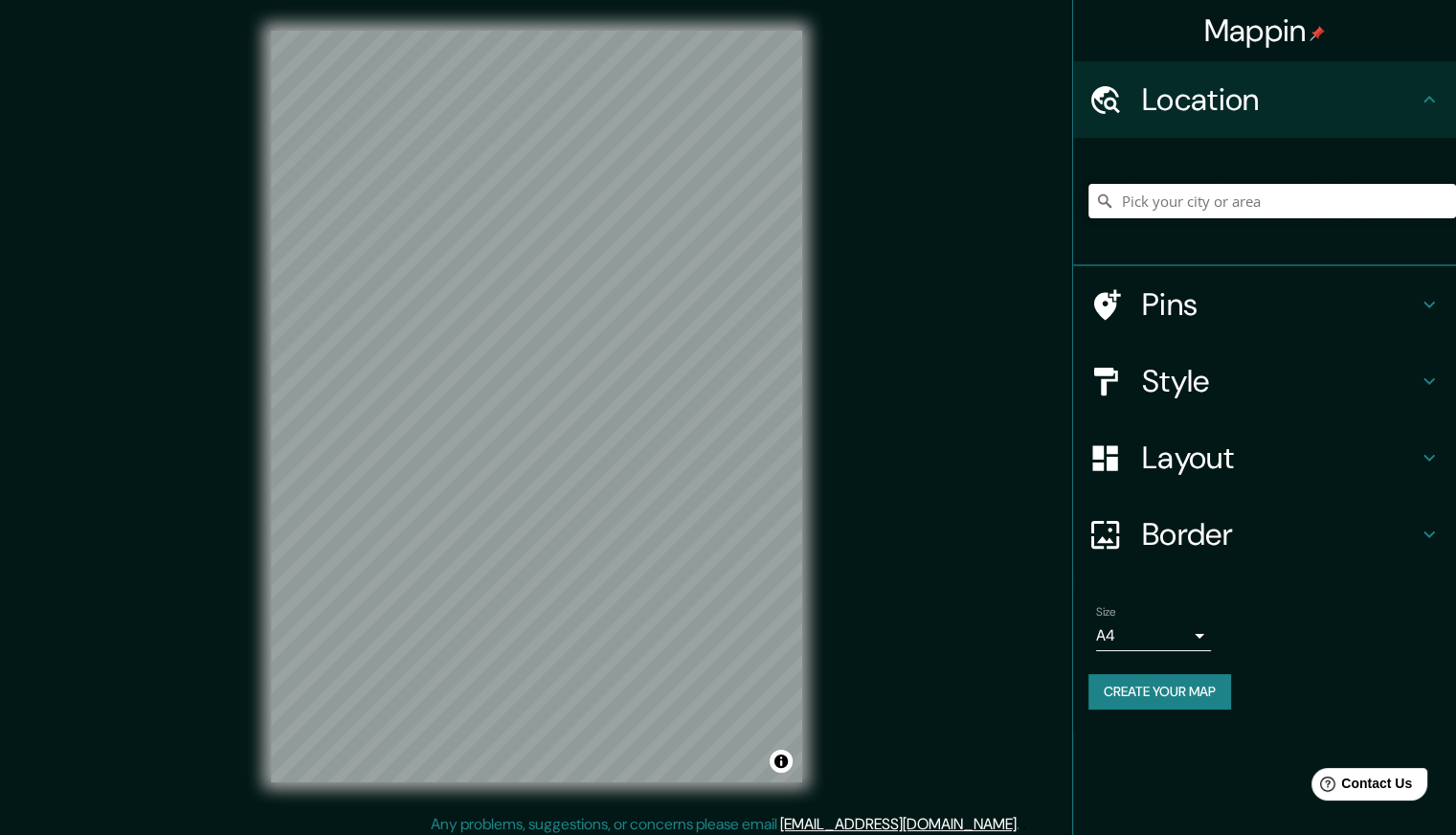
click at [1287, 211] on input "Pick your city or area" at bounding box center [1273, 201] width 368 height 34
paste input "Av. Dr. [PERSON_NAME][STREET_ADDRESS]"
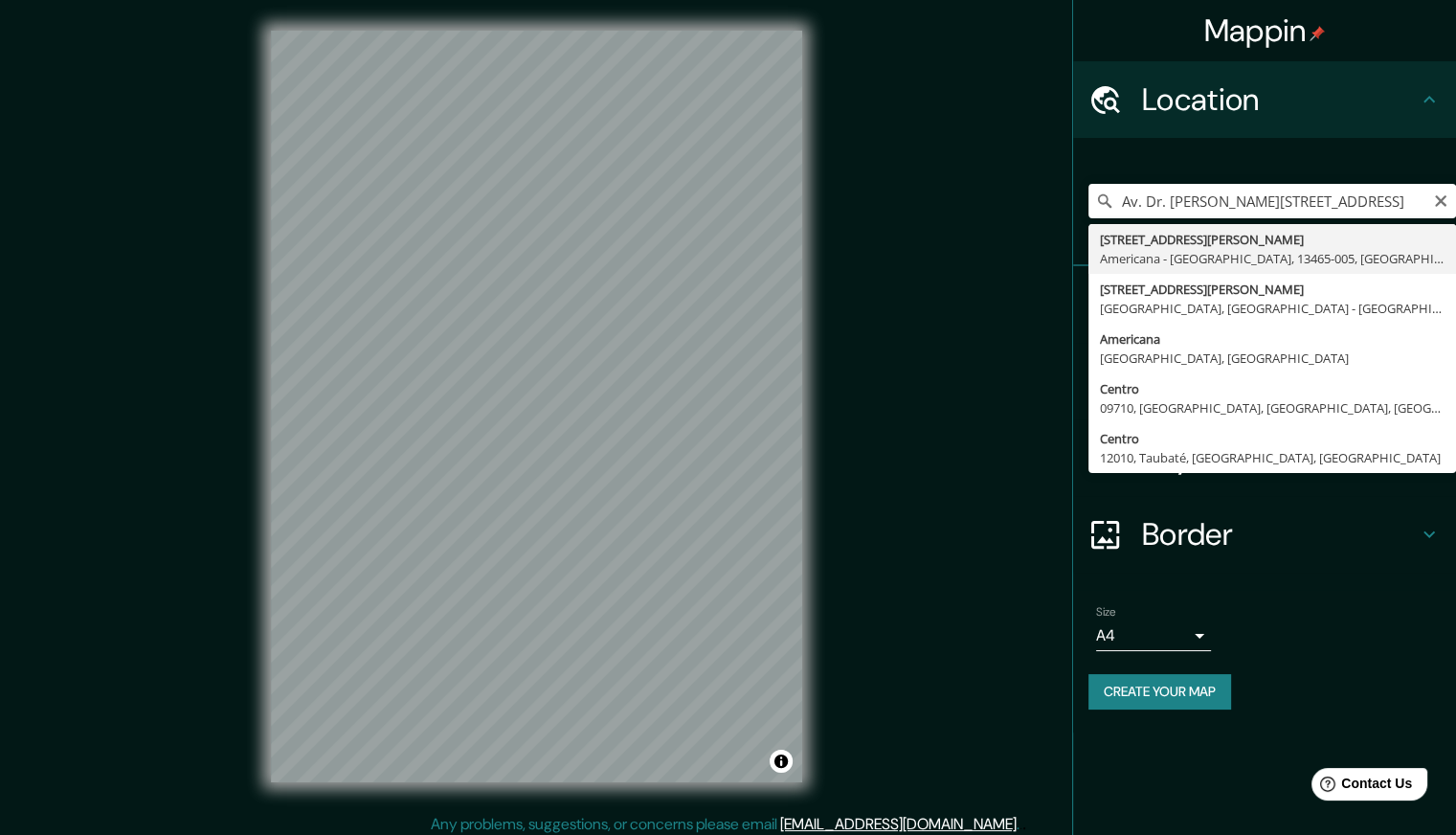
type input "[STREET_ADDRESS][PERSON_NAME]"
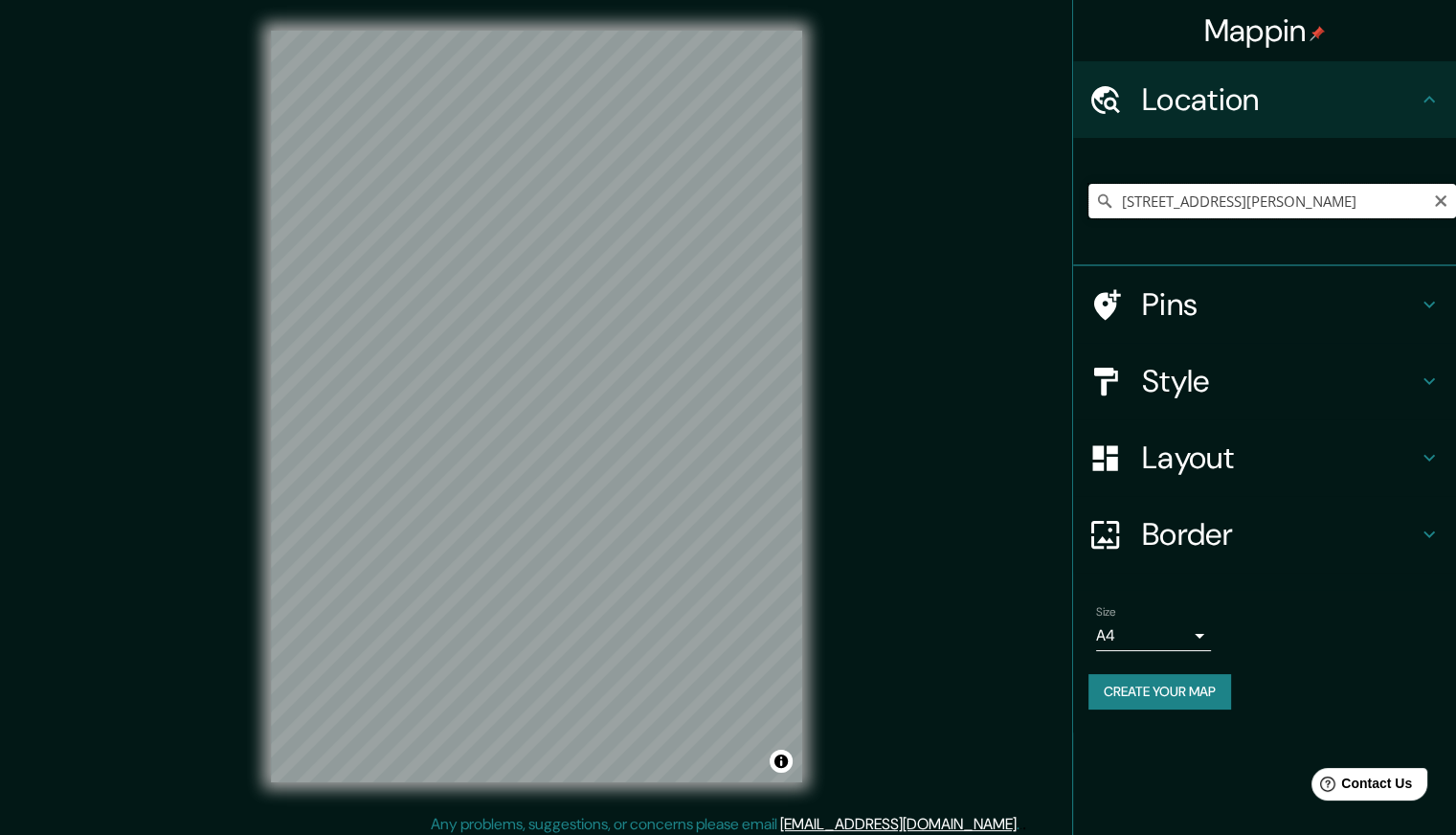
click at [1332, 198] on input "[STREET_ADDRESS][PERSON_NAME]" at bounding box center [1273, 201] width 368 height 34
click at [1427, 209] on input "[STREET_ADDRESS][PERSON_NAME]" at bounding box center [1273, 201] width 368 height 34
click at [1394, 208] on input "[STREET_ADDRESS][PERSON_NAME]" at bounding box center [1273, 201] width 368 height 34
click at [1446, 208] on icon "Clear" at bounding box center [1440, 200] width 15 height 15
click at [1374, 211] on input "Pick your city or area" at bounding box center [1273, 201] width 368 height 34
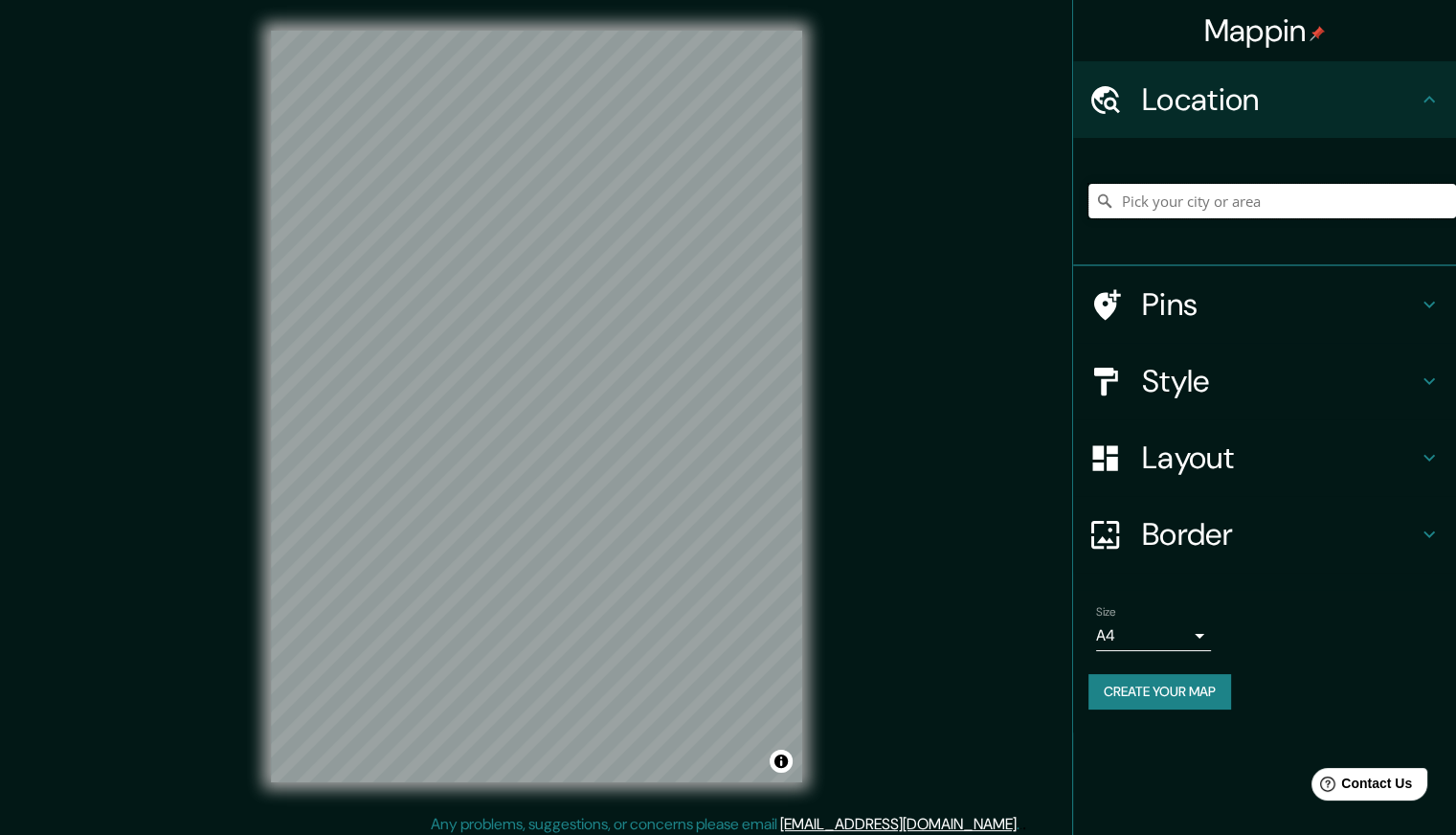
paste input "Av. Dr. [PERSON_NAME][STREET_ADDRESS]"
type input "[STREET_ADDRESS][PERSON_NAME]"
click at [1267, 307] on h4 "Pins" at bounding box center [1280, 304] width 276 height 38
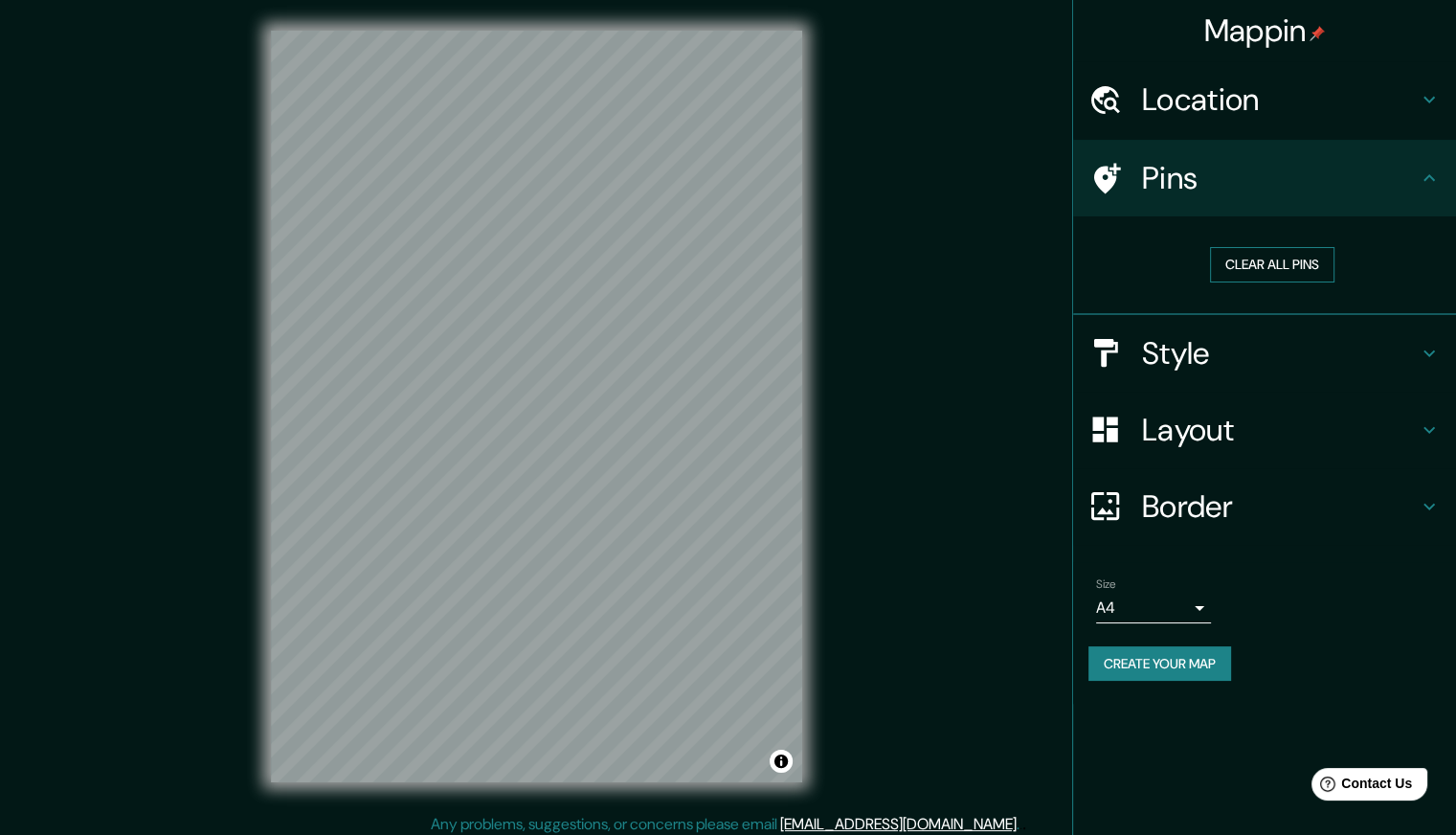
click at [1268, 265] on button "Clear all pins" at bounding box center [1272, 264] width 124 height 35
click at [1271, 250] on button "Clear all pins" at bounding box center [1272, 264] width 124 height 35
click at [1299, 171] on h4 "Pins" at bounding box center [1280, 178] width 276 height 38
click at [1396, 189] on h4 "Pins" at bounding box center [1280, 178] width 276 height 38
click at [1191, 358] on h4 "Style" at bounding box center [1280, 353] width 276 height 38
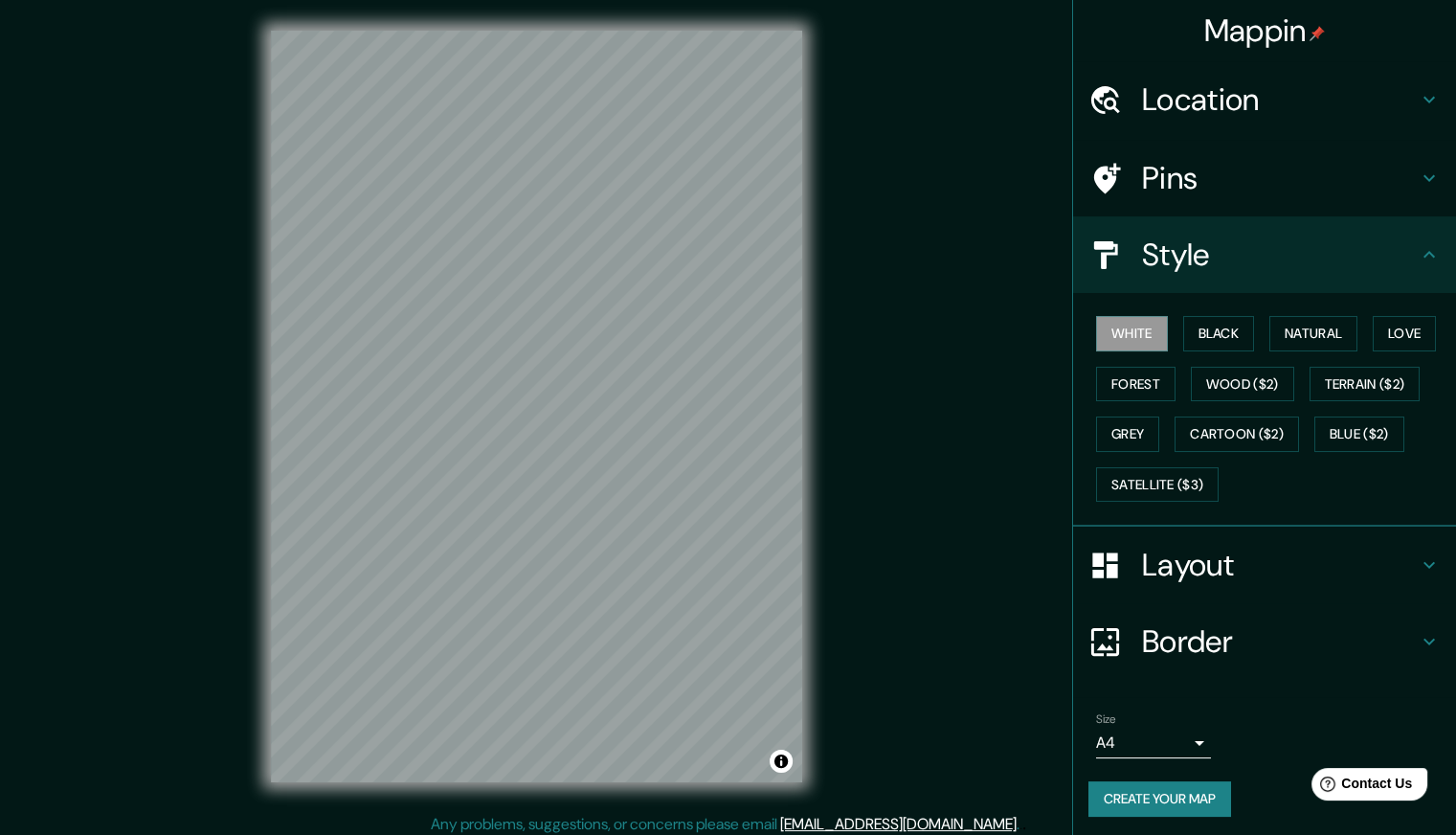
click at [1168, 567] on h4 "Layout" at bounding box center [1280, 565] width 276 height 38
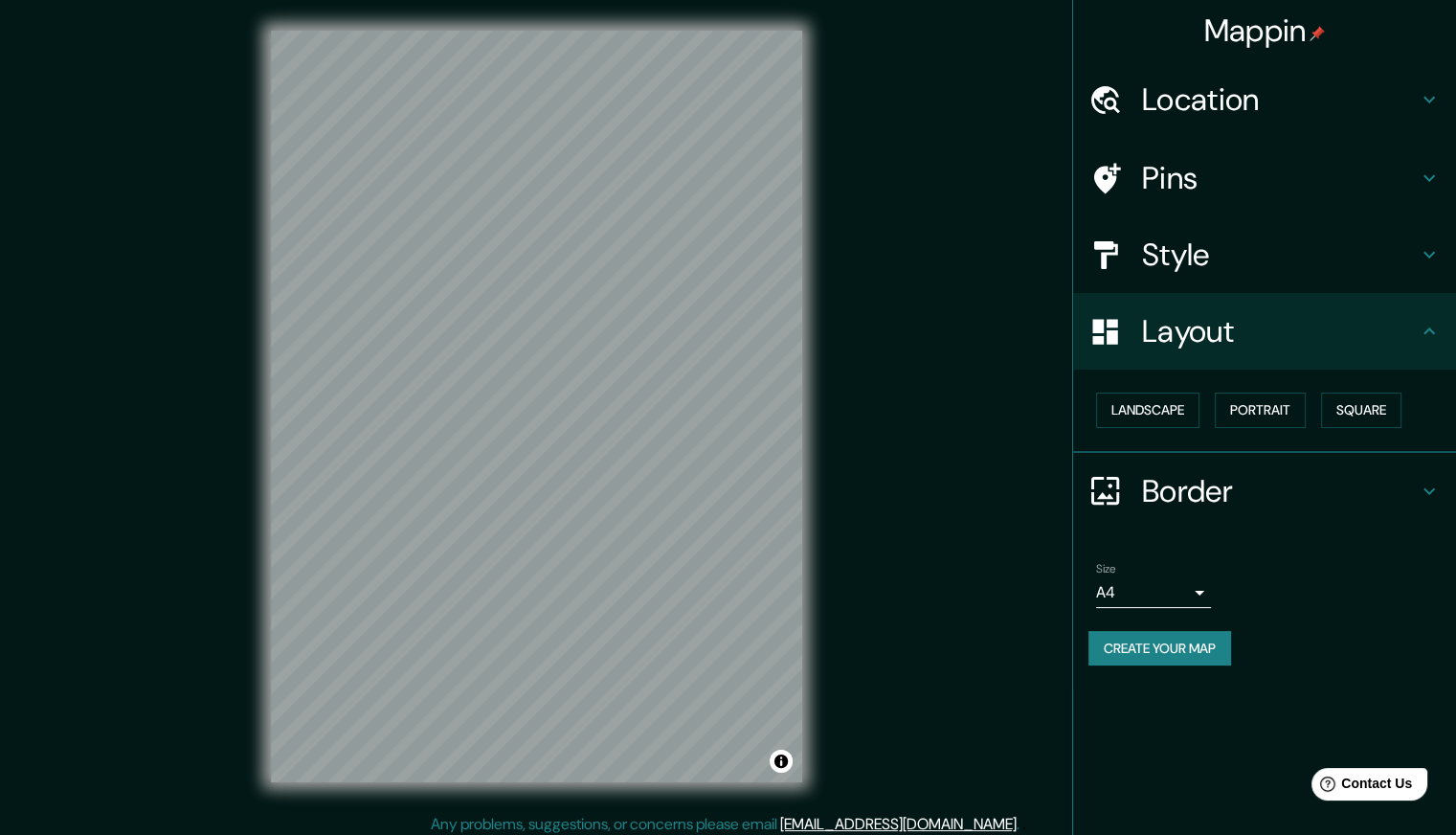
click at [1379, 344] on h4 "Layout" at bounding box center [1280, 331] width 276 height 38
click at [1412, 487] on h4 "Border" at bounding box center [1280, 491] width 276 height 38
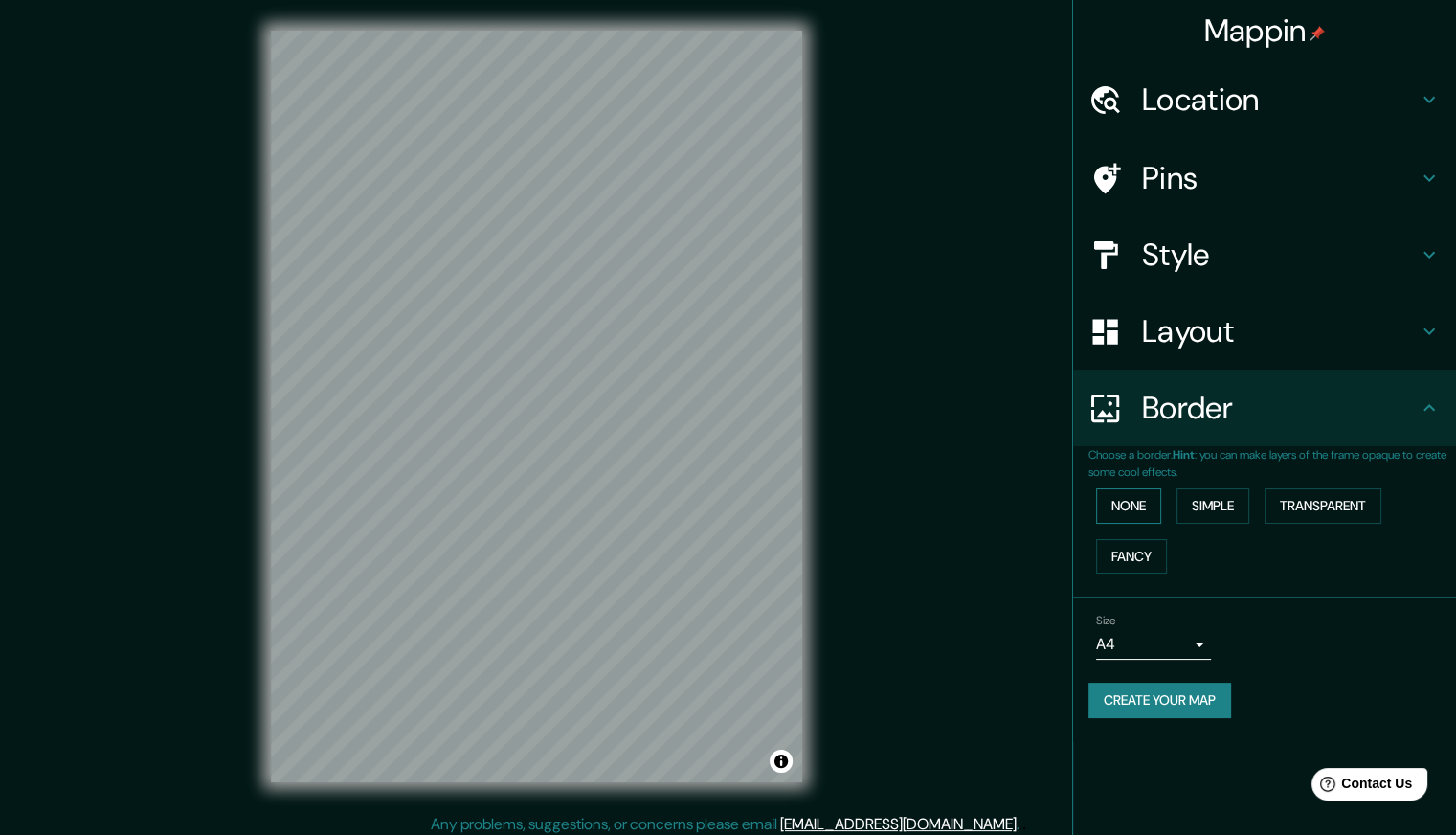
click at [1145, 511] on button "None" at bounding box center [1128, 505] width 65 height 35
click at [1214, 499] on button "Simple" at bounding box center [1213, 505] width 73 height 35
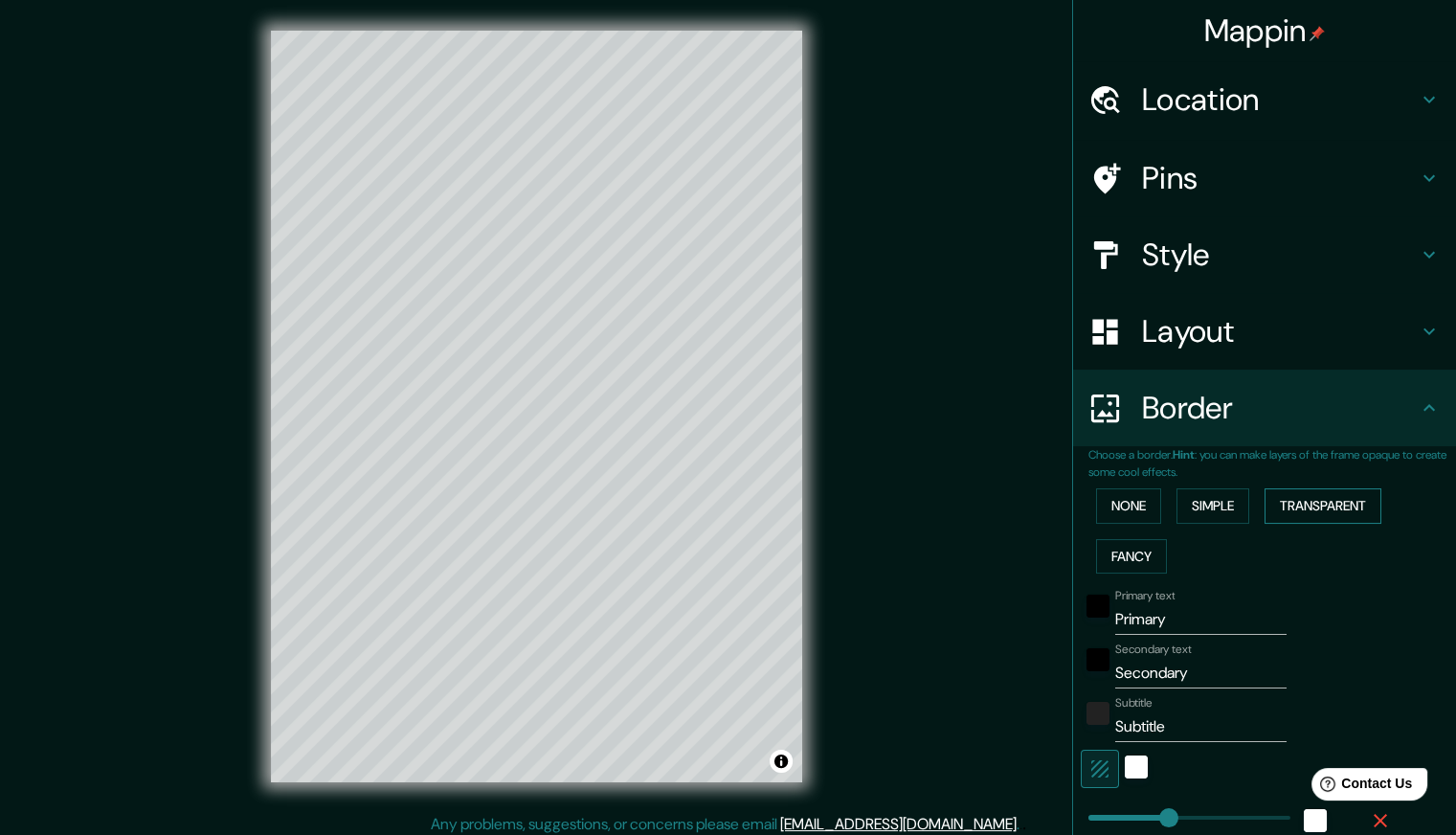
click at [1356, 509] on button "Transparent" at bounding box center [1323, 505] width 117 height 35
click at [1132, 558] on button "Fancy" at bounding box center [1131, 556] width 71 height 35
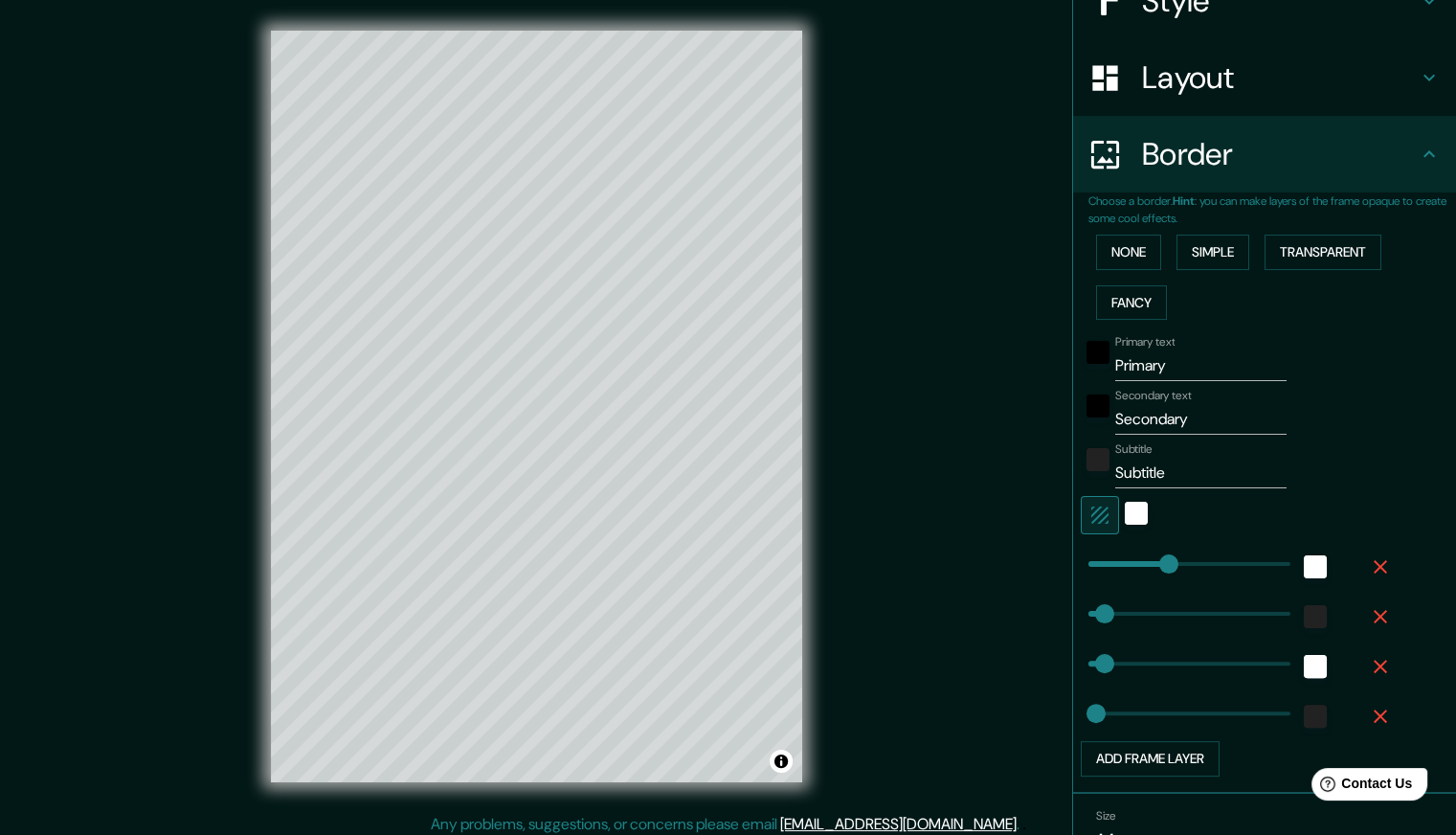
scroll to position [287, 0]
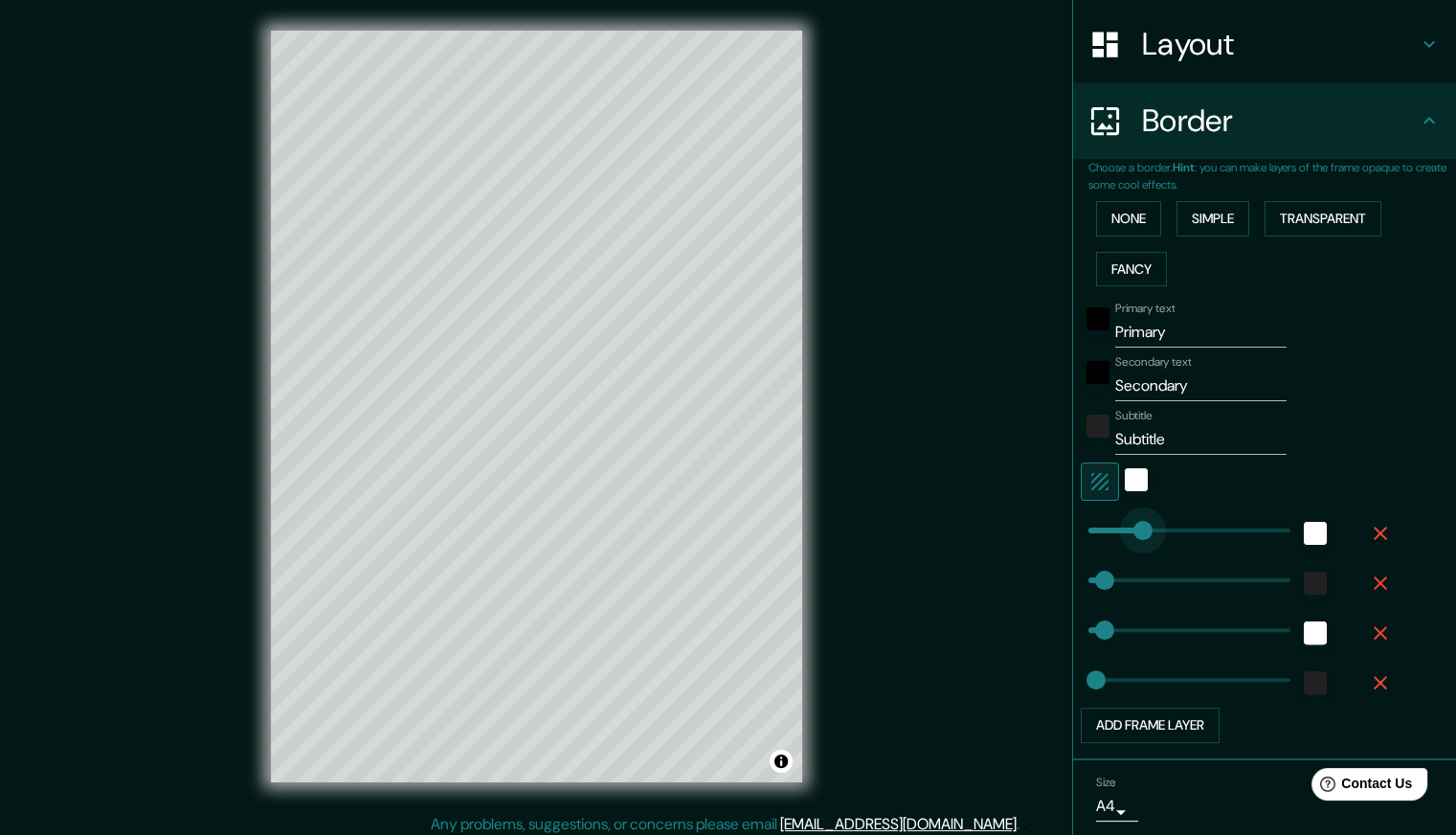
type input "0"
drag, startPoint x: 1145, startPoint y: 534, endPoint x: 1062, endPoint y: 533, distance: 83.3
type input "44"
type input "22"
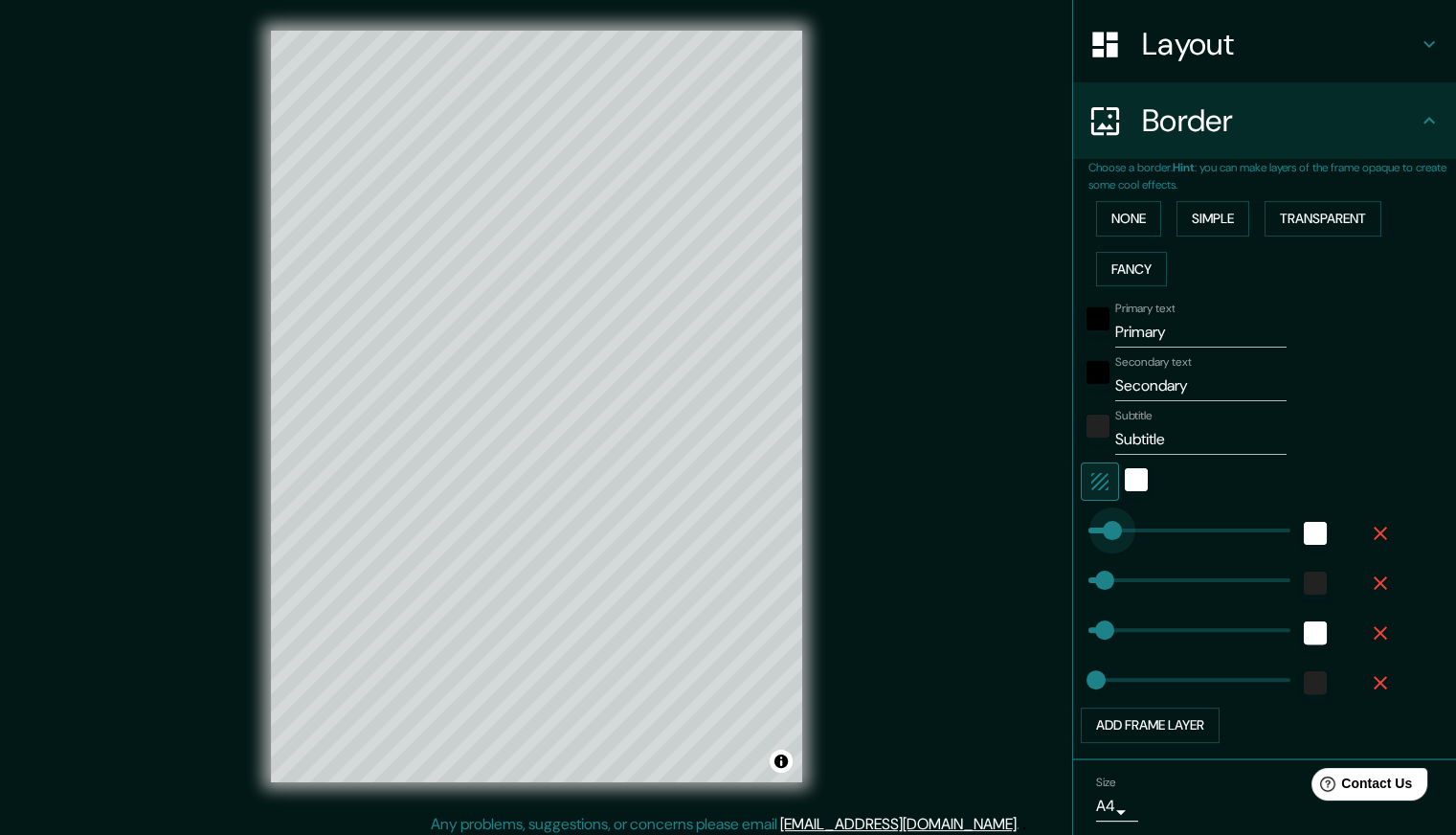
type input "0"
click at [1054, 553] on div "Mappin Location Avenida Doutor Antônio Lobo 224, Americana - São Paulo, 13465-0…" at bounding box center [728, 422] width 1456 height 844
type input "44"
type input "22"
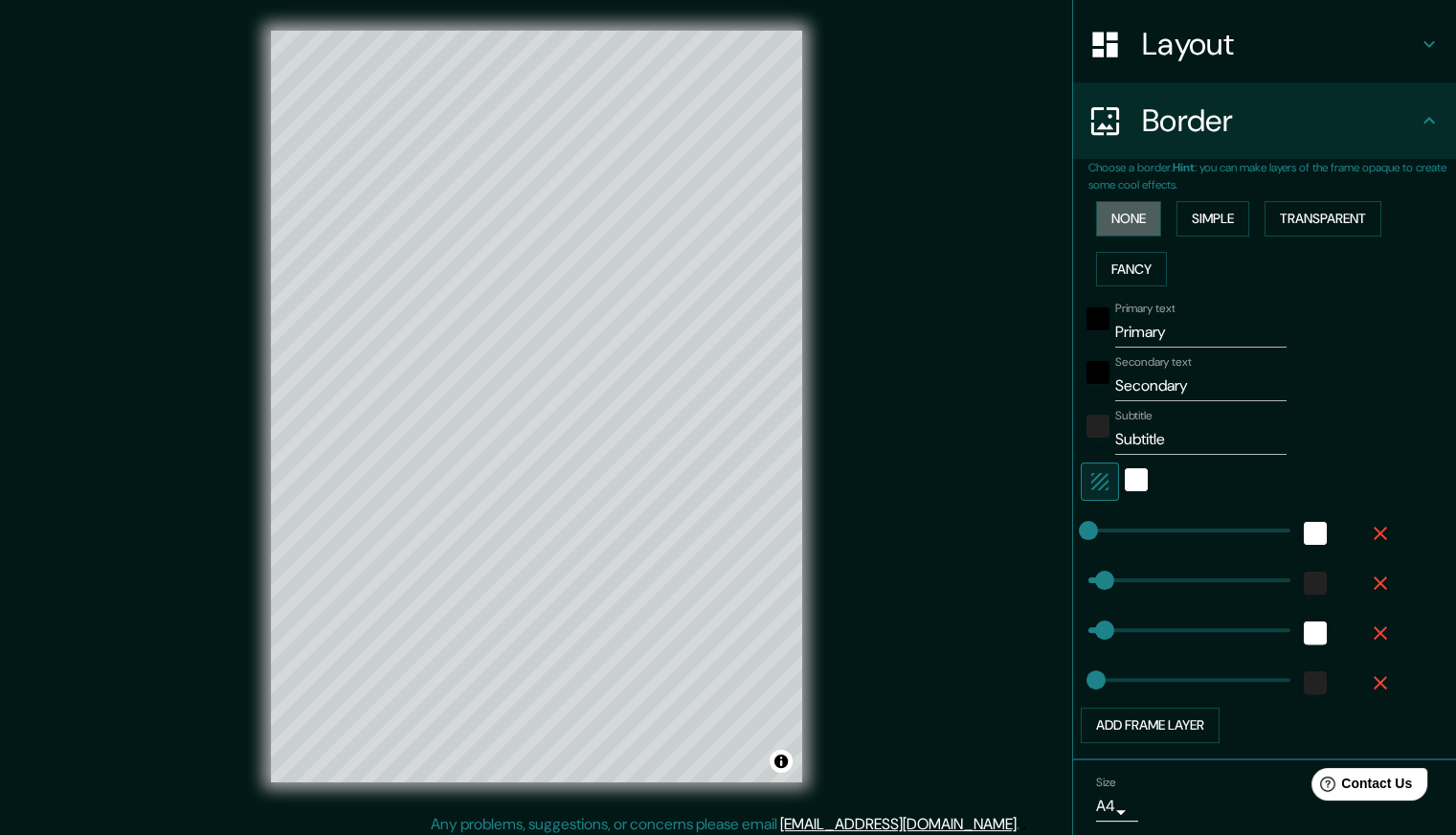
click at [1115, 215] on button "None" at bounding box center [1128, 218] width 65 height 35
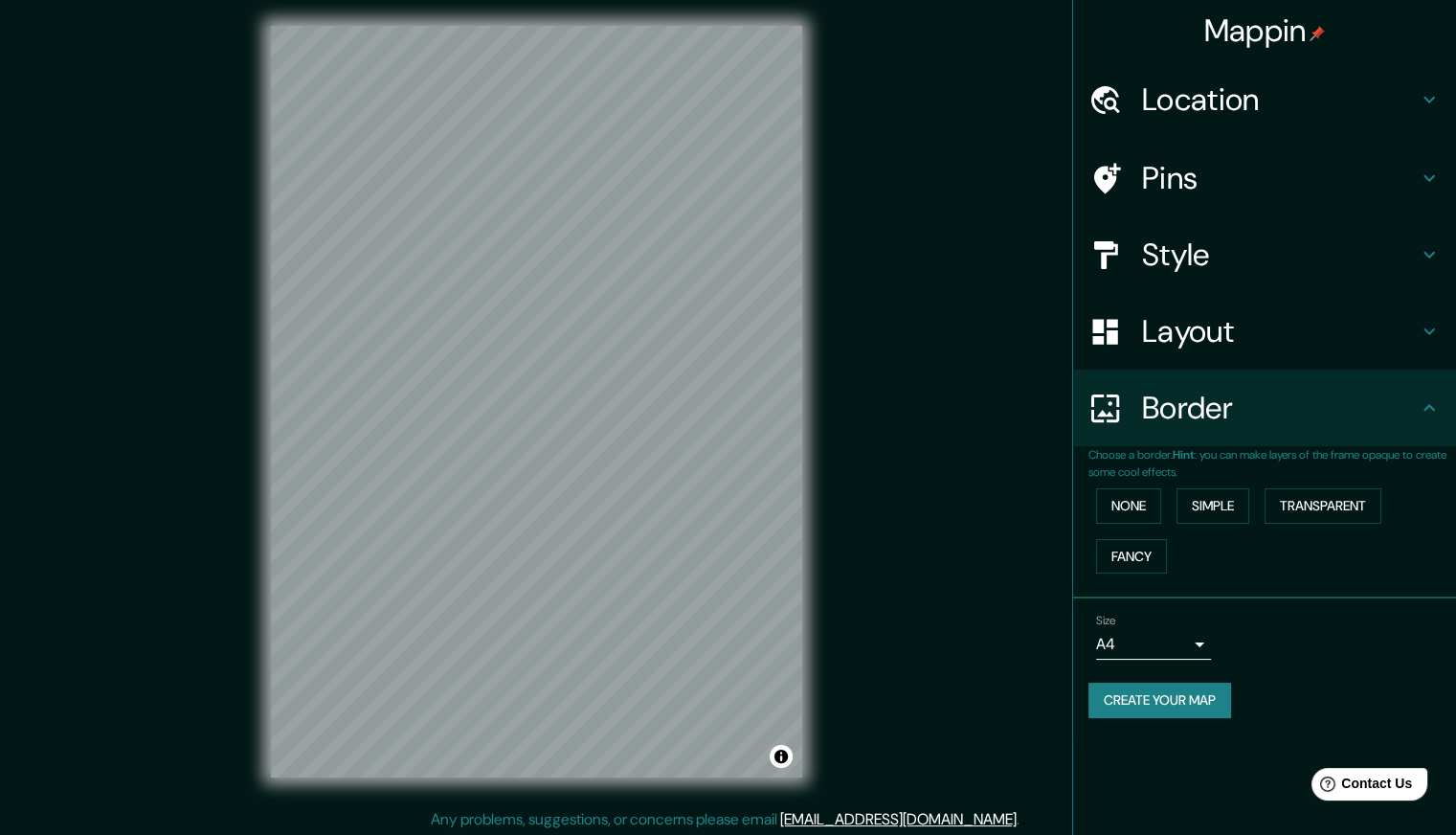
scroll to position [0, 0]
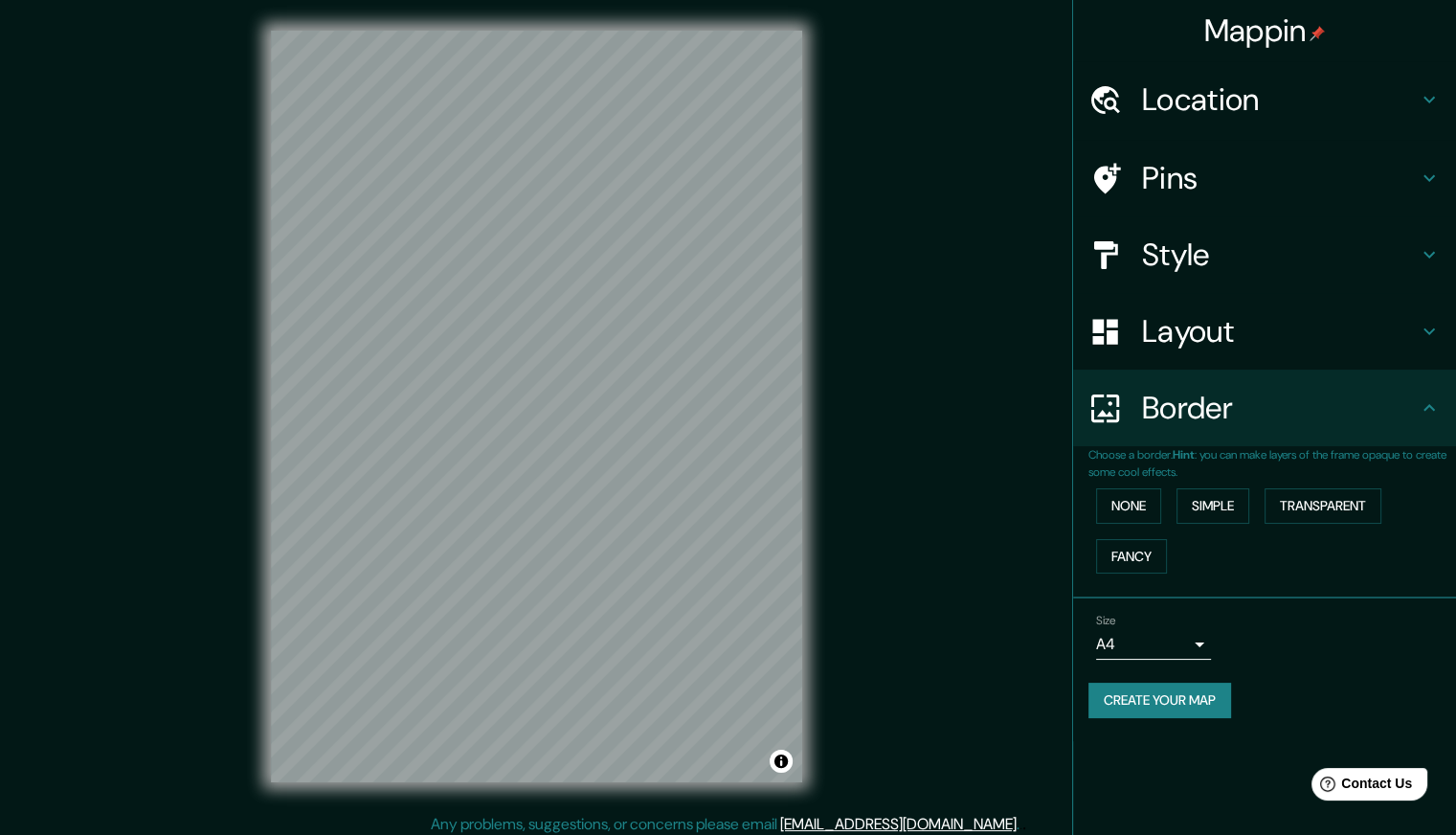
click at [1220, 176] on h4 "Pins" at bounding box center [1280, 178] width 276 height 38
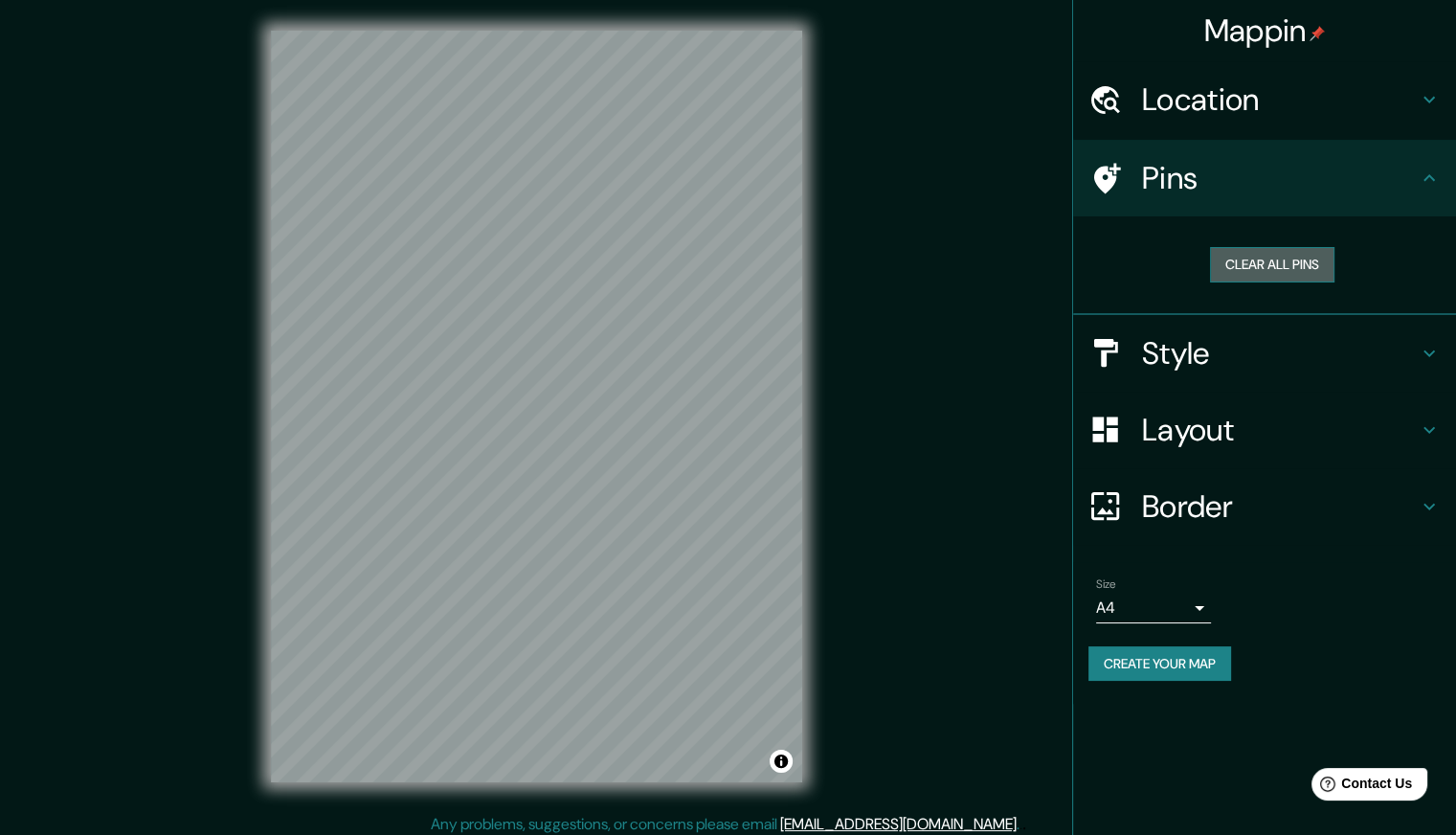
click at [1244, 273] on button "Clear all pins" at bounding box center [1272, 264] width 124 height 35
